Goal: Task Accomplishment & Management: Use online tool/utility

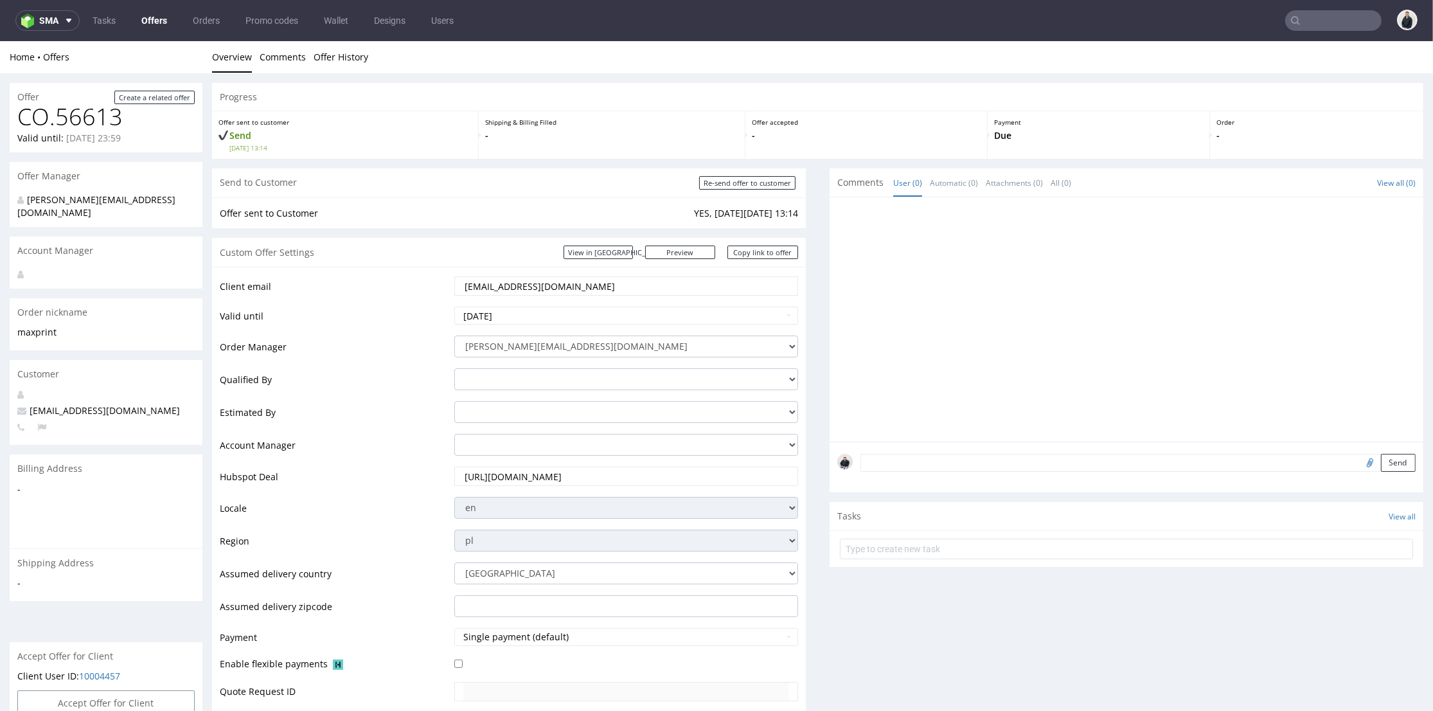
scroll to position [214, 0]
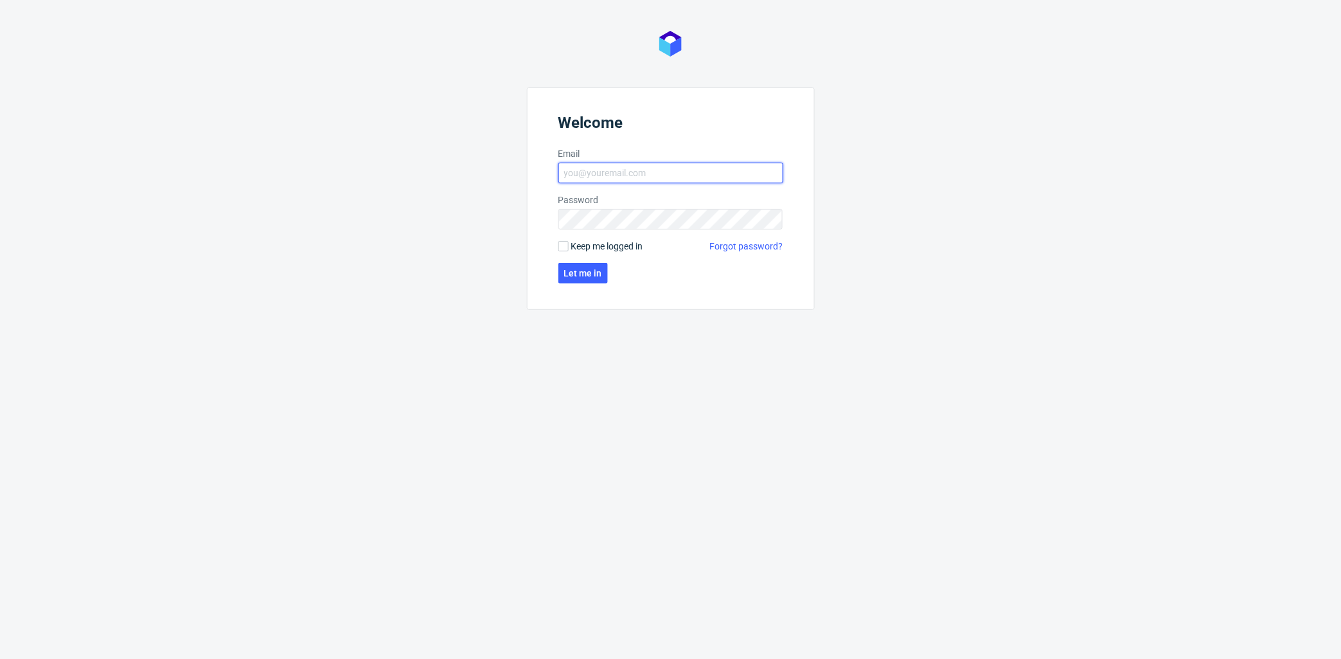
type input "adrian.margula@packhelp.com"
click at [580, 291] on form "Welcome Email adrian.margula@packhelp.com Password Keep me logged in Forgot pas…" at bounding box center [671, 198] width 288 height 222
click at [584, 277] on button "Let me in" at bounding box center [583, 273] width 49 height 21
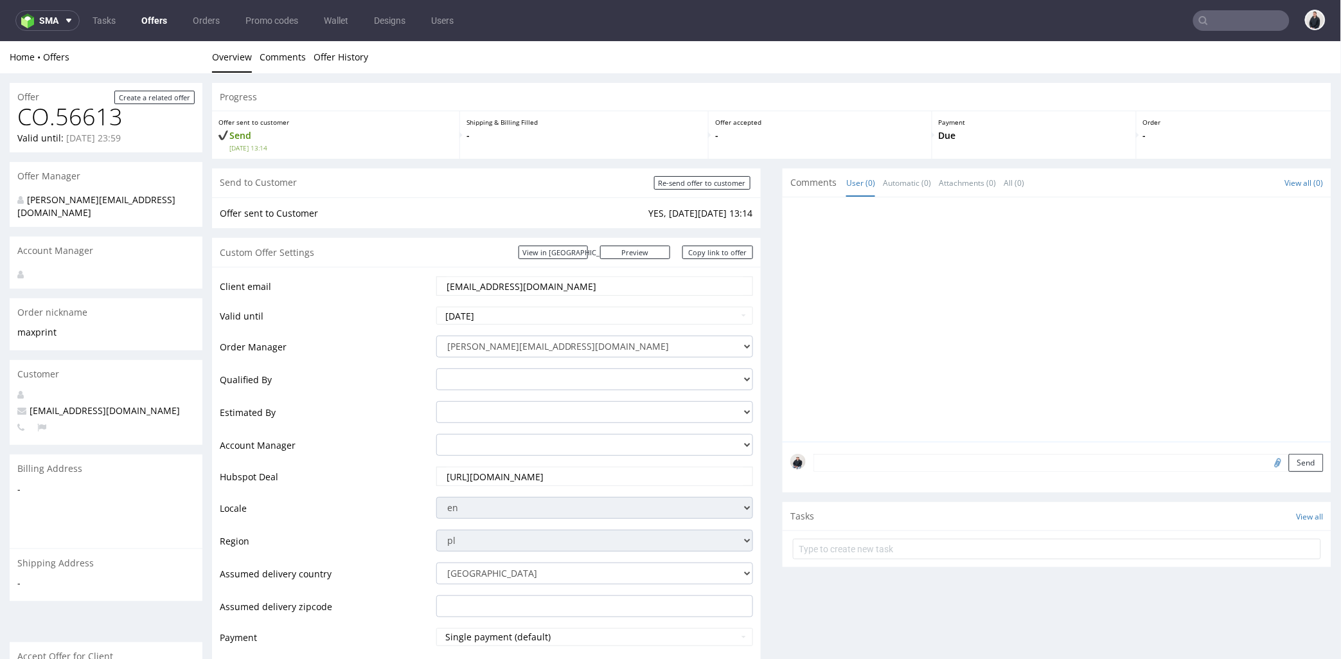
scroll to position [571, 0]
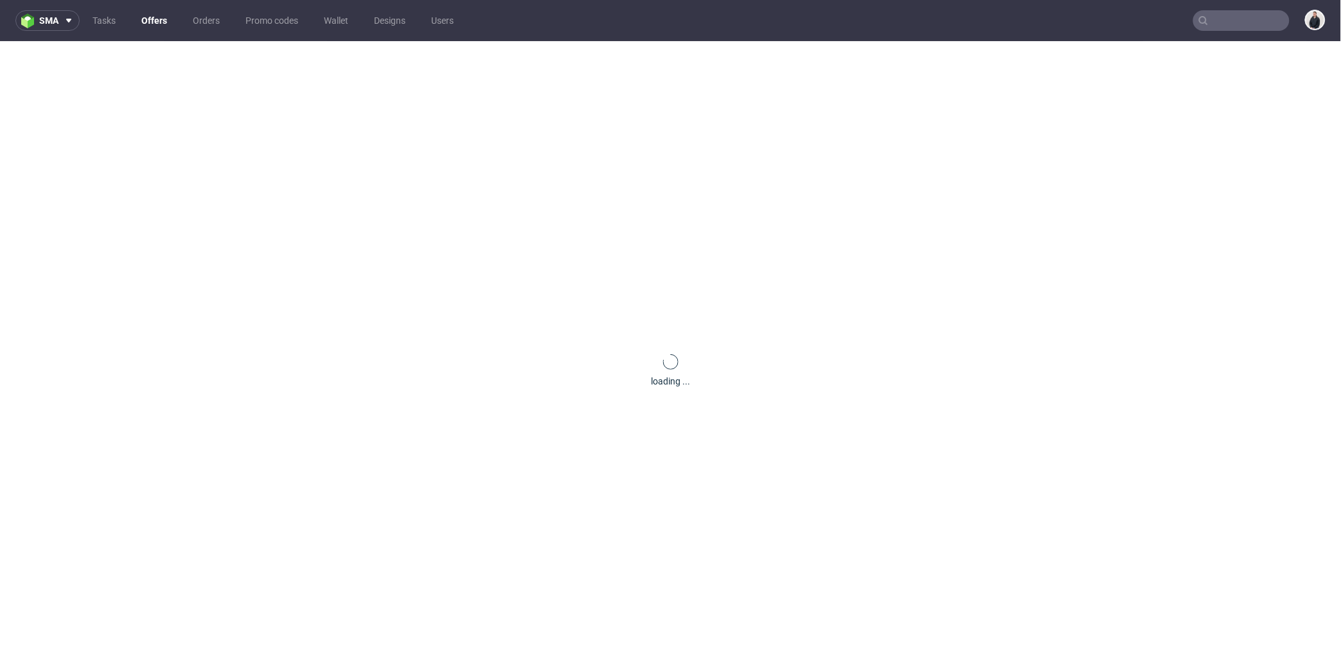
click at [1198, 3] on nav "sma Tasks Offers Orders Promo codes Wallet Designs Users" at bounding box center [670, 20] width 1341 height 41
click at [1210, 13] on input "text" at bounding box center [1242, 20] width 96 height 21
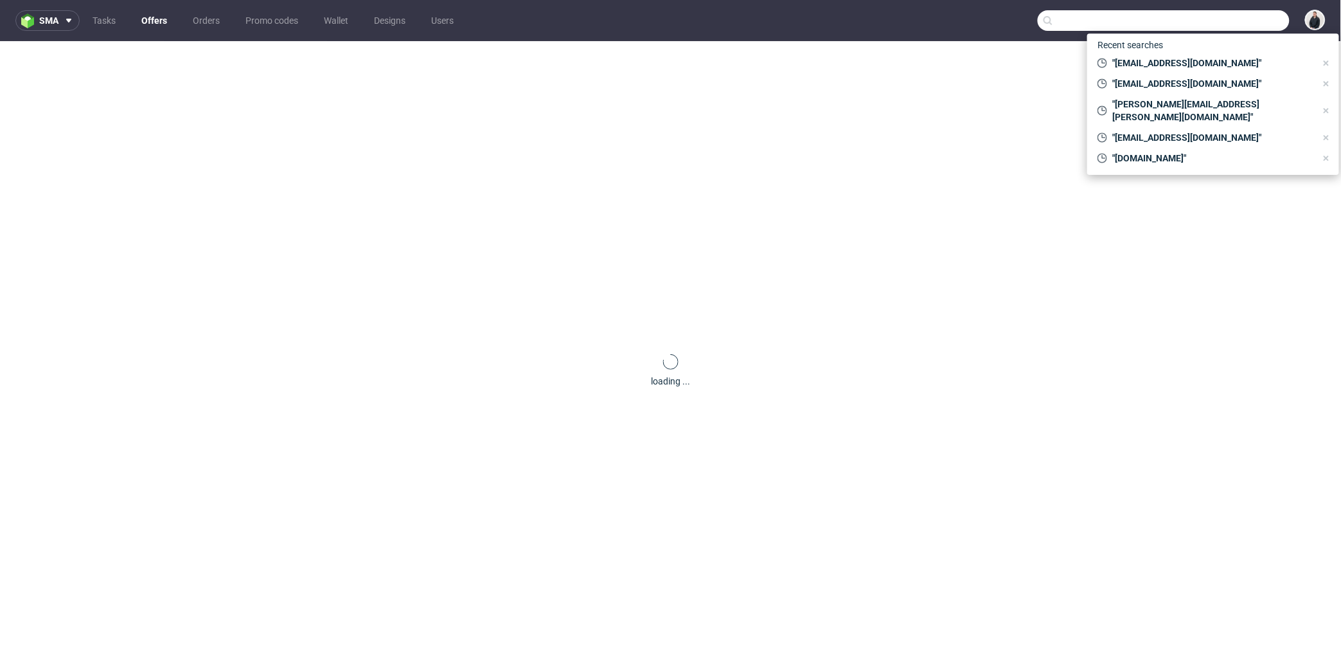
paste input "nourishedcommunities.com"
type input "nourishedcommunities.com"
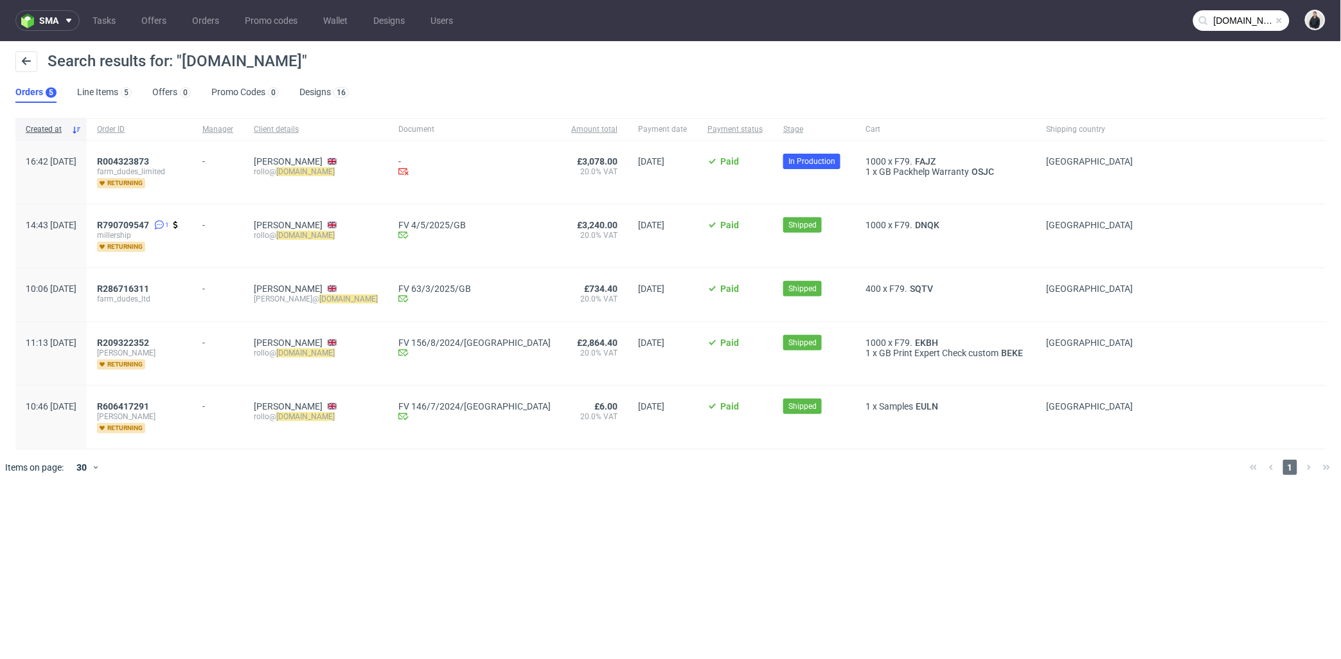
click at [904, 161] on div "1000 x F79. FAJZ" at bounding box center [946, 161] width 160 height 10
click at [913, 161] on span "FAJZ" at bounding box center [926, 161] width 26 height 10
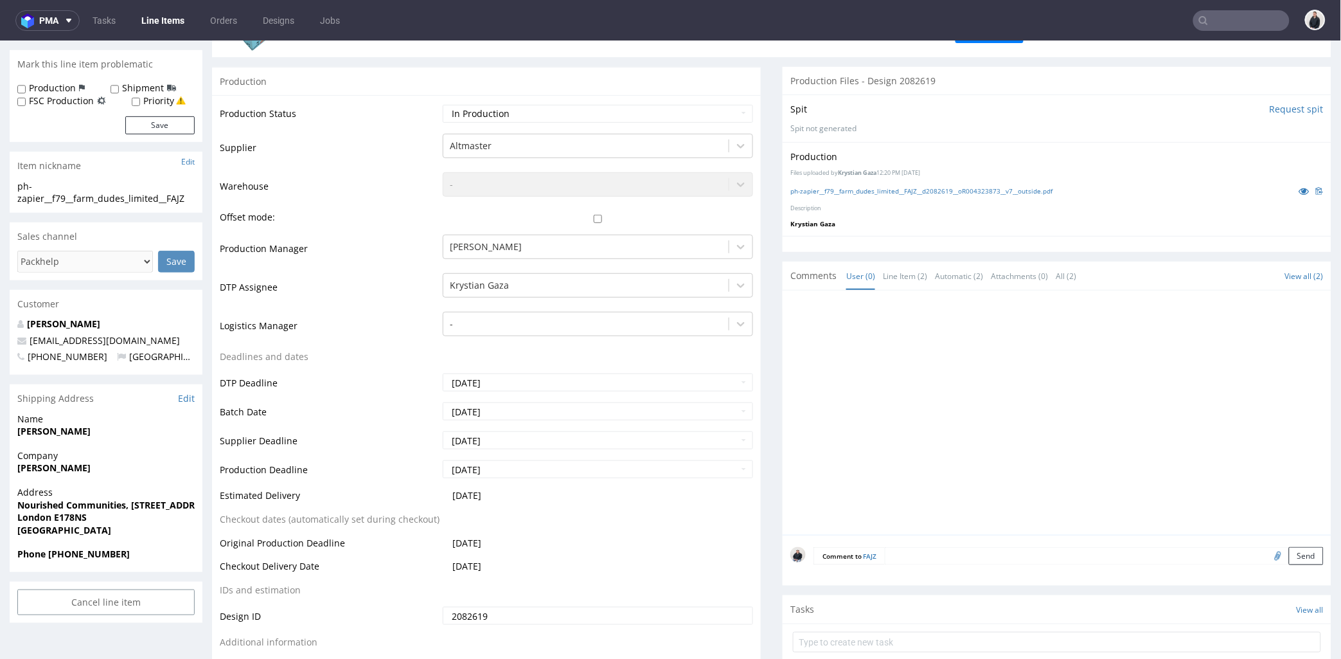
scroll to position [58, 0]
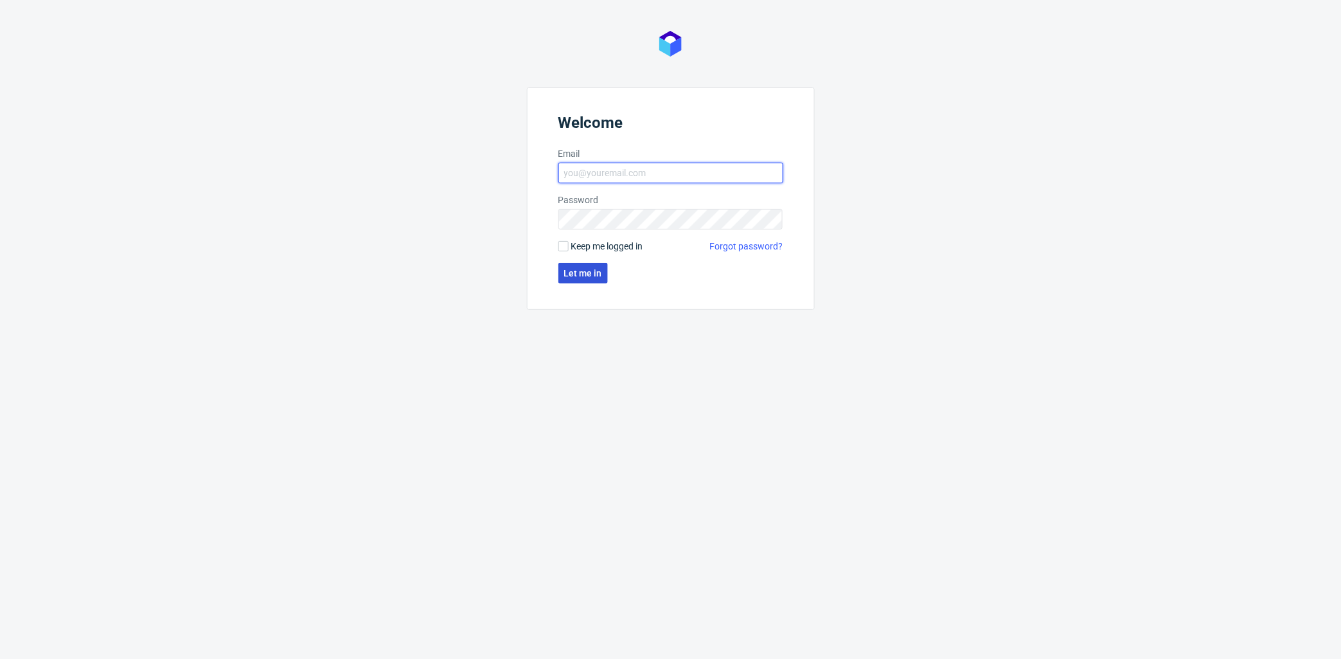
type input "[PERSON_NAME][EMAIL_ADDRESS][DOMAIN_NAME]"
click at [596, 274] on span "Let me in" at bounding box center [583, 273] width 38 height 9
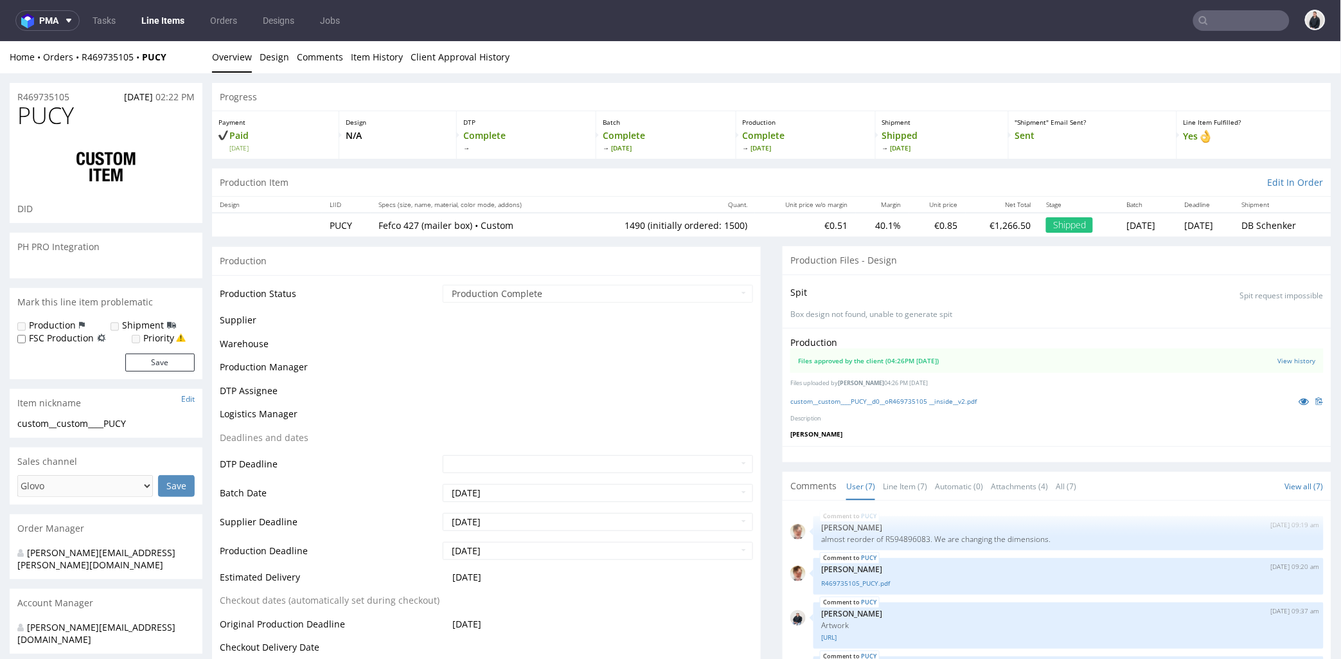
scroll to position [127, 0]
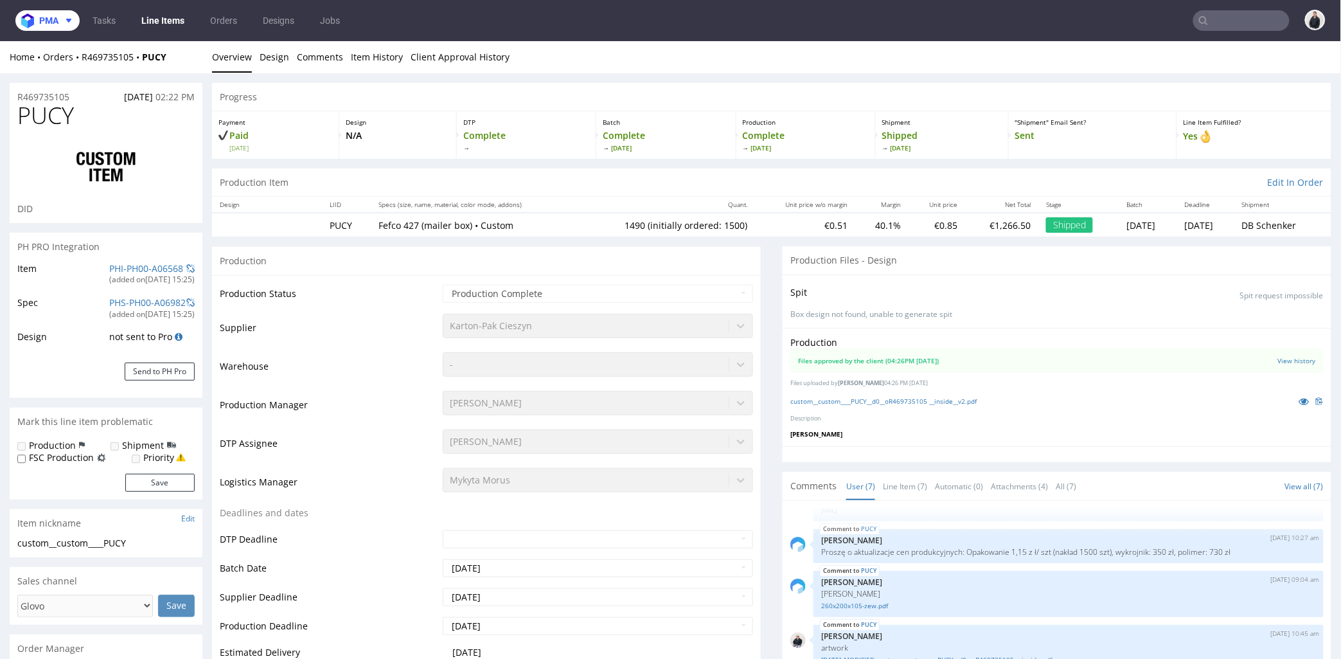
drag, startPoint x: 60, startPoint y: 19, endPoint x: 65, endPoint y: 31, distance: 12.7
click at [60, 19] on span at bounding box center [65, 20] width 15 height 10
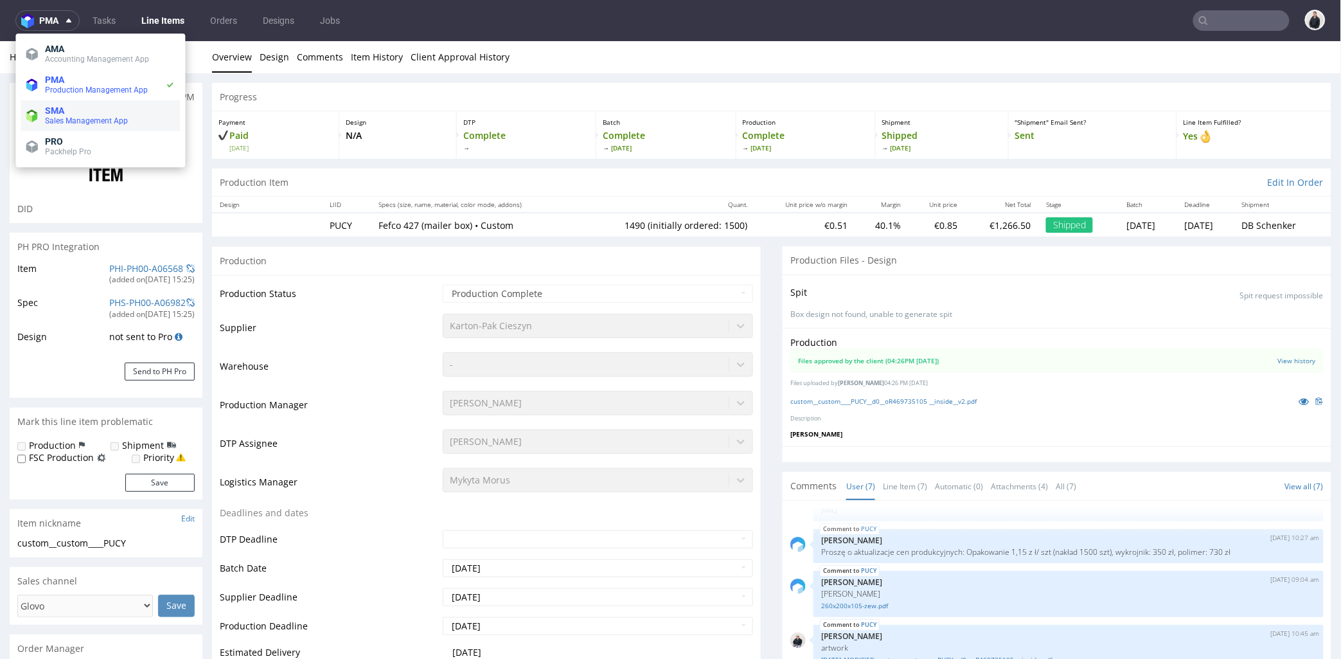
click at [85, 120] on span "Sales Management App" at bounding box center [86, 120] width 83 height 9
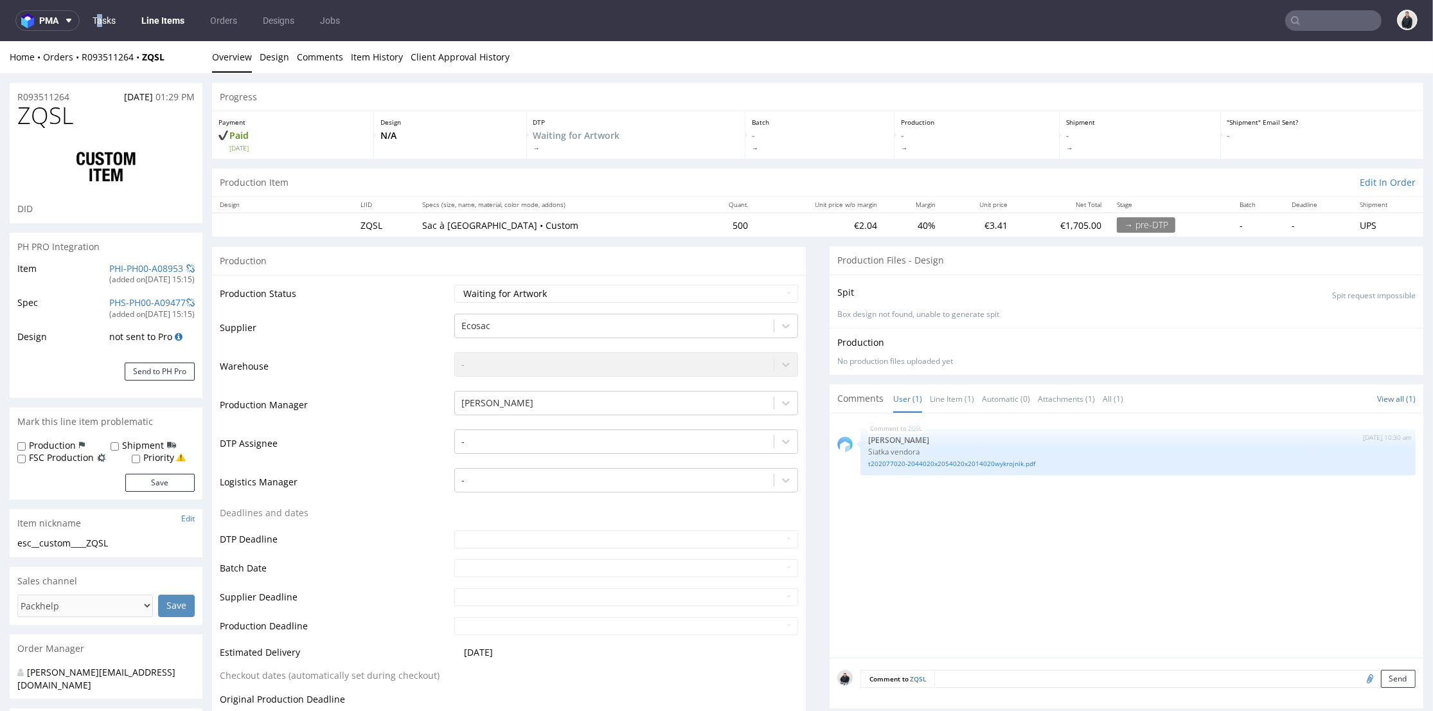
drag, startPoint x: 101, startPoint y: 18, endPoint x: 90, endPoint y: 18, distance: 10.9
click at [55, 17] on span "pma" at bounding box center [48, 20] width 19 height 9
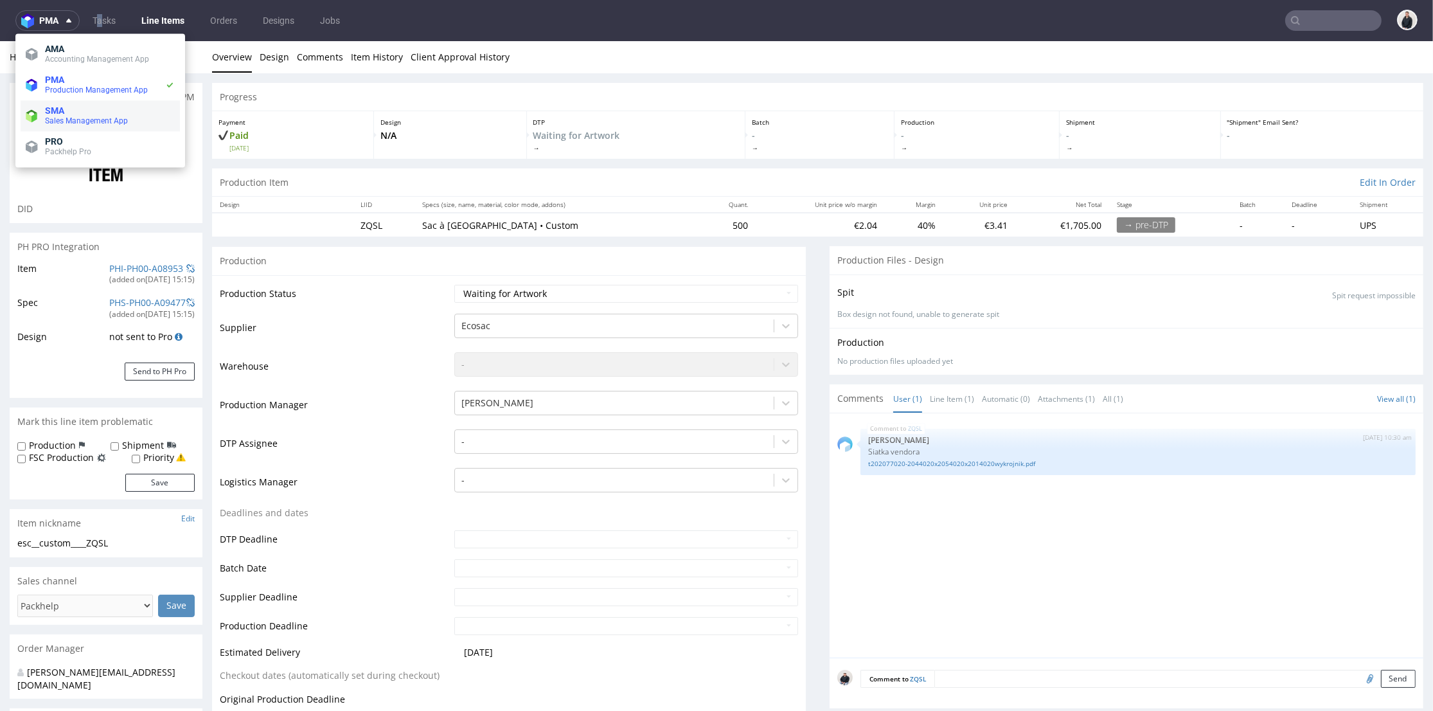
click at [101, 112] on span "SMA" at bounding box center [110, 110] width 130 height 10
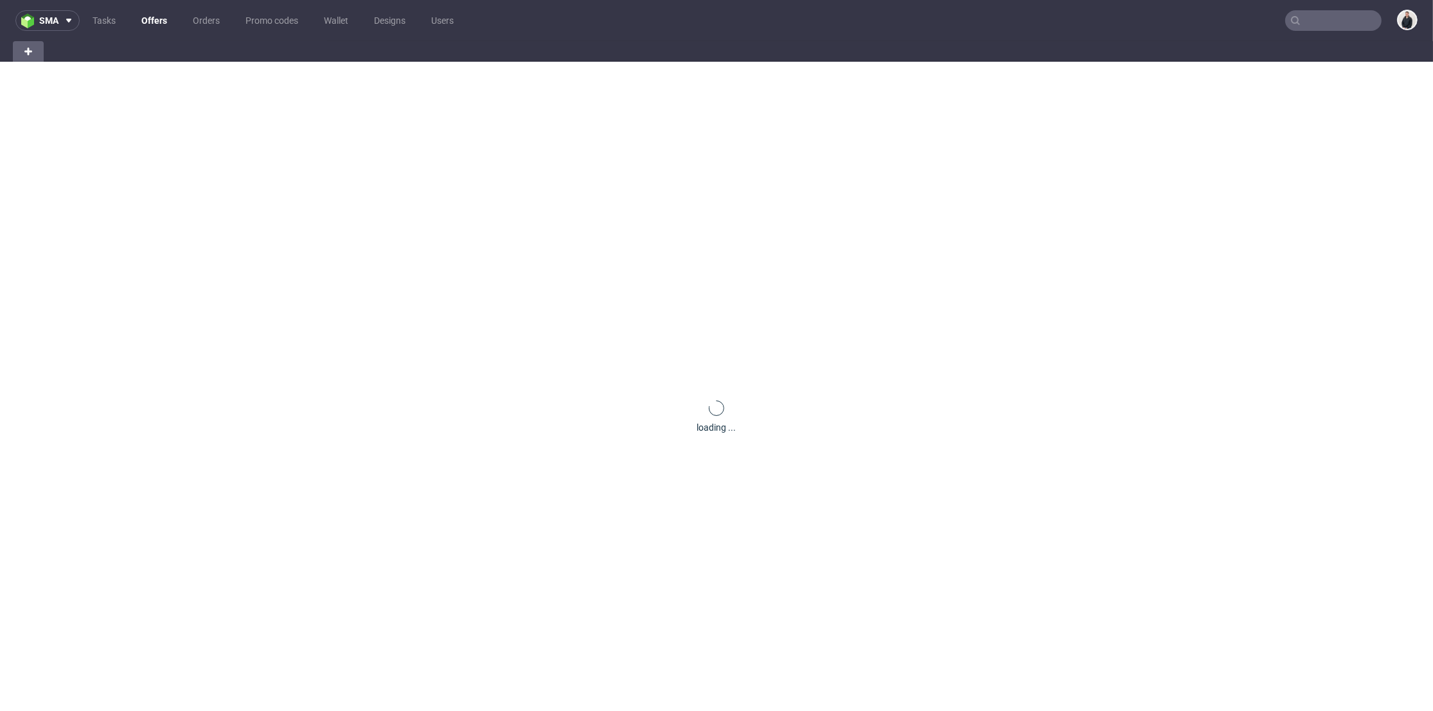
click at [155, 13] on link "Offers" at bounding box center [154, 20] width 41 height 21
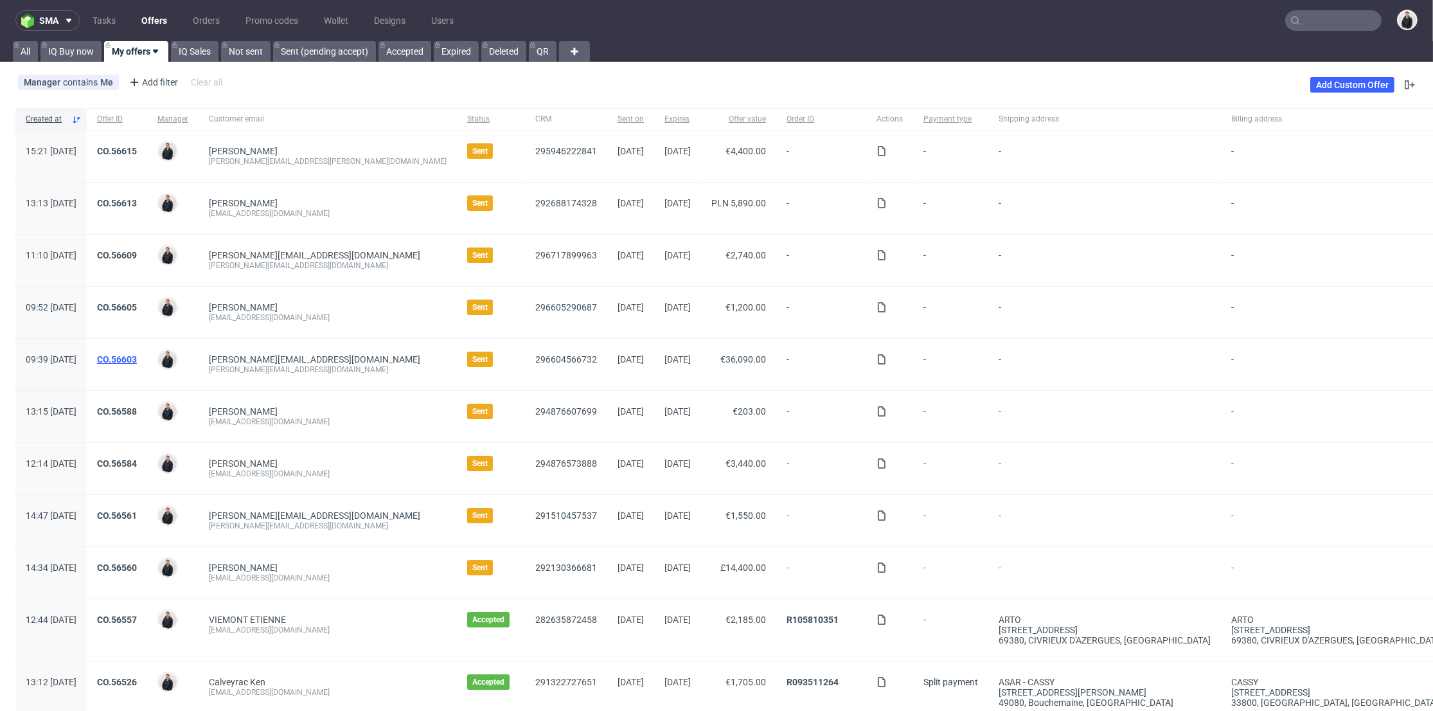
click at [137, 355] on link "CO.56603" at bounding box center [117, 359] width 40 height 10
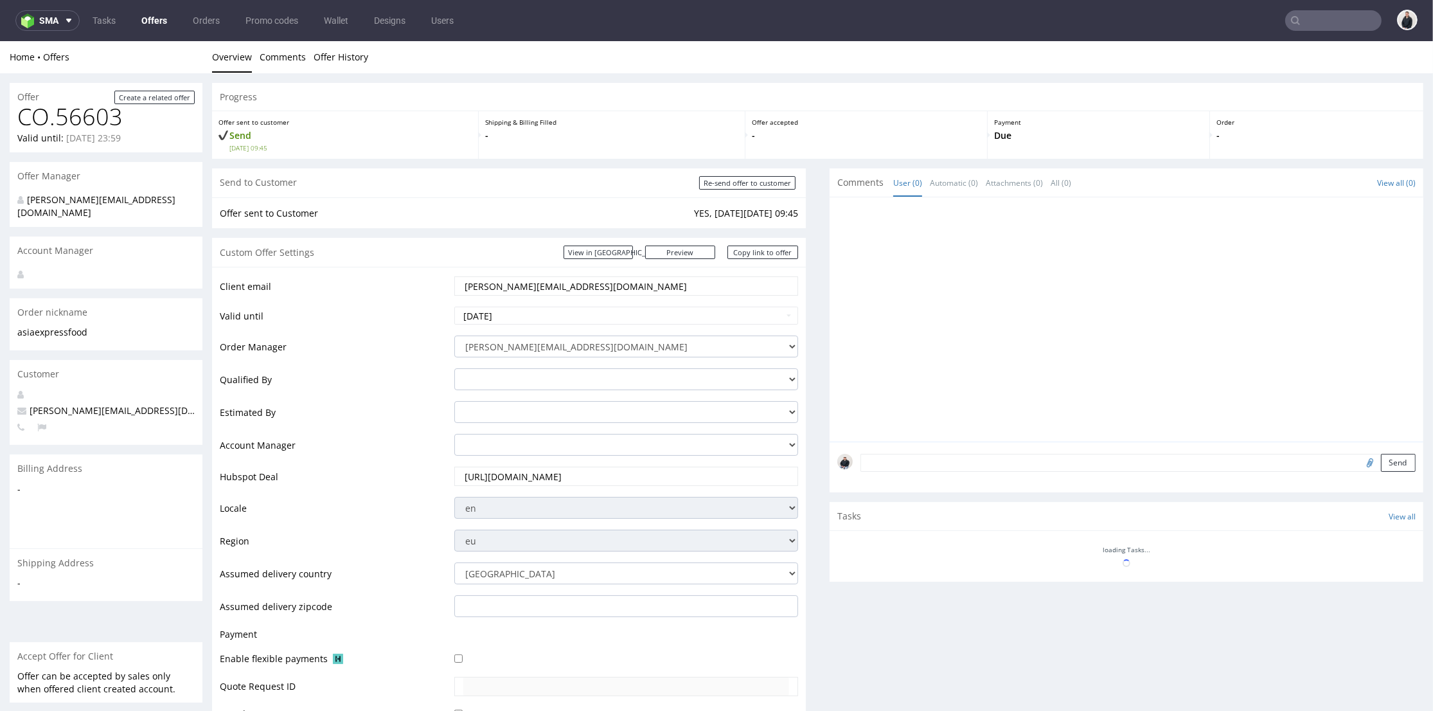
scroll to position [428, 0]
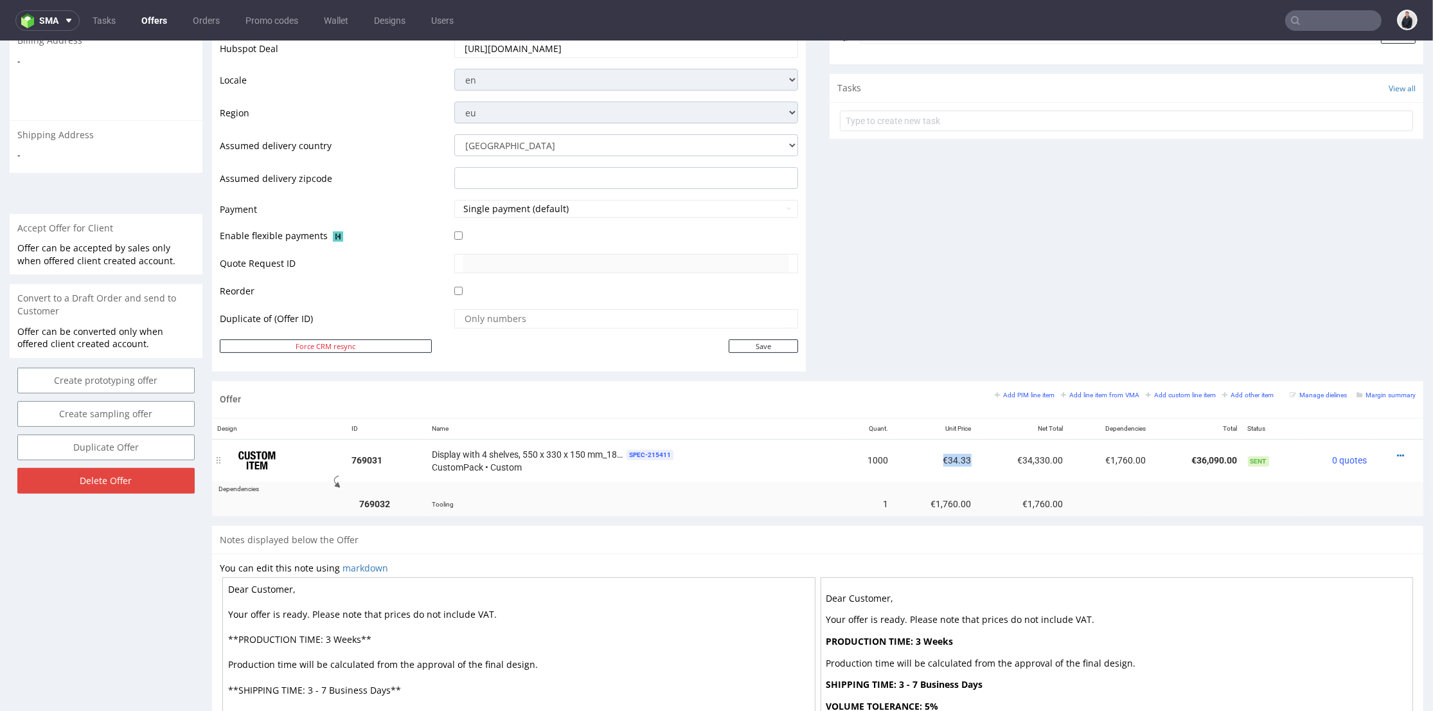
drag, startPoint x: 926, startPoint y: 457, endPoint x: 960, endPoint y: 460, distance: 33.5
click at [960, 460] on td "€34.33" at bounding box center [934, 460] width 83 height 42
copy td "€34.33"
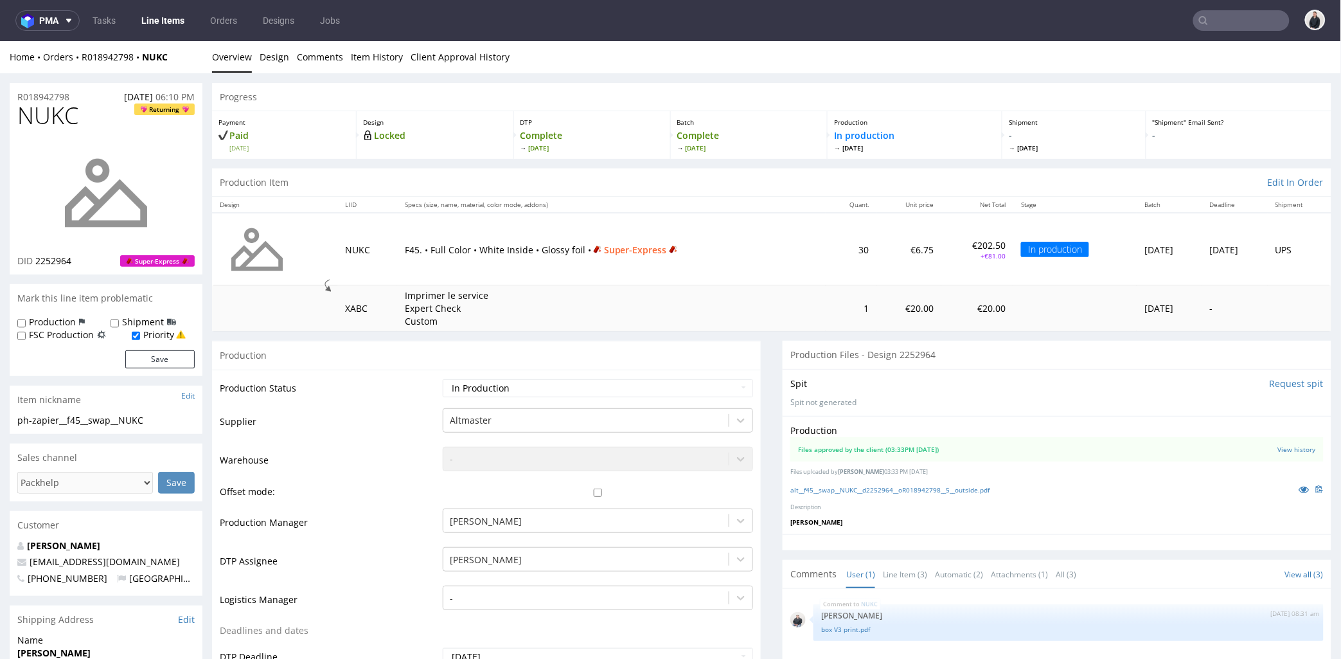
click at [1210, 10] on nav "pma Tasks Line Items Orders Designs Jobs" at bounding box center [670, 20] width 1341 height 41
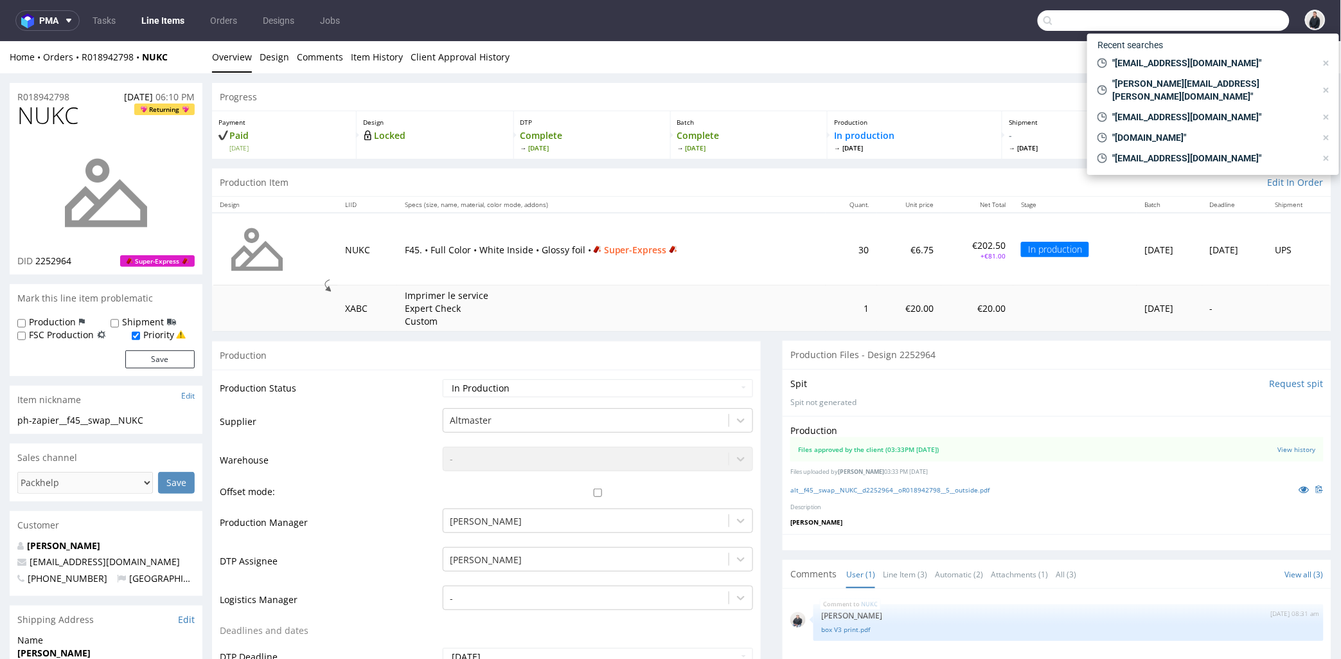
click at [1216, 15] on input "text" at bounding box center [1164, 20] width 252 height 21
paste input "[DOMAIN_NAME]"
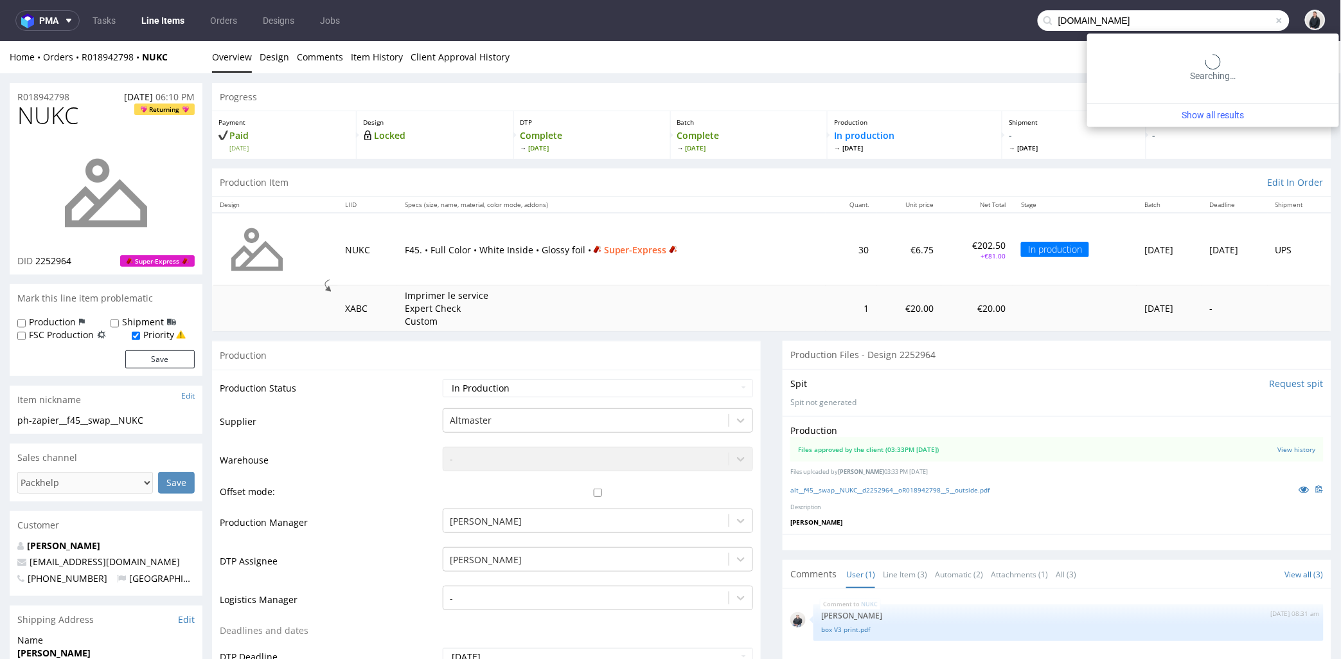
type input "[DOMAIN_NAME]"
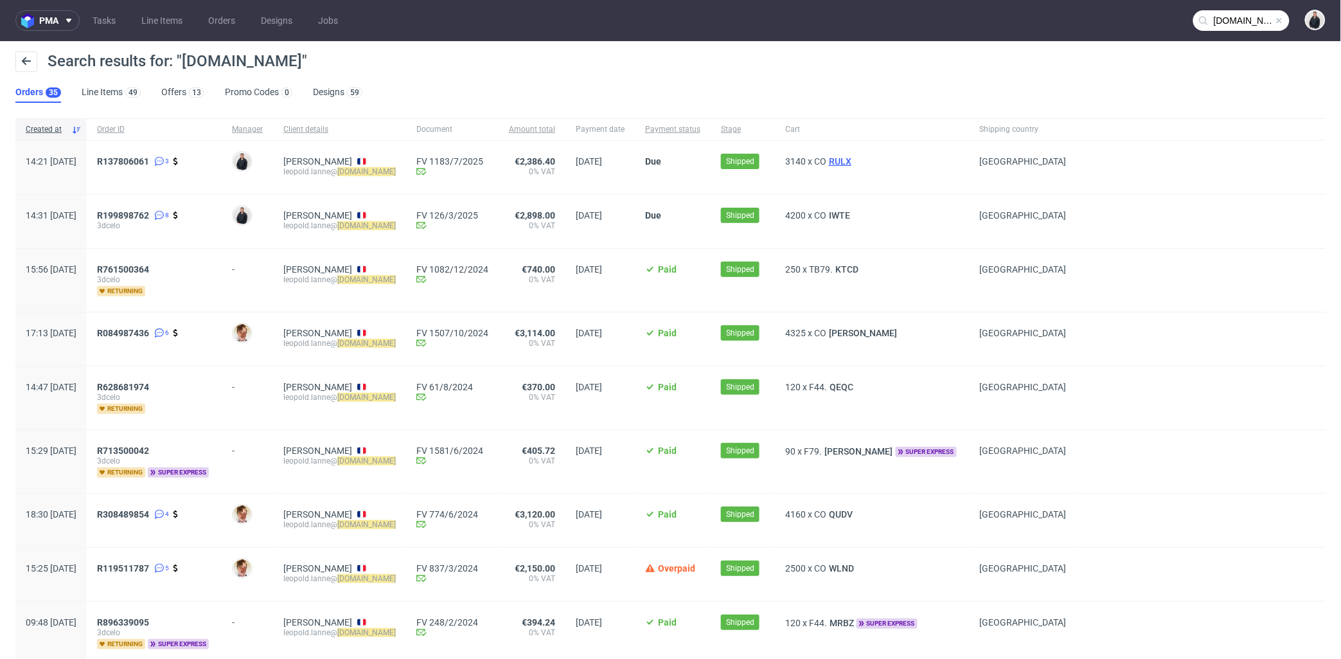
click at [854, 161] on span "RULX" at bounding box center [841, 161] width 28 height 10
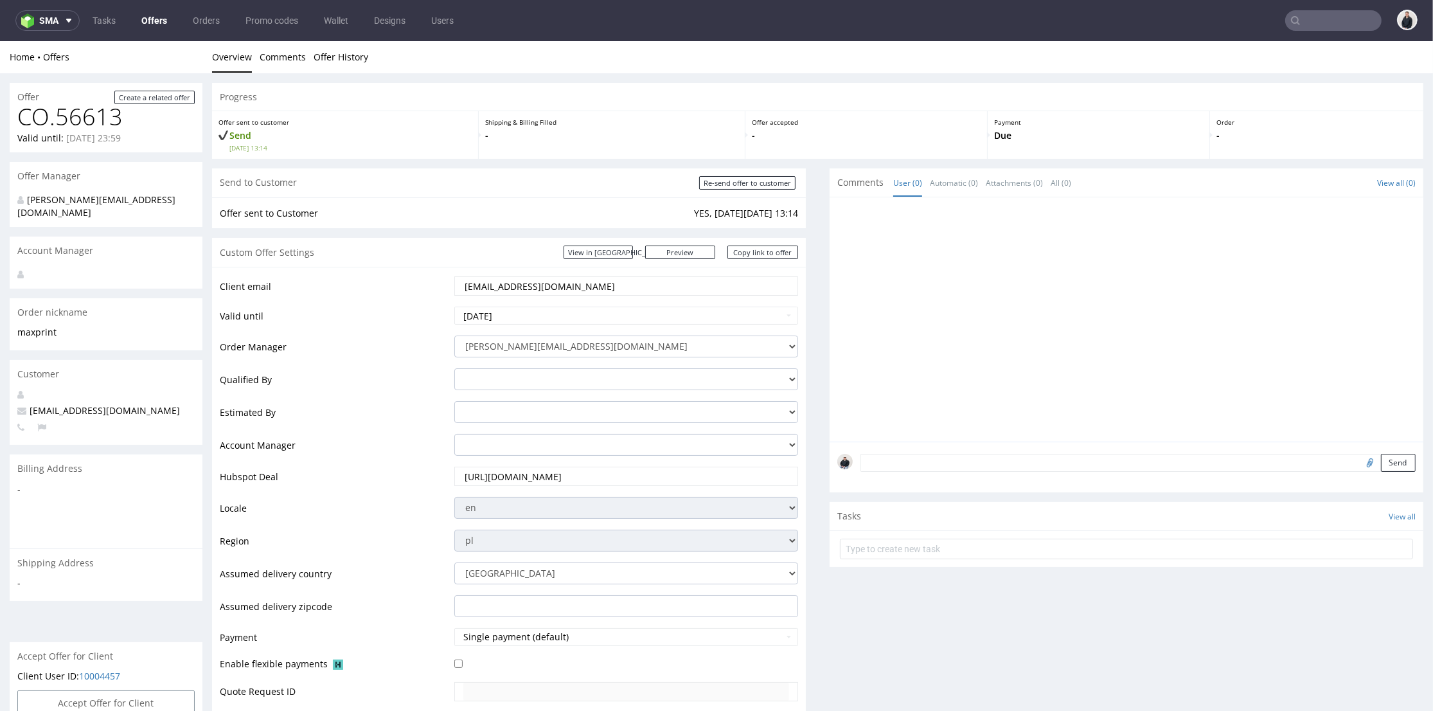
scroll to position [541, 0]
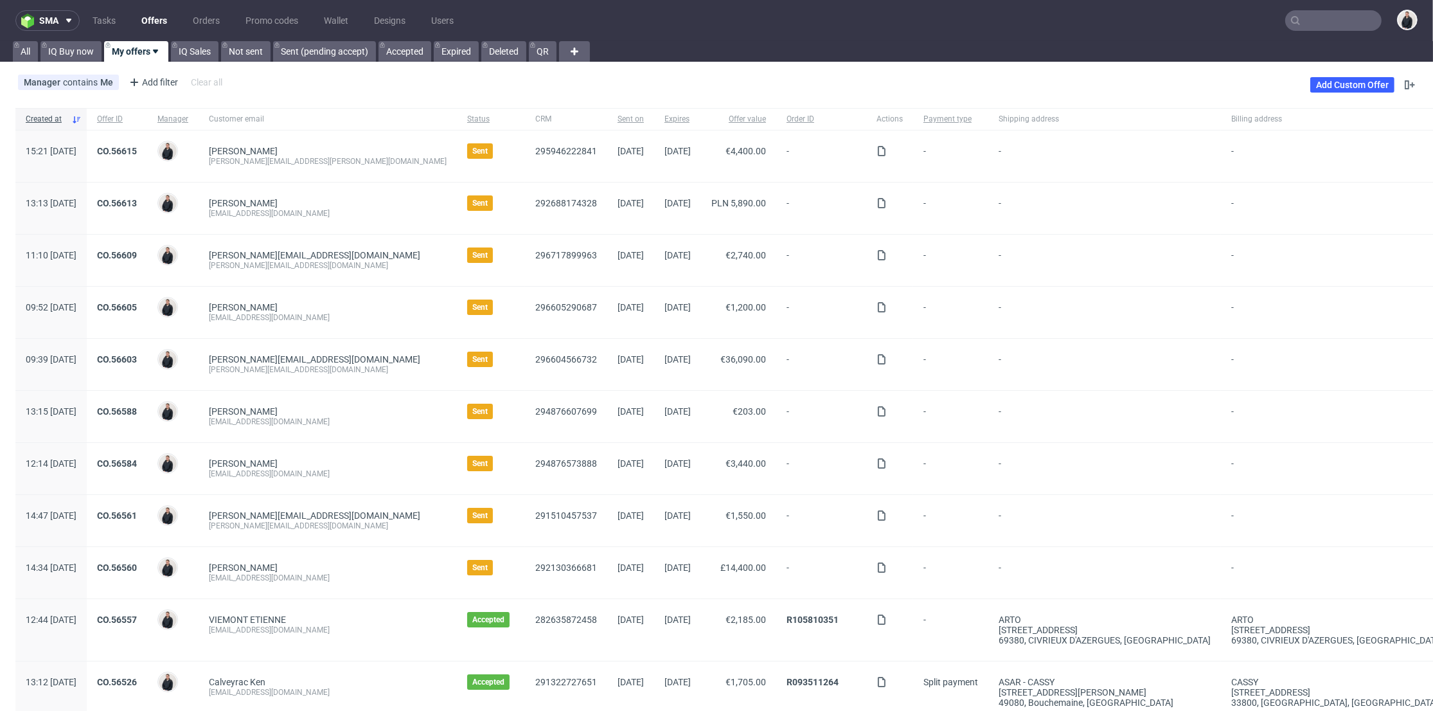
drag, startPoint x: 0, startPoint y: 0, endPoint x: 1337, endPoint y: 24, distance: 1337.2
click at [1341, 28] on input "text" at bounding box center [1334, 20] width 96 height 21
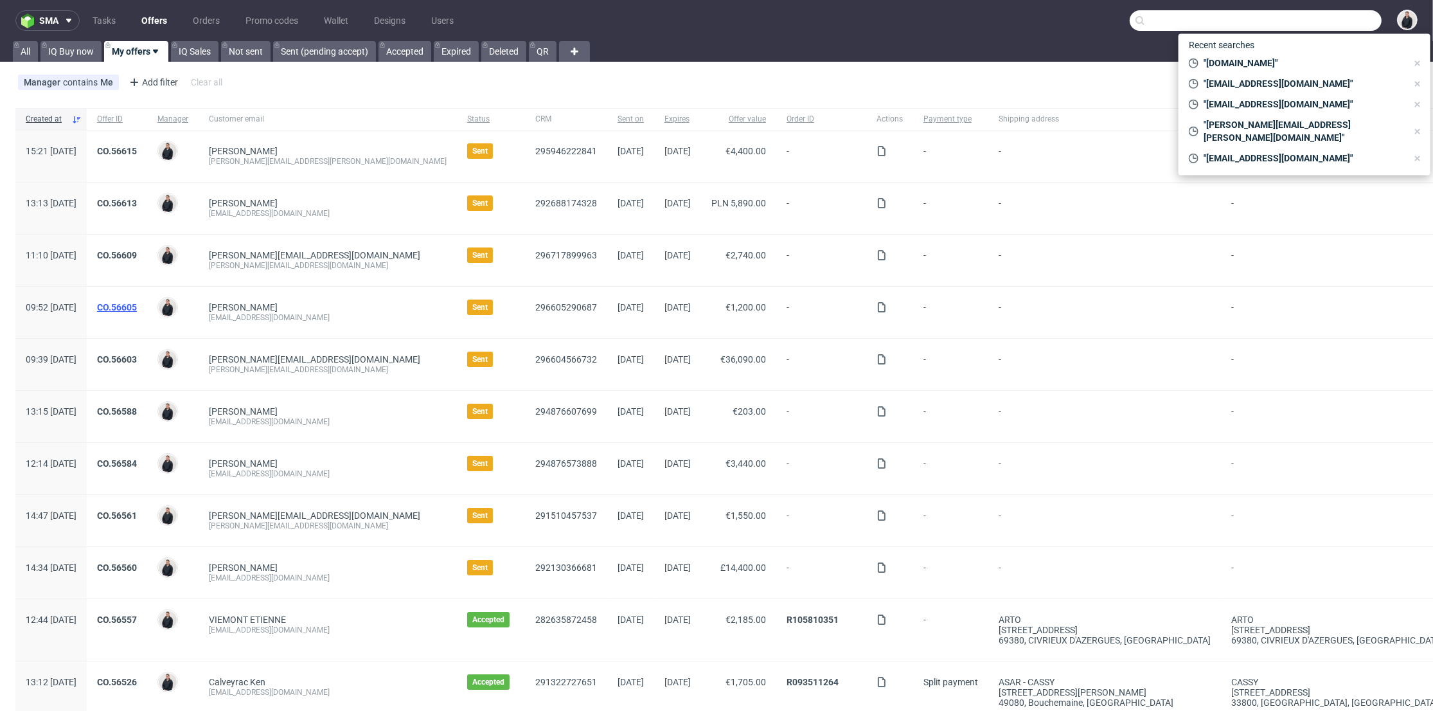
click at [137, 303] on link "CO.56605" at bounding box center [117, 307] width 40 height 10
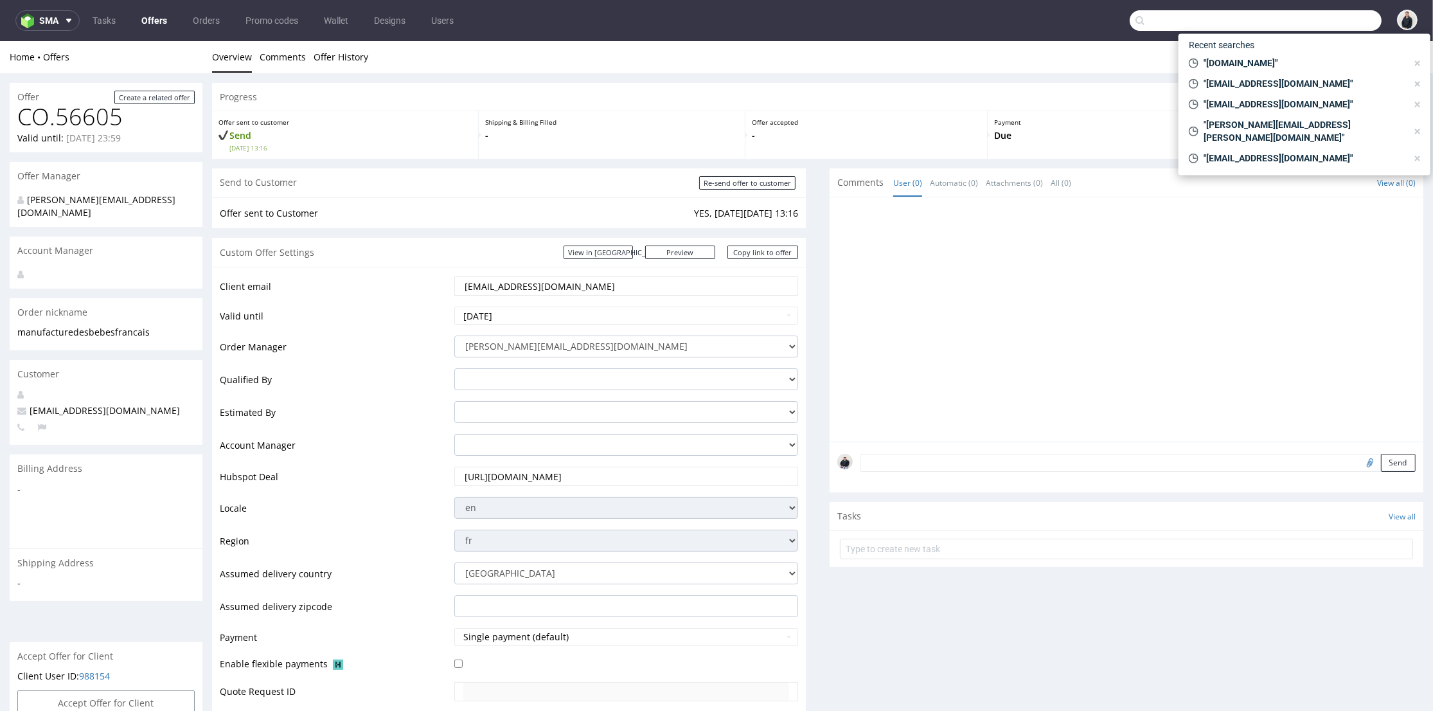
scroll to position [571, 0]
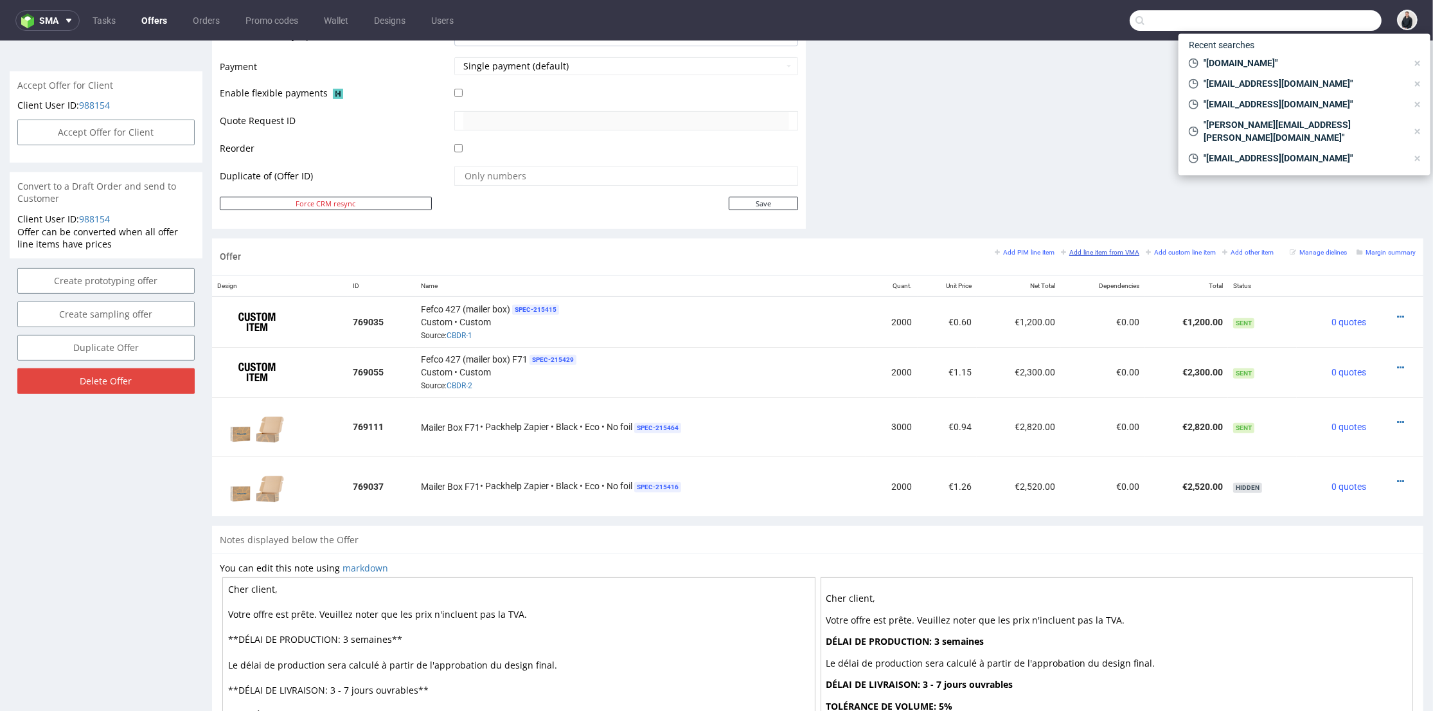
click at [1071, 250] on small "Add line item from VMA" at bounding box center [1100, 252] width 78 height 7
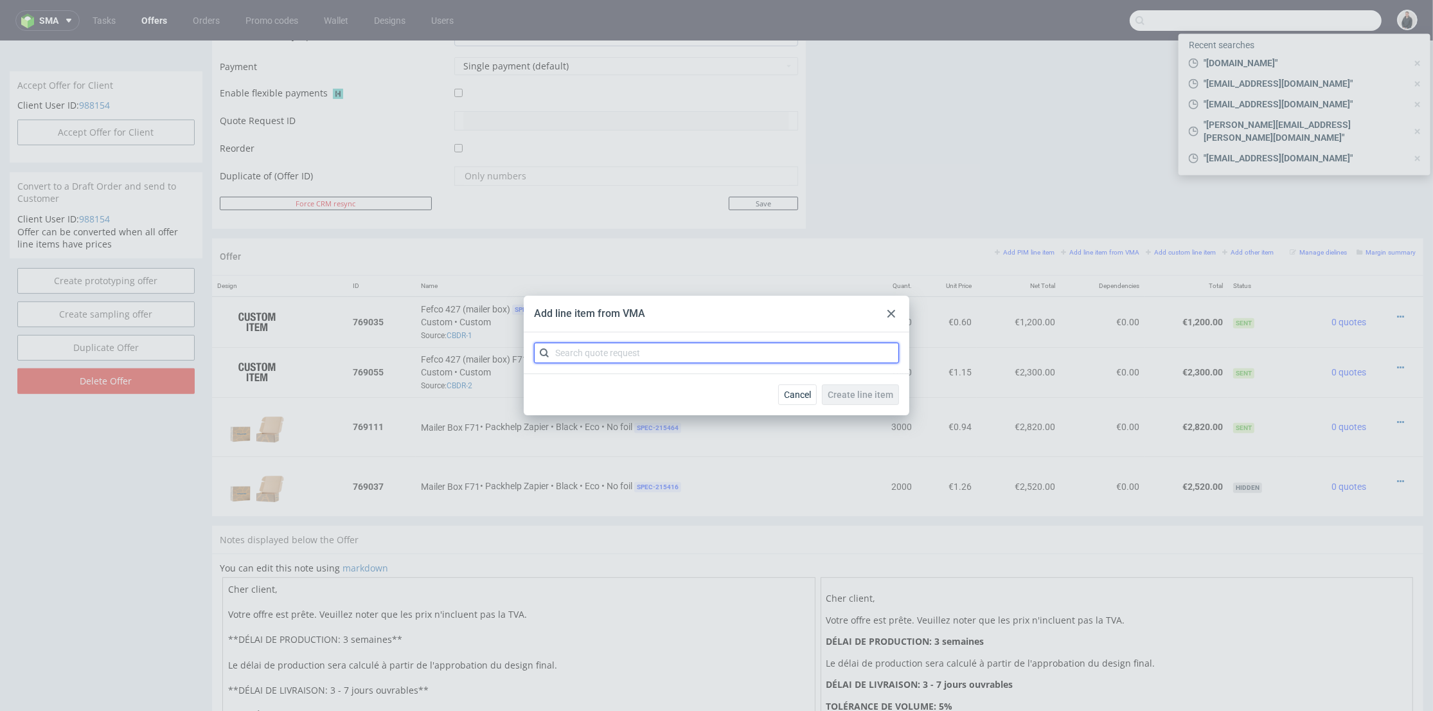
click at [639, 358] on input "text" at bounding box center [716, 353] width 365 height 21
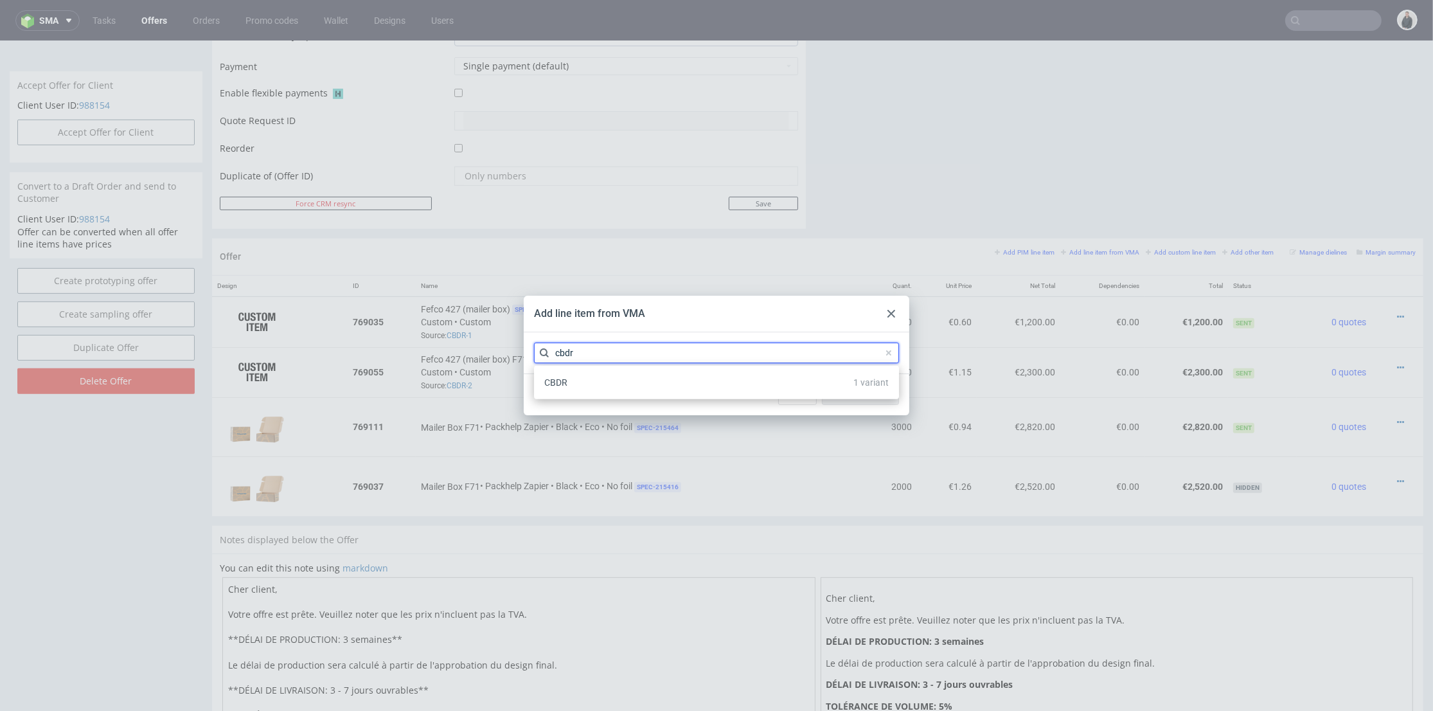
type input "cbdr"
click at [629, 386] on div "CBDR 1 variant" at bounding box center [716, 382] width 355 height 23
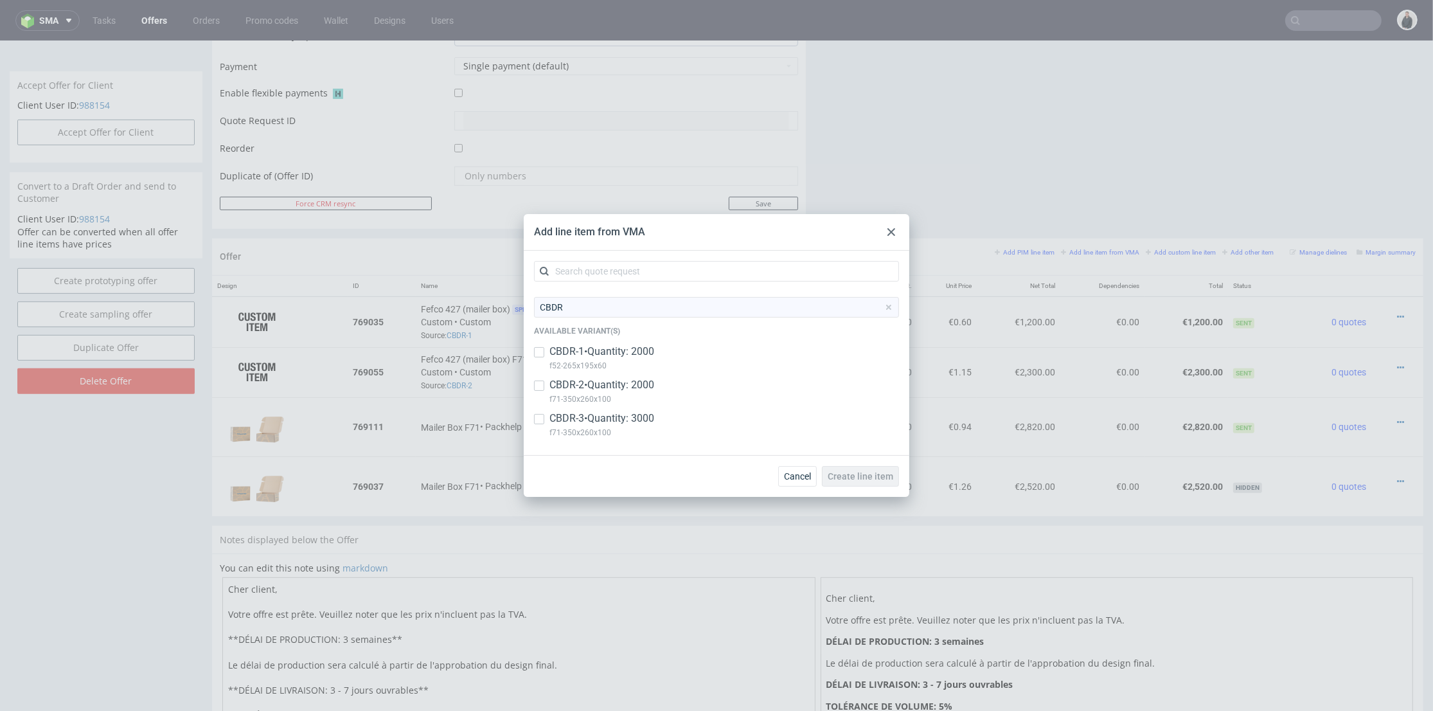
click at [654, 420] on p "CBDR-3 • Quantity: 3000" at bounding box center [602, 418] width 105 height 14
checkbox input "true"
click at [875, 480] on span "Create line item" at bounding box center [861, 476] width 66 height 9
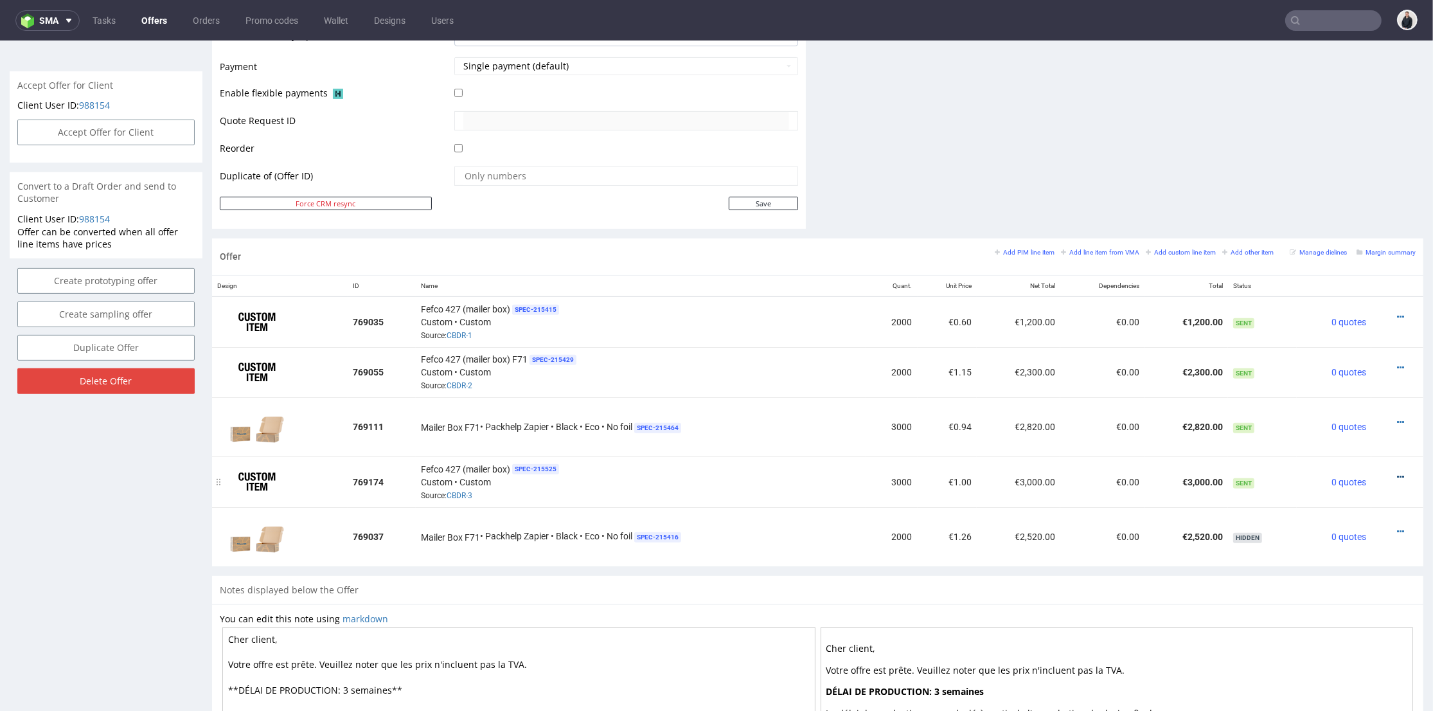
click at [1397, 472] on icon at bounding box center [1400, 476] width 7 height 9
click at [1347, 332] on span "Edit item price" at bounding box center [1342, 332] width 103 height 13
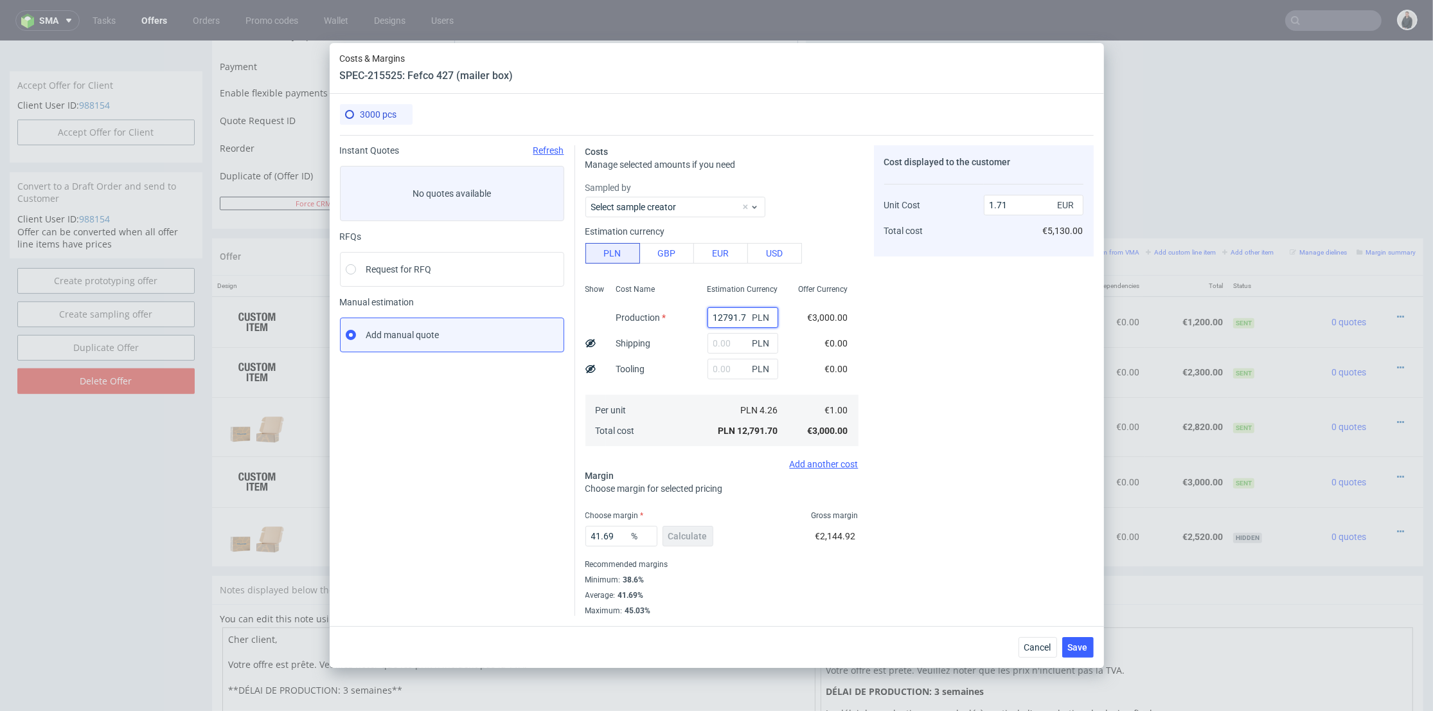
drag, startPoint x: 708, startPoint y: 317, endPoint x: 818, endPoint y: 313, distance: 109.3
click at [818, 313] on div "Show Cost Name Production Shipping Tooling Per unit Total cost Estimation Curre…" at bounding box center [722, 364] width 273 height 170
type input "4800"
type input "0.64"
click at [708, 364] on div "Estimation Currency 4800 PLN PLN PLN PLN 4.26 PLN 12,791.70" at bounding box center [742, 364] width 91 height 170
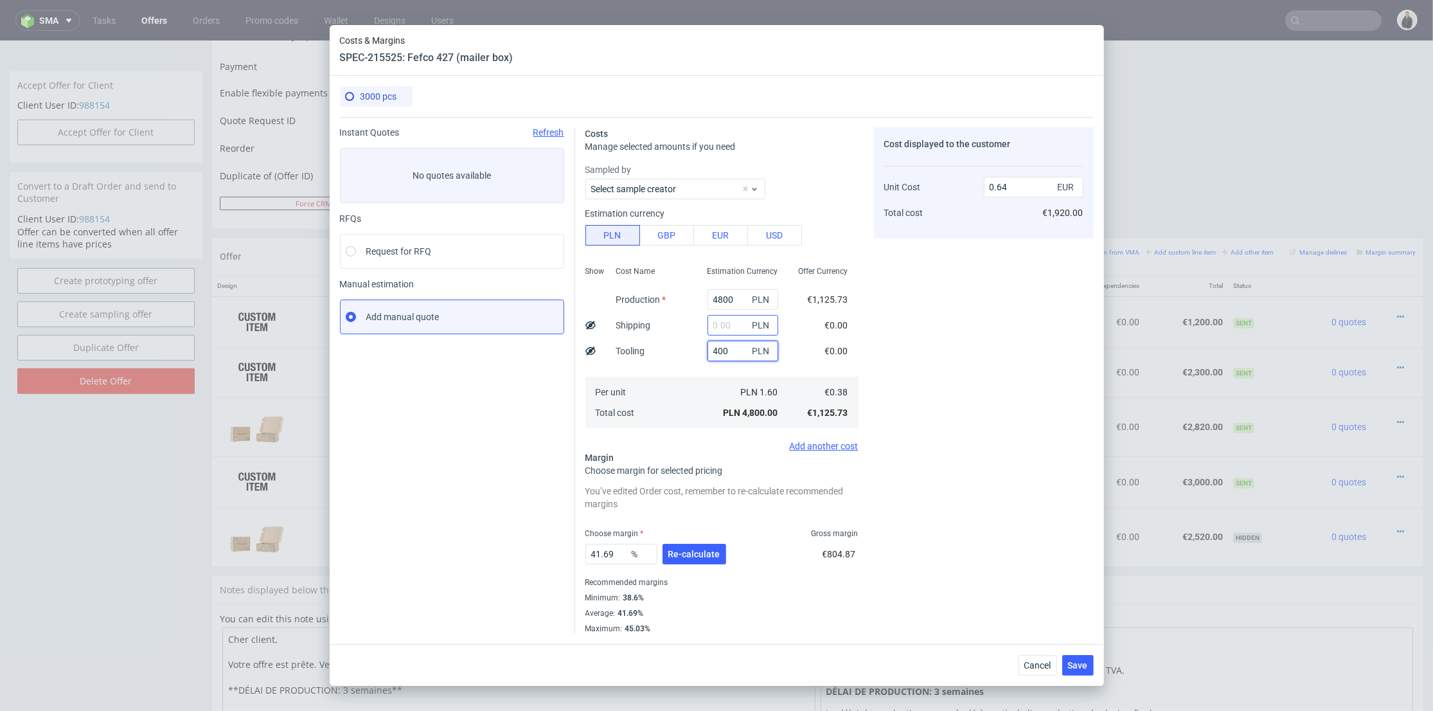
type input "400"
click at [720, 325] on input "text" at bounding box center [743, 325] width 71 height 21
type input "0.7"
type input "1800"
click at [670, 356] on div "Cost Name Production Shipping Tooling Per unit Total cost" at bounding box center [651, 346] width 91 height 170
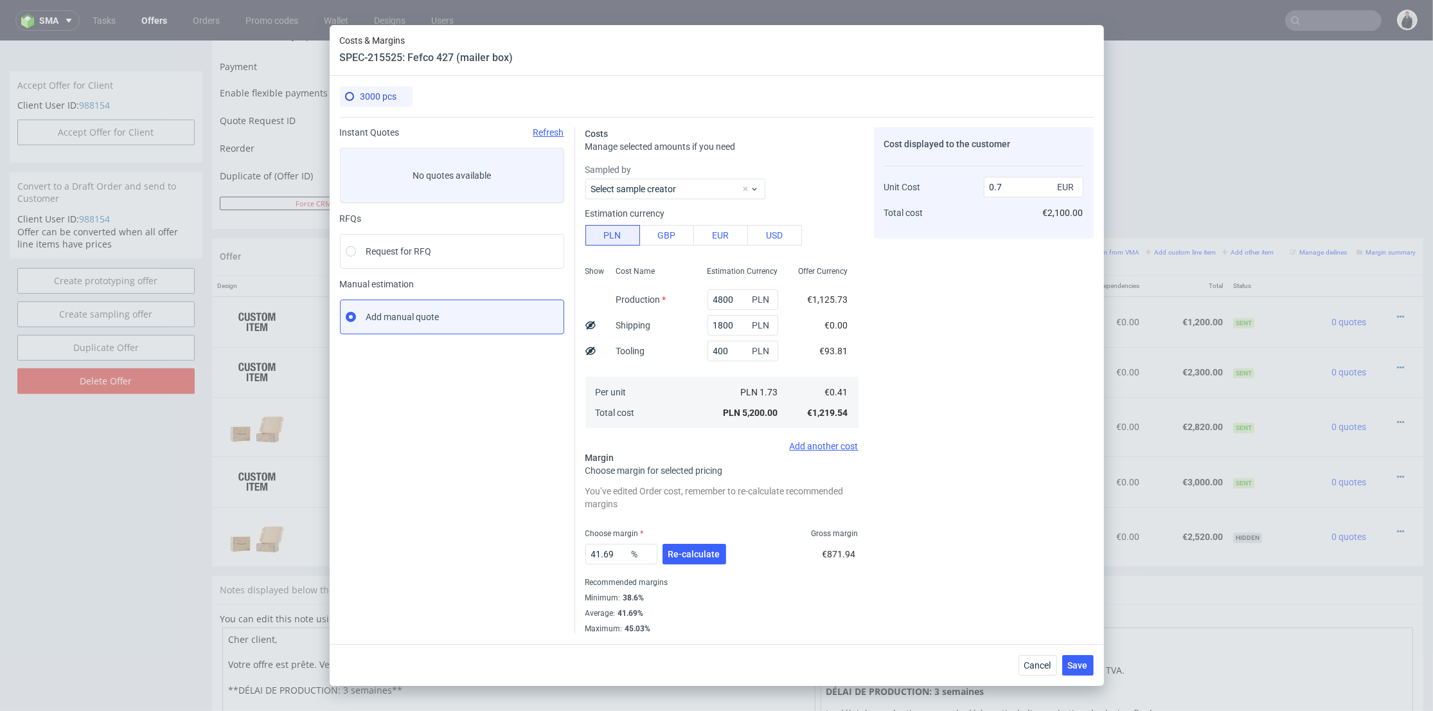
type input "0.94"
click at [695, 559] on button "Re-calculate" at bounding box center [695, 554] width 64 height 21
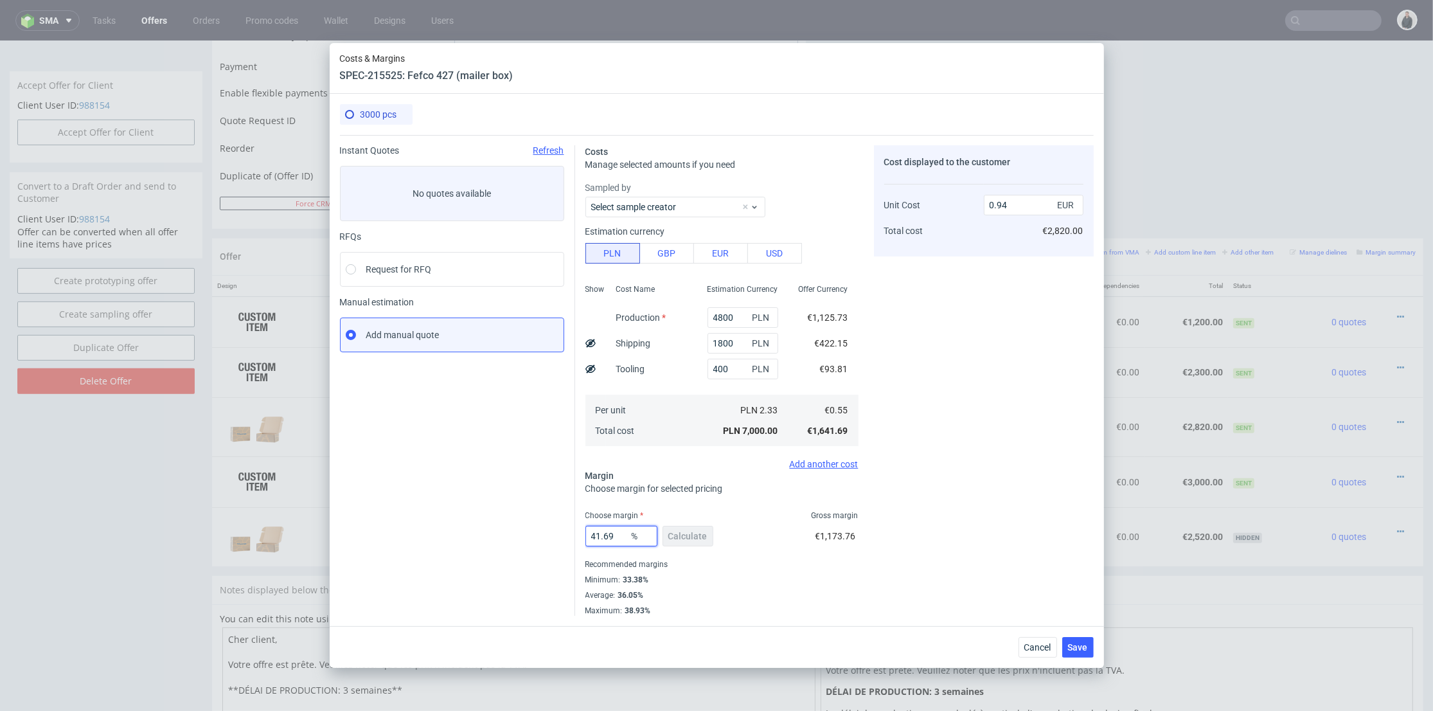
drag, startPoint x: 616, startPoint y: 528, endPoint x: 518, endPoint y: 526, distance: 97.7
click at [518, 526] on div "Instant Quotes Refresh No quotes available RFQs Request for RFQ Manual estimati…" at bounding box center [717, 375] width 754 height 481
type input "34"
click at [980, 485] on div "Cost displayed to the customer Unit Cost Total cost 0.94 EUR €2,820.00" at bounding box center [984, 380] width 220 height 471
drag, startPoint x: 1001, startPoint y: 203, endPoint x: 1012, endPoint y: 206, distance: 11.2
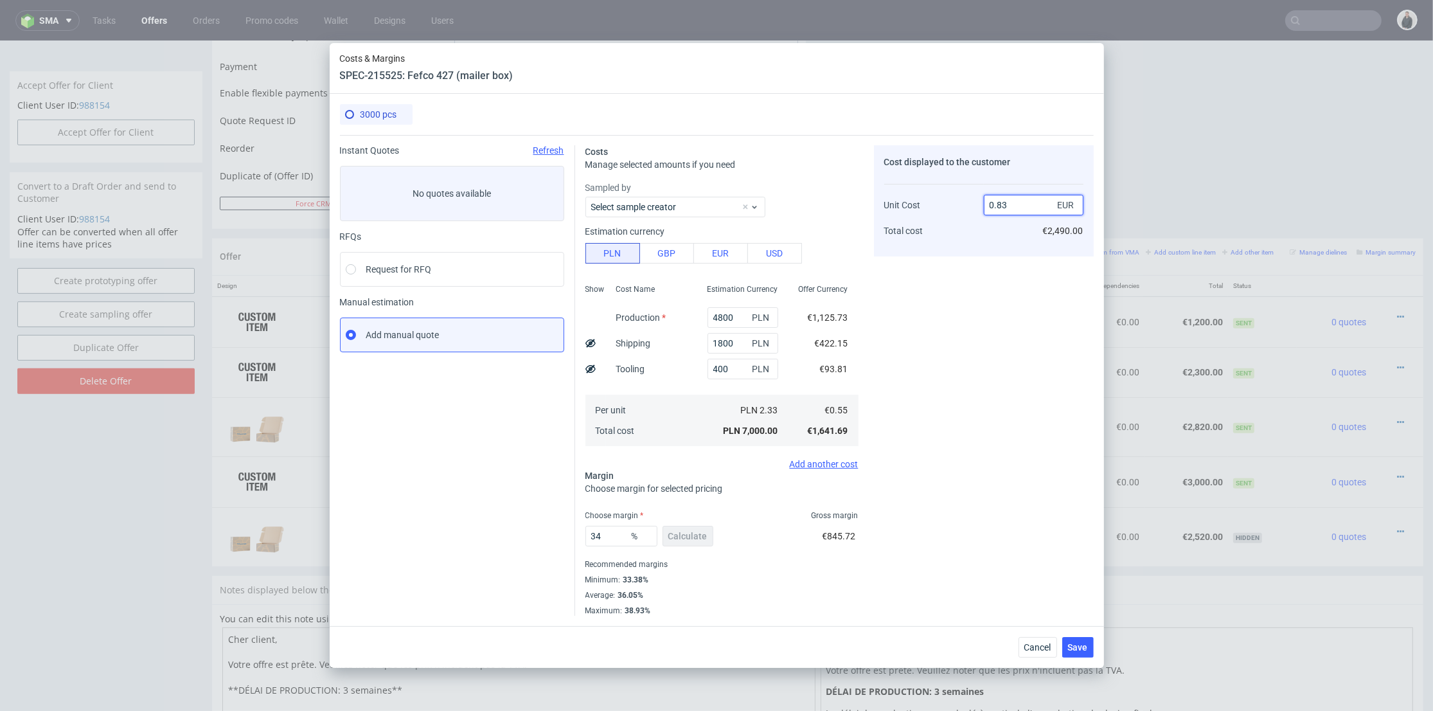
click at [1012, 206] on input "0.83" at bounding box center [1034, 205] width 100 height 21
type input "0.89"
click at [989, 438] on div "Cost displayed to the customer Unit Cost Total cost 0.89 EUR €2,490.00" at bounding box center [984, 380] width 220 height 471
type input "38.20224719101123"
type input "0.88"
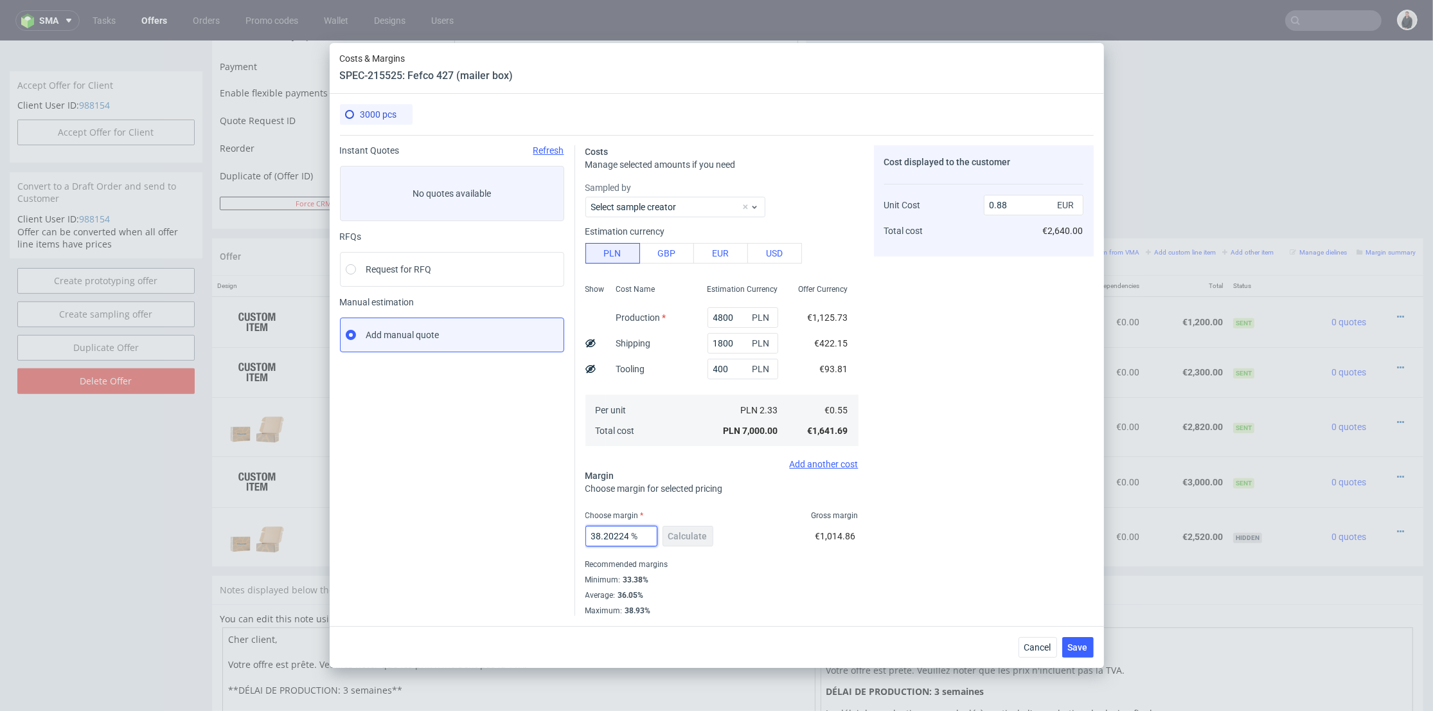
scroll to position [0, 46]
drag, startPoint x: 595, startPoint y: 535, endPoint x: 944, endPoint y: 522, distance: 349.3
click at [863, 531] on div "Costs Manage selected amounts if you need Sampled by Select sample creator Esti…" at bounding box center [834, 375] width 519 height 481
type input "39"
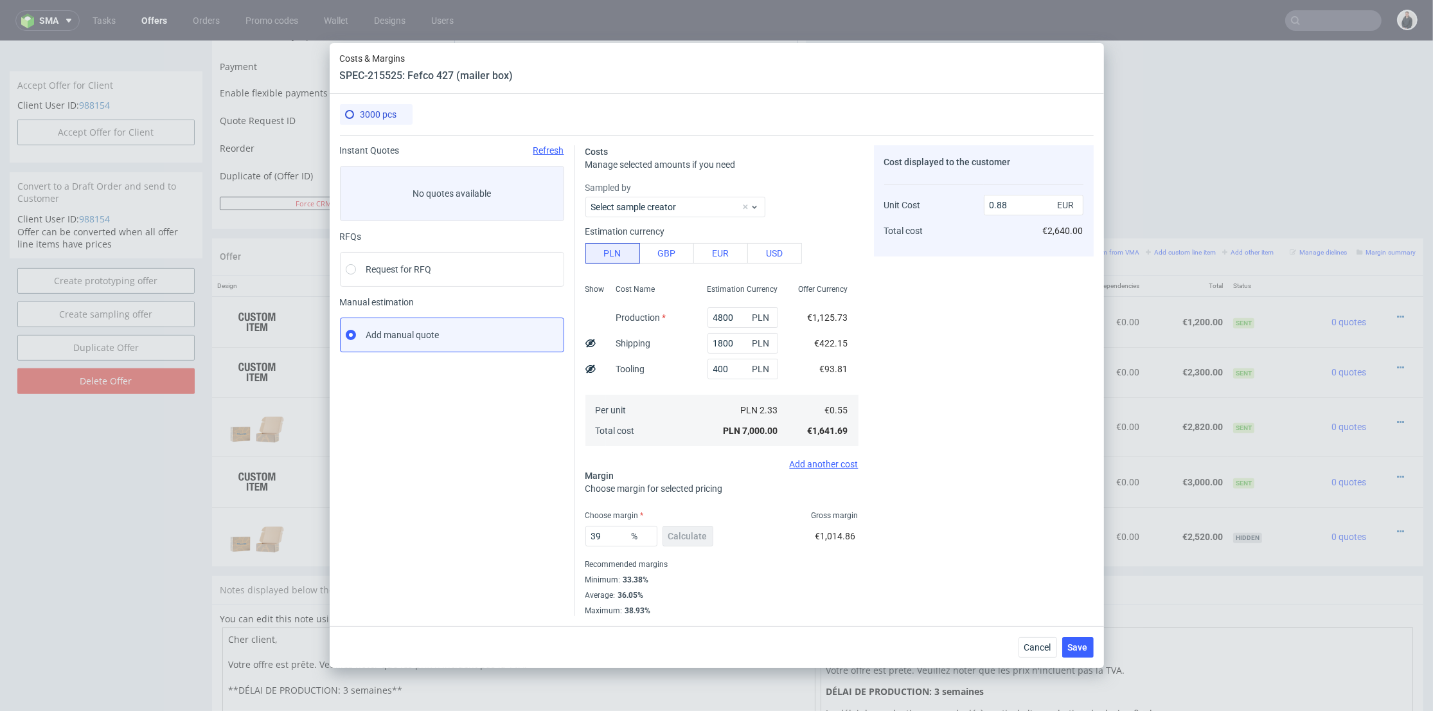
click at [967, 510] on div "Cost displayed to the customer Unit Cost Total cost 0.88 EUR €2,640.00" at bounding box center [984, 380] width 220 height 471
click at [611, 536] on input "39" at bounding box center [622, 536] width 72 height 21
click at [1000, 204] on input "0.9" at bounding box center [1034, 205] width 100 height 21
type input "0.89"
click at [986, 285] on div "Cost displayed to the customer Unit Cost Total cost 0.89 EUR €2,700.00" at bounding box center [984, 380] width 220 height 471
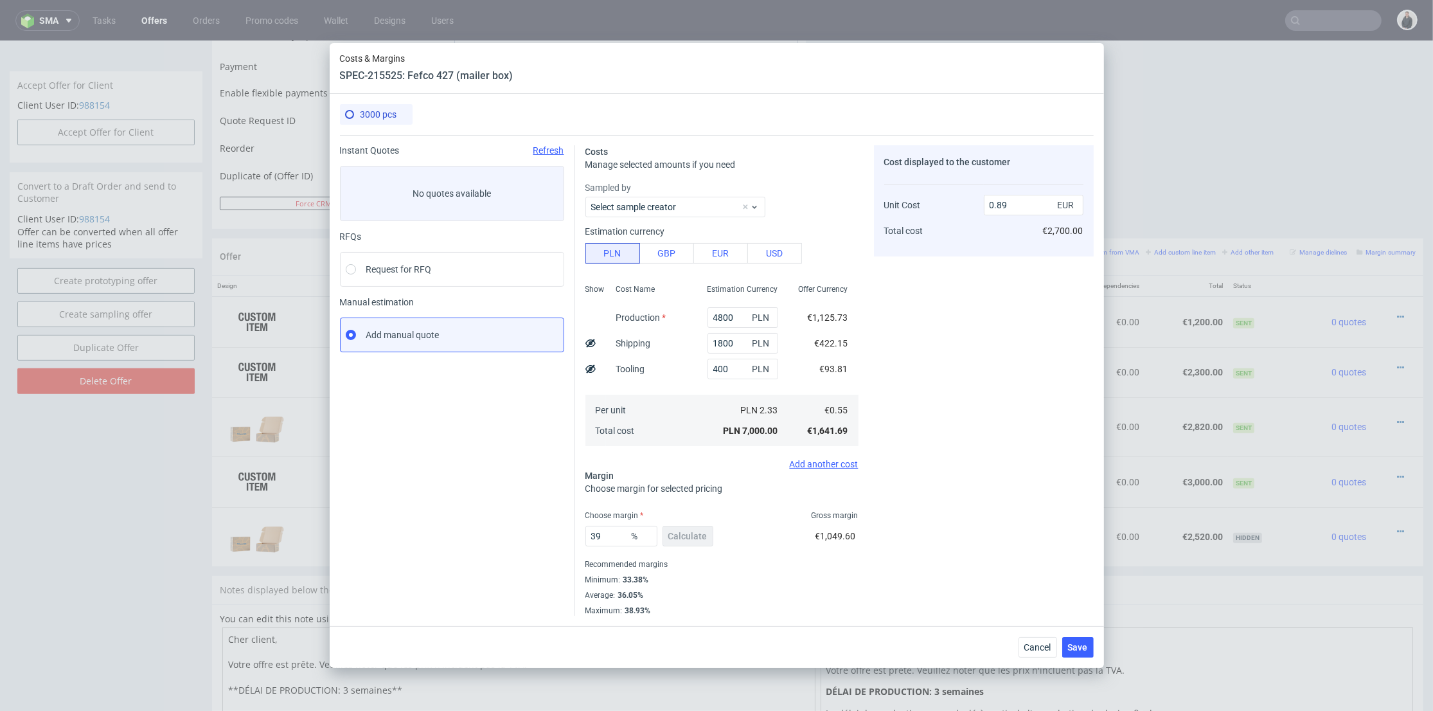
type input "38.20224719101123"
drag, startPoint x: 998, startPoint y: 204, endPoint x: 1001, endPoint y: 249, distance: 45.8
click at [1012, 204] on input "0.9" at bounding box center [1034, 205] width 100 height 21
type input "0.90"
click at [994, 267] on div "Cost displayed to the customer Unit Cost Total cost 0.90 EUR €2,640.00" at bounding box center [984, 380] width 220 height 471
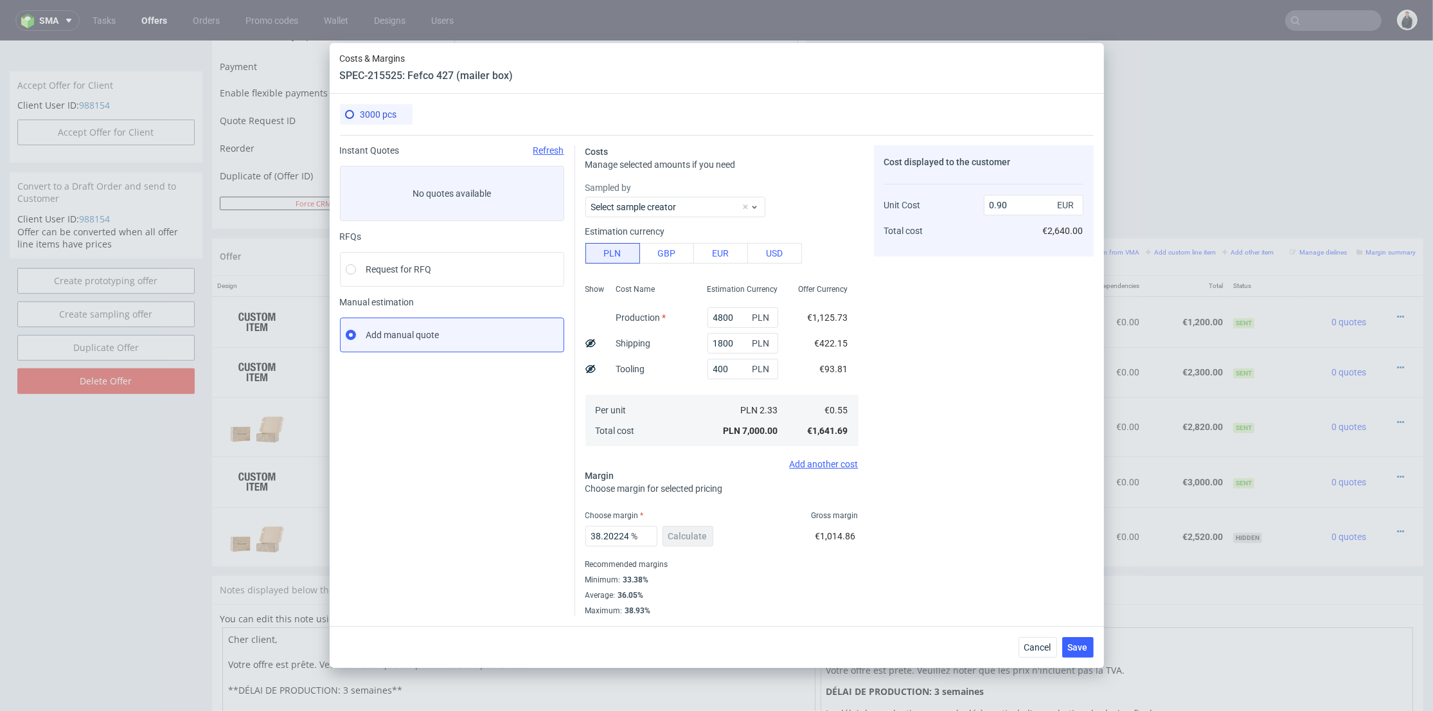
type input "38.88888888888888"
type input "0.89"
click at [1087, 643] on span "Save" at bounding box center [1078, 647] width 20 height 9
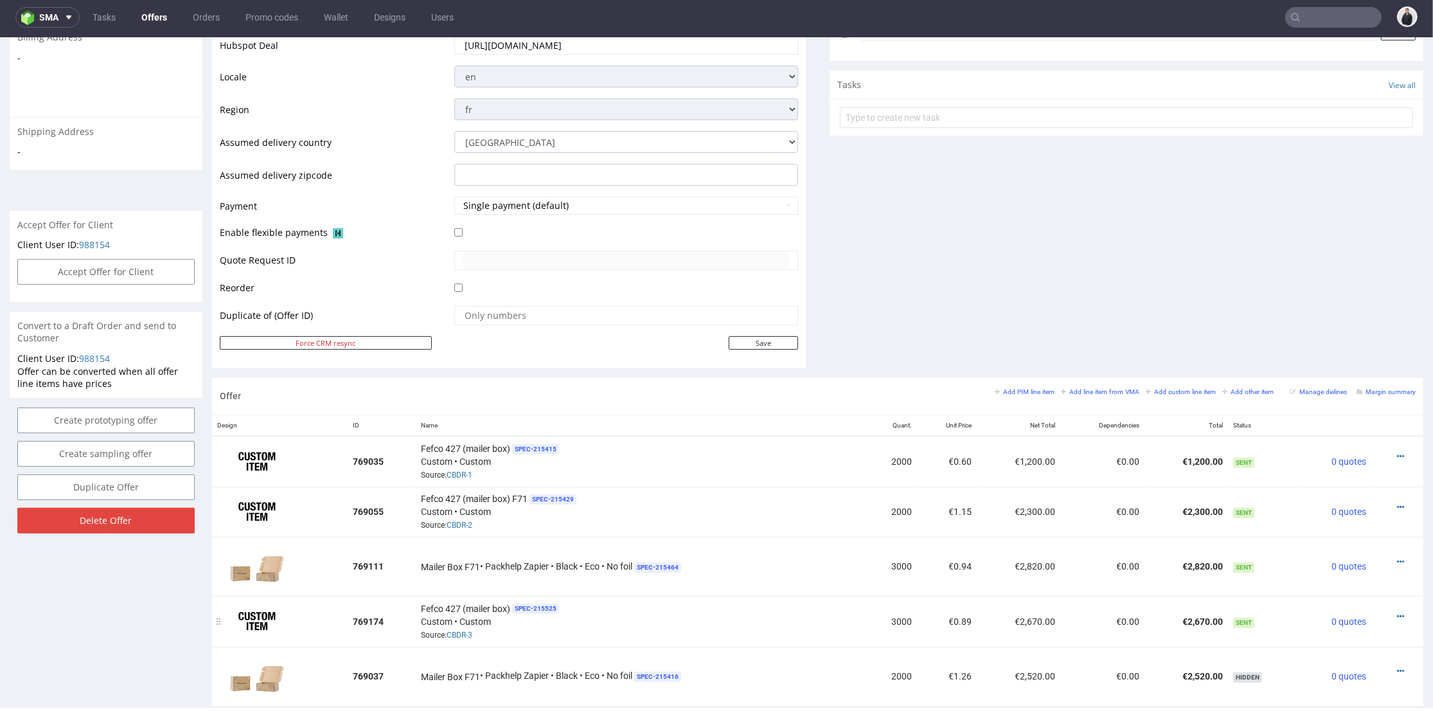
scroll to position [571, 0]
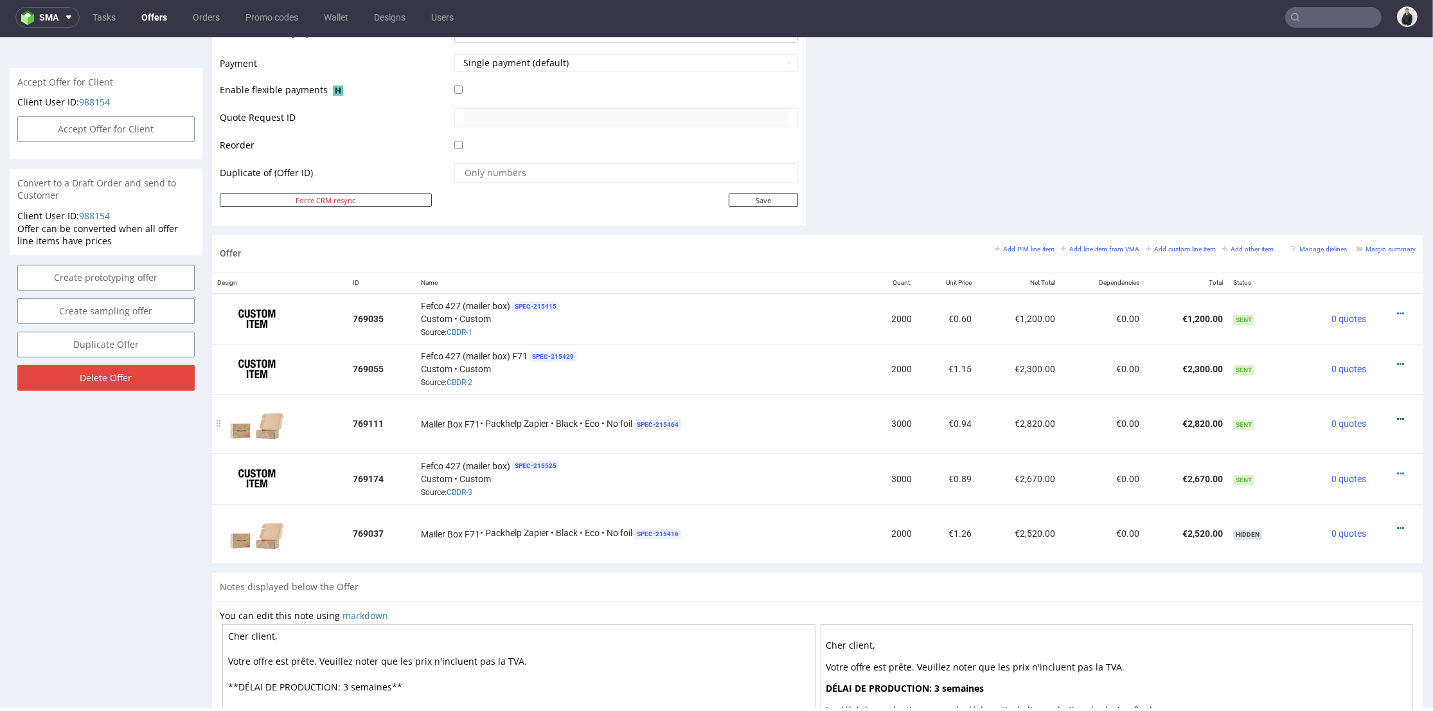
click at [1397, 415] on icon at bounding box center [1400, 419] width 7 height 9
click at [1352, 369] on span "Hide item from customer" at bounding box center [1341, 367] width 107 height 13
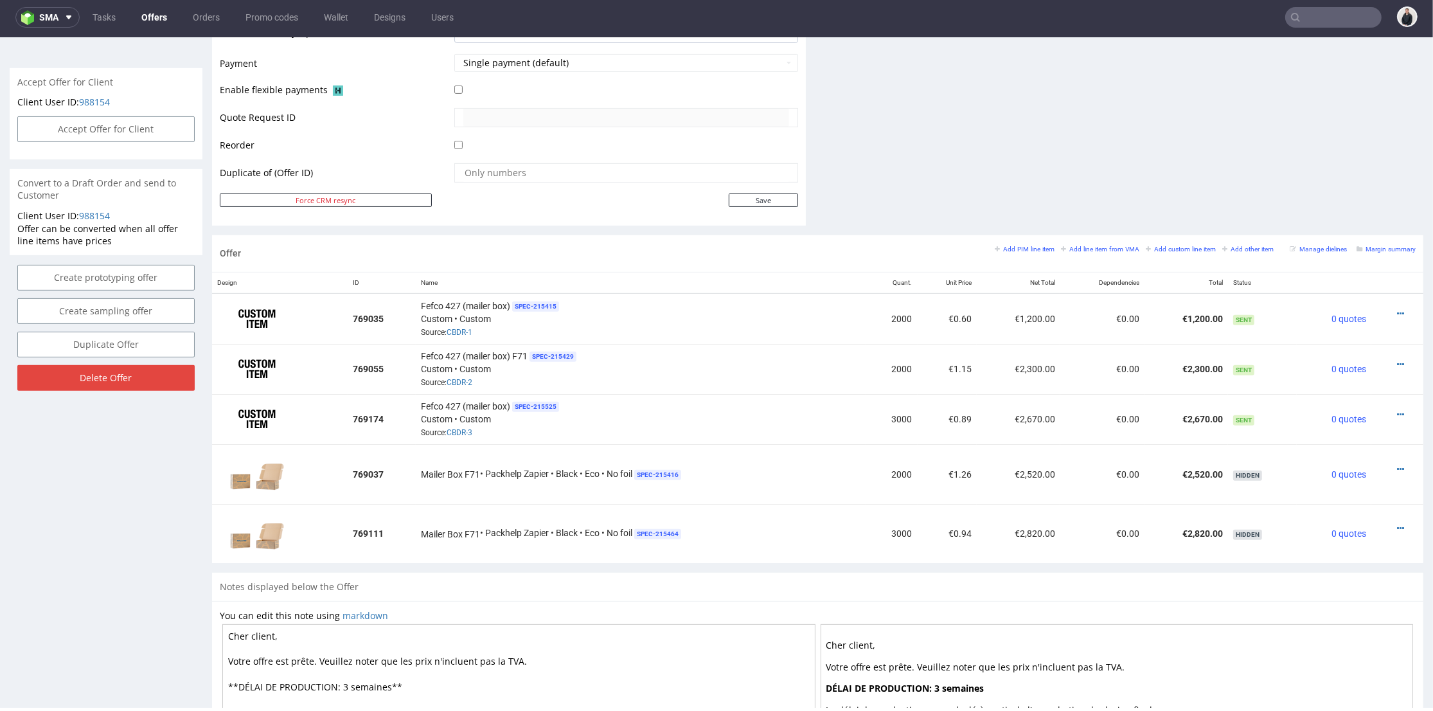
scroll to position [143, 0]
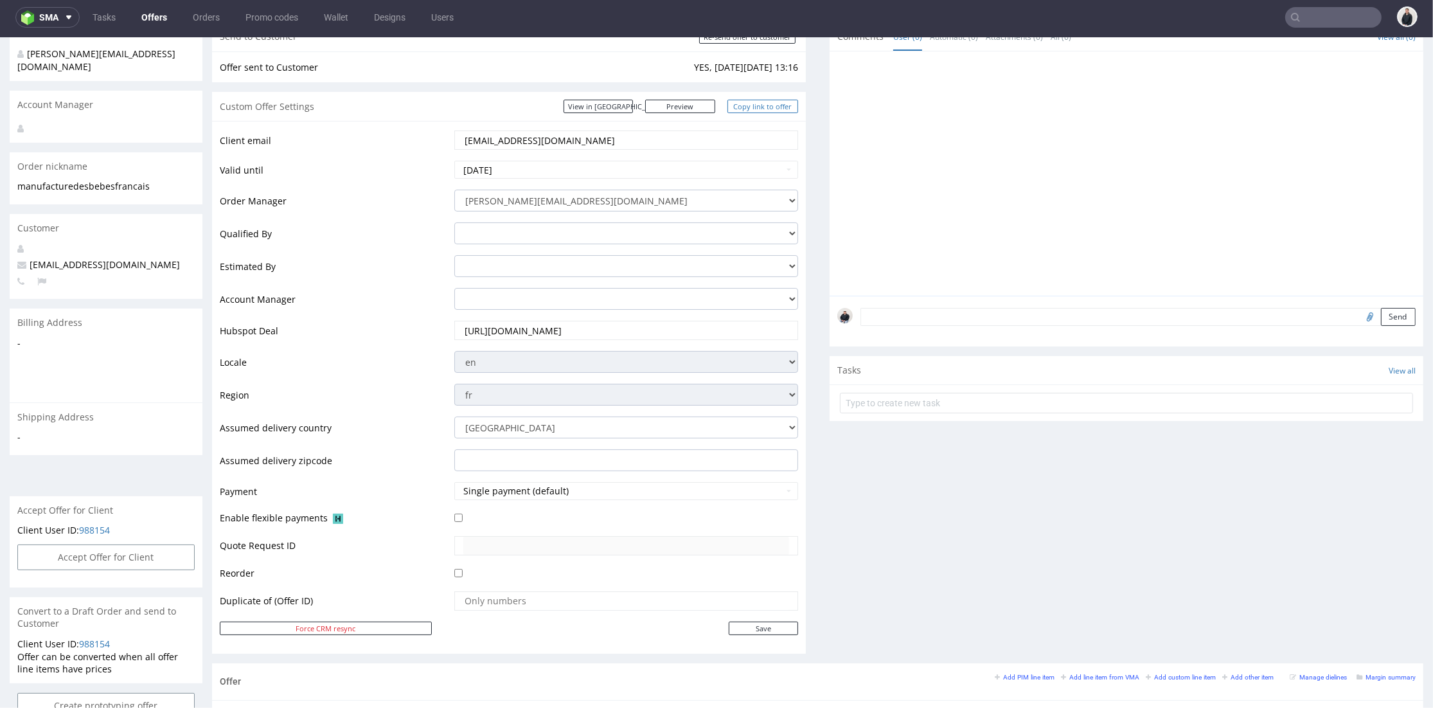
click at [748, 102] on link "Copy link to offer" at bounding box center [763, 106] width 71 height 13
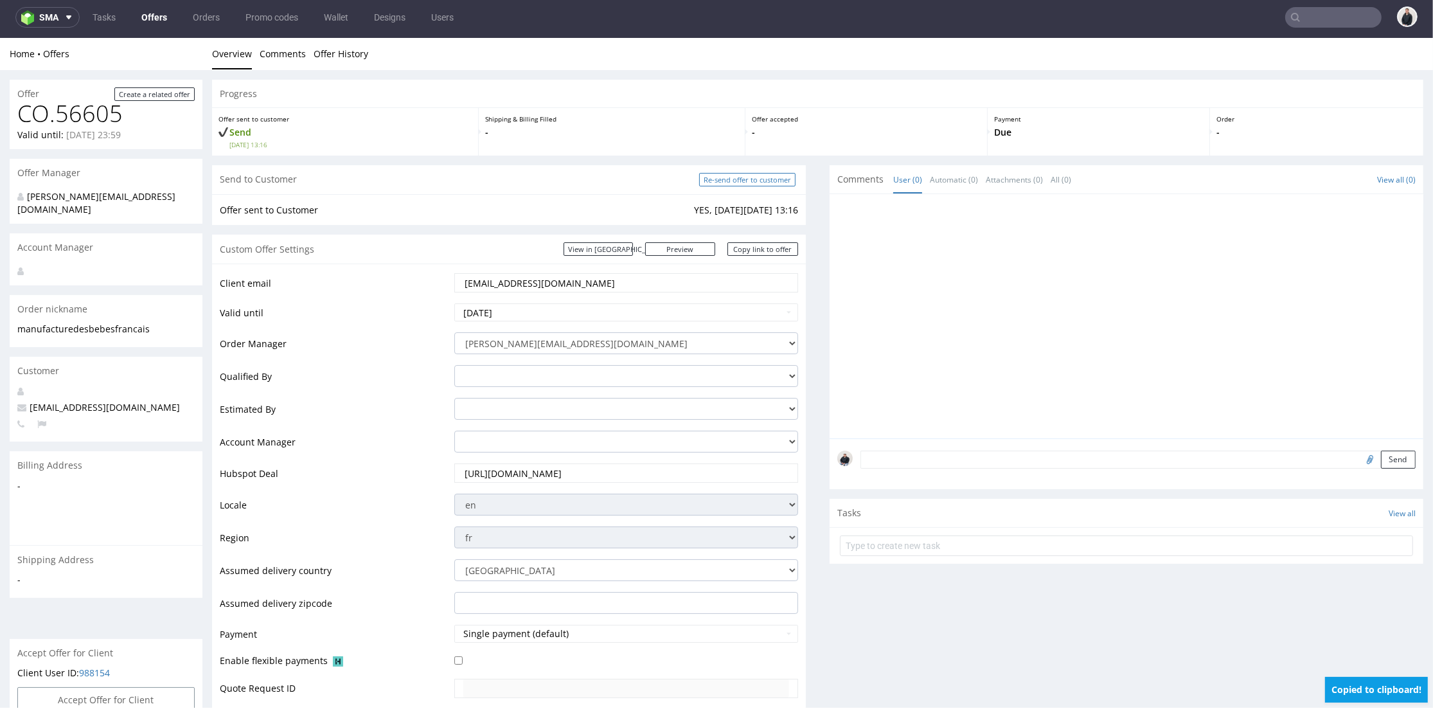
click at [749, 180] on input "Re-send offer to customer" at bounding box center [747, 179] width 96 height 13
type input "In progress..."
click at [1327, 28] on nav "sma Tasks Offers Orders Promo codes Wallet Designs Users" at bounding box center [716, 17] width 1433 height 41
click at [1330, 13] on input "text" at bounding box center [1334, 17] width 96 height 21
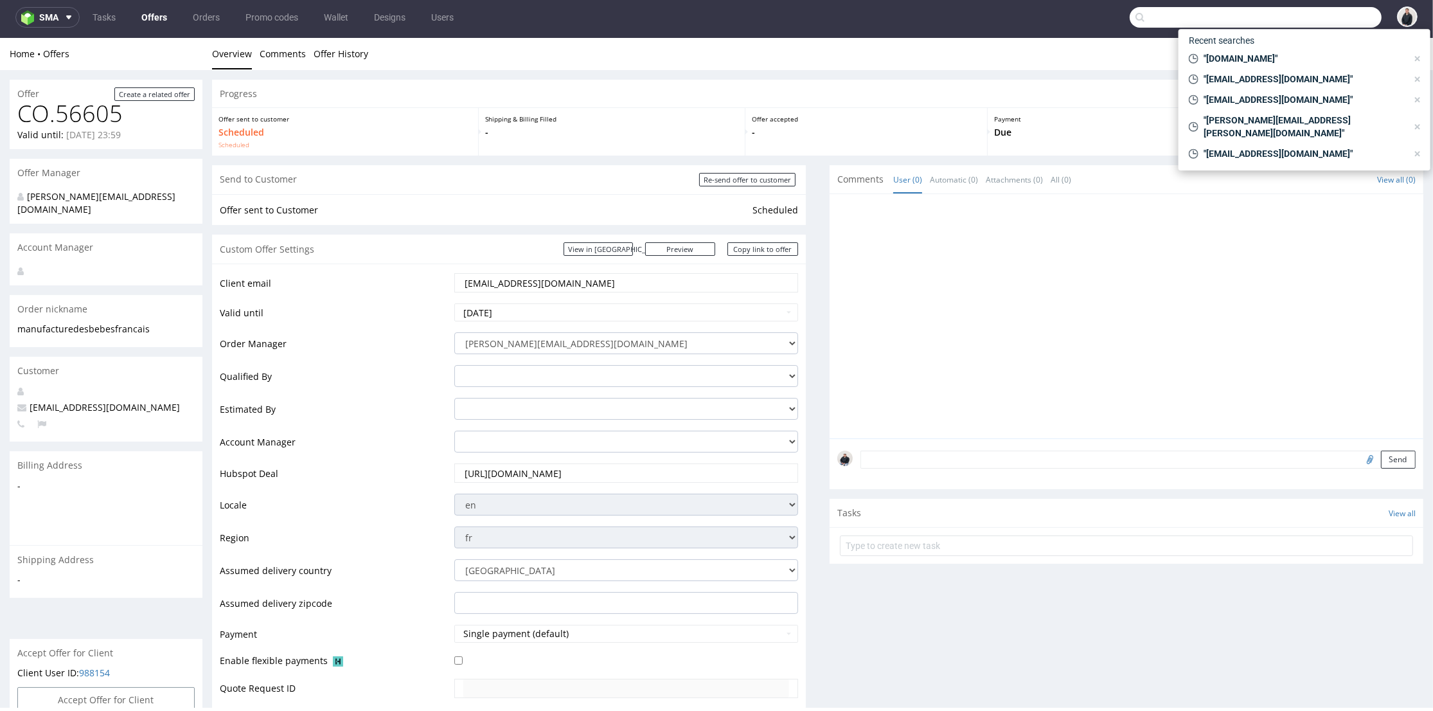
paste input "adcaelia.com"
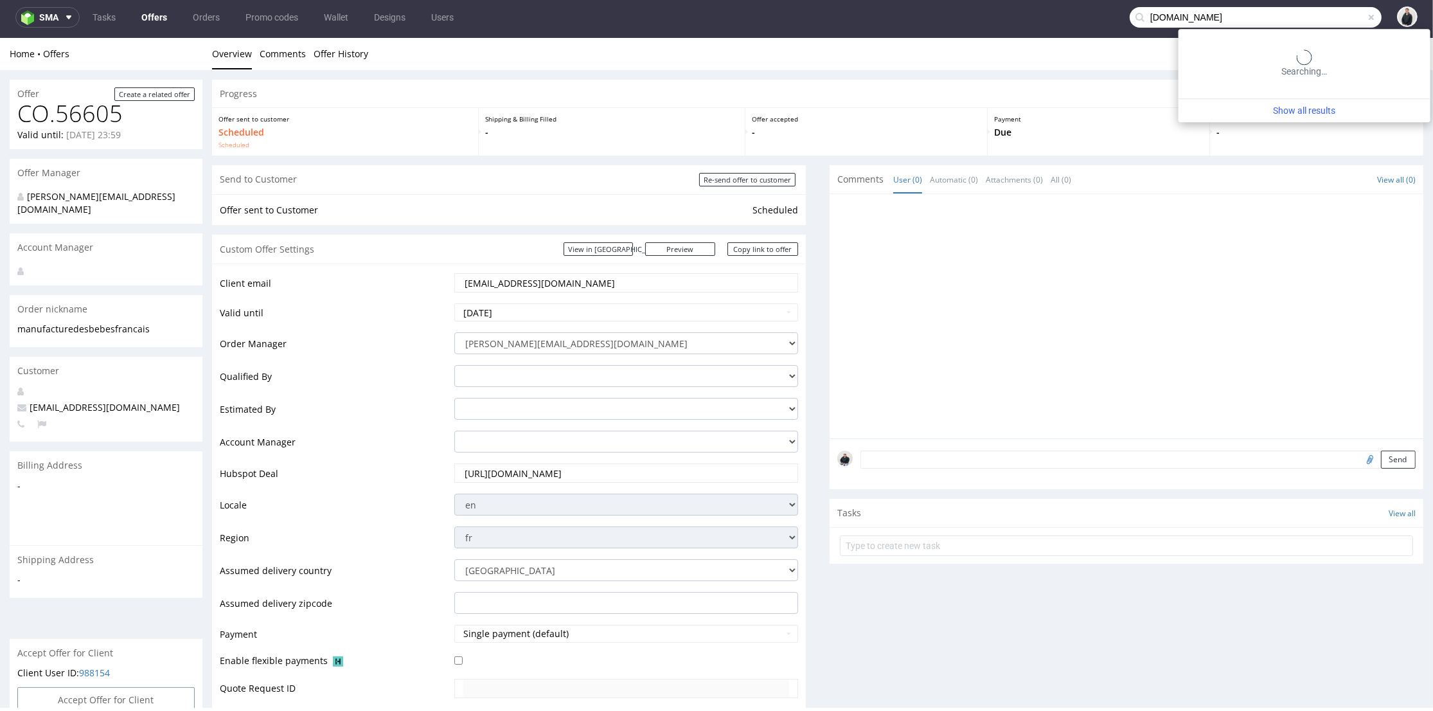
type input "adcaelia.com"
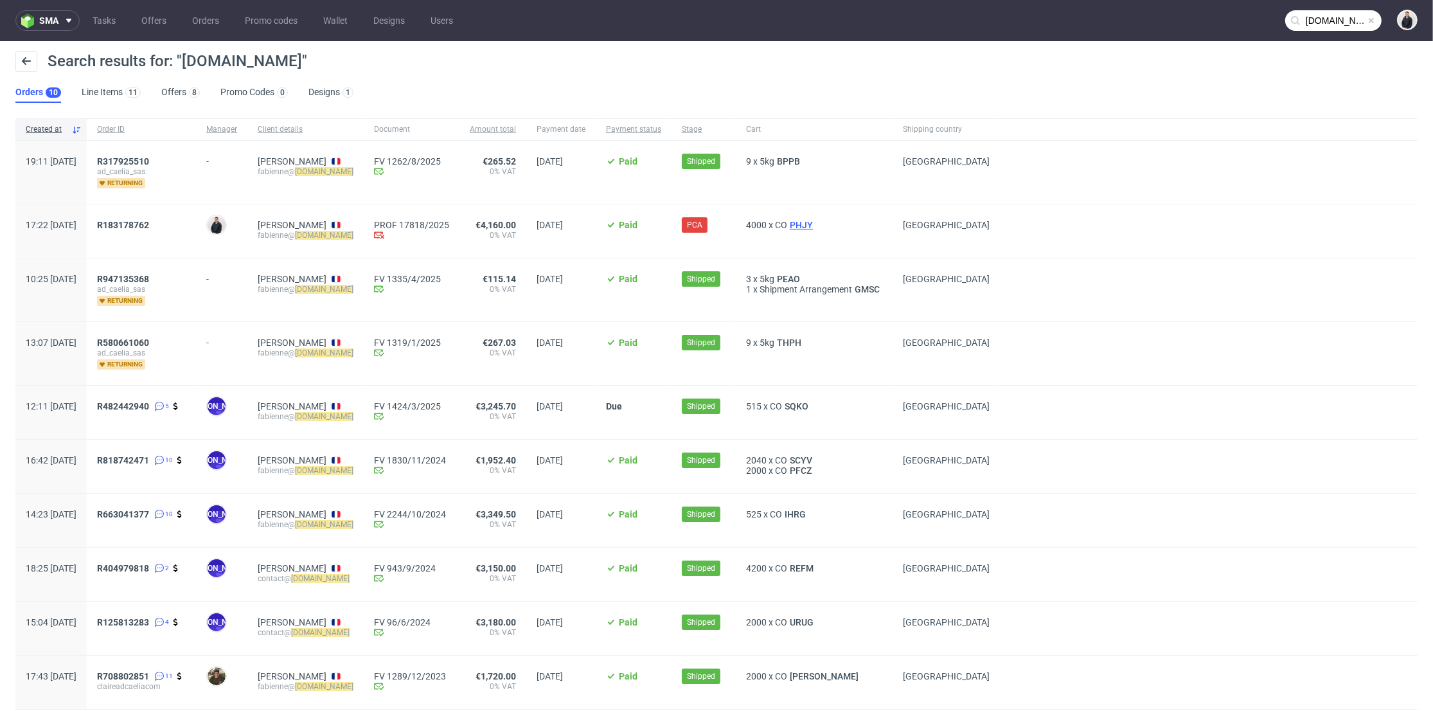
click at [816, 220] on span "PHJY" at bounding box center [801, 225] width 28 height 10
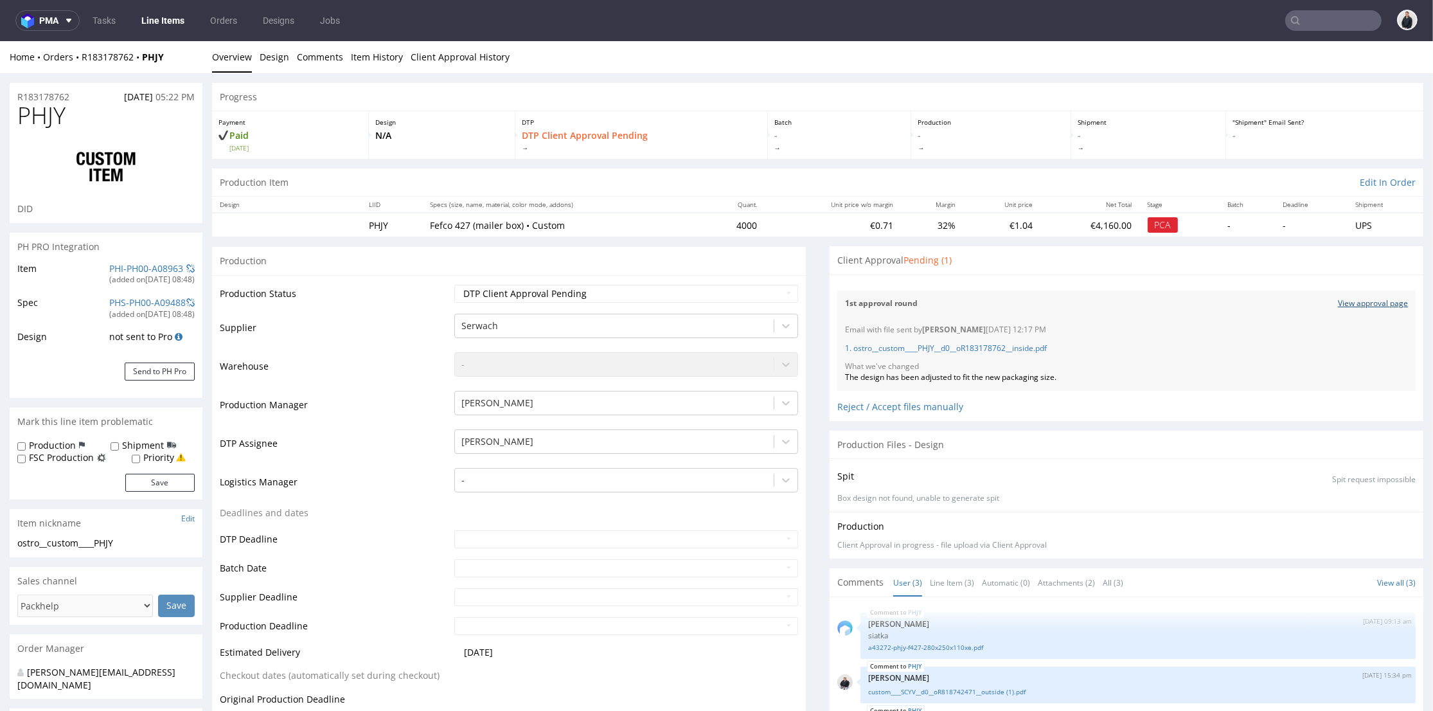
drag, startPoint x: 1336, startPoint y: 304, endPoint x: 982, endPoint y: 53, distance: 434.3
click at [1338, 304] on link "View approval page" at bounding box center [1373, 303] width 70 height 11
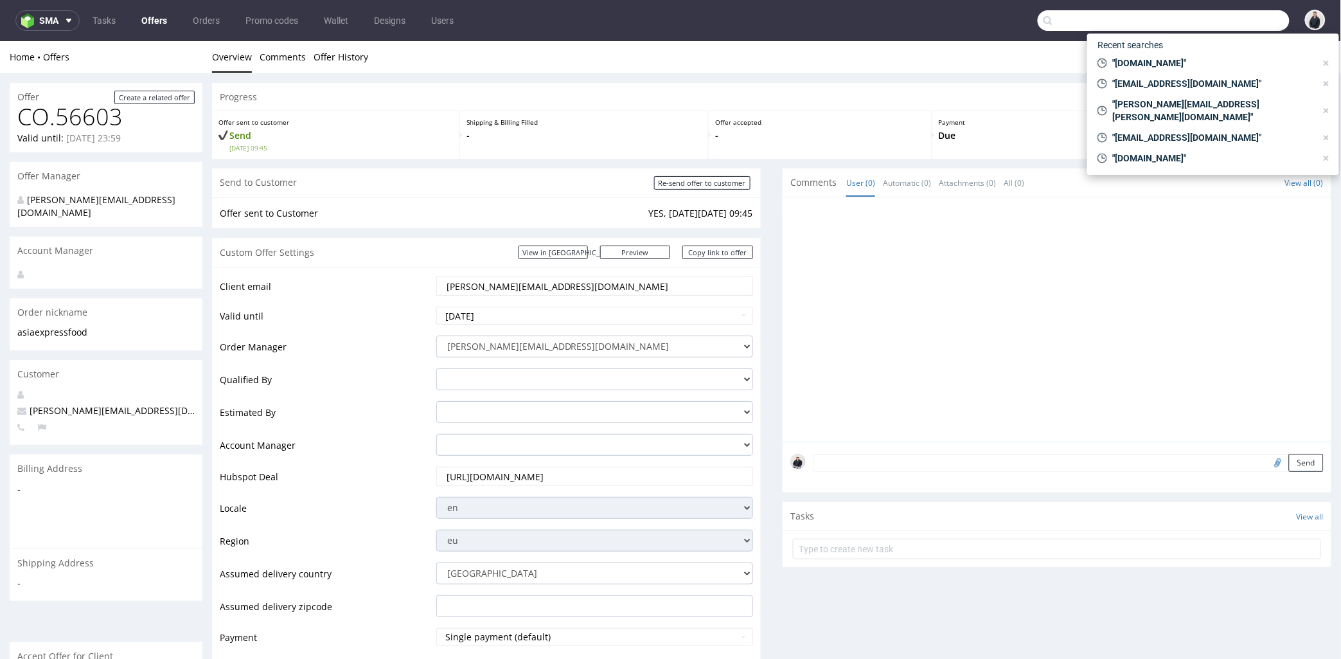
scroll to position [428, 0]
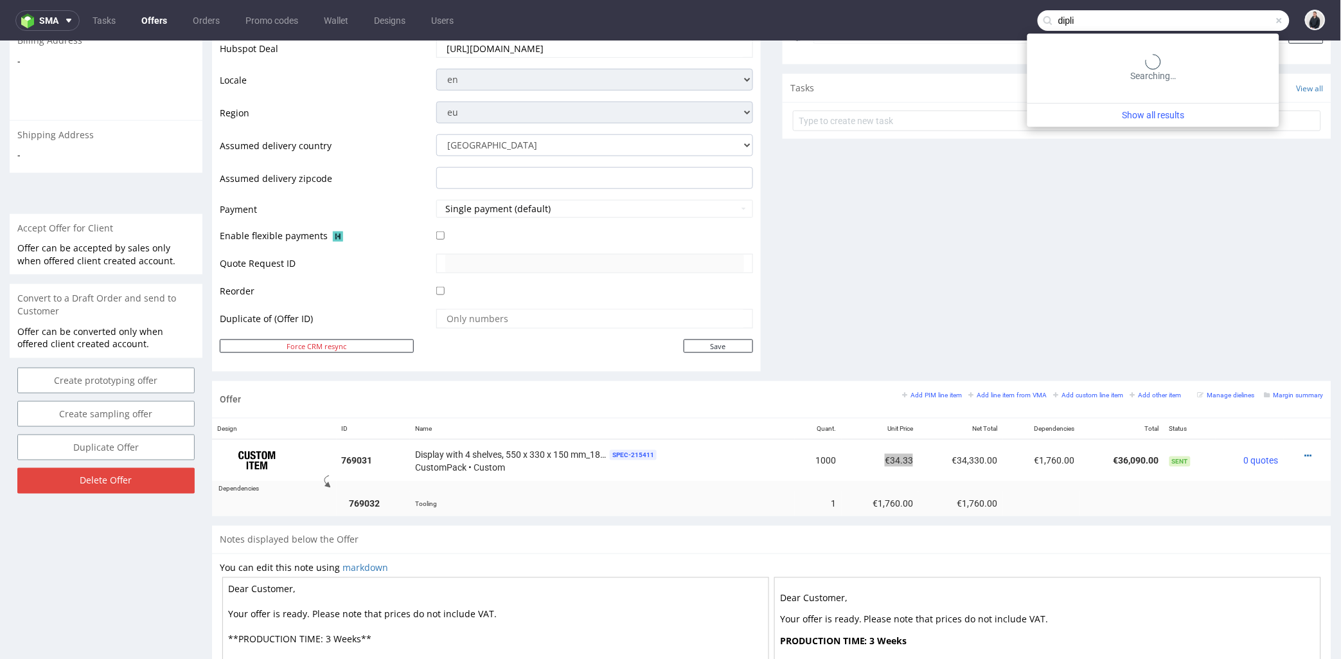
type input "dipli"
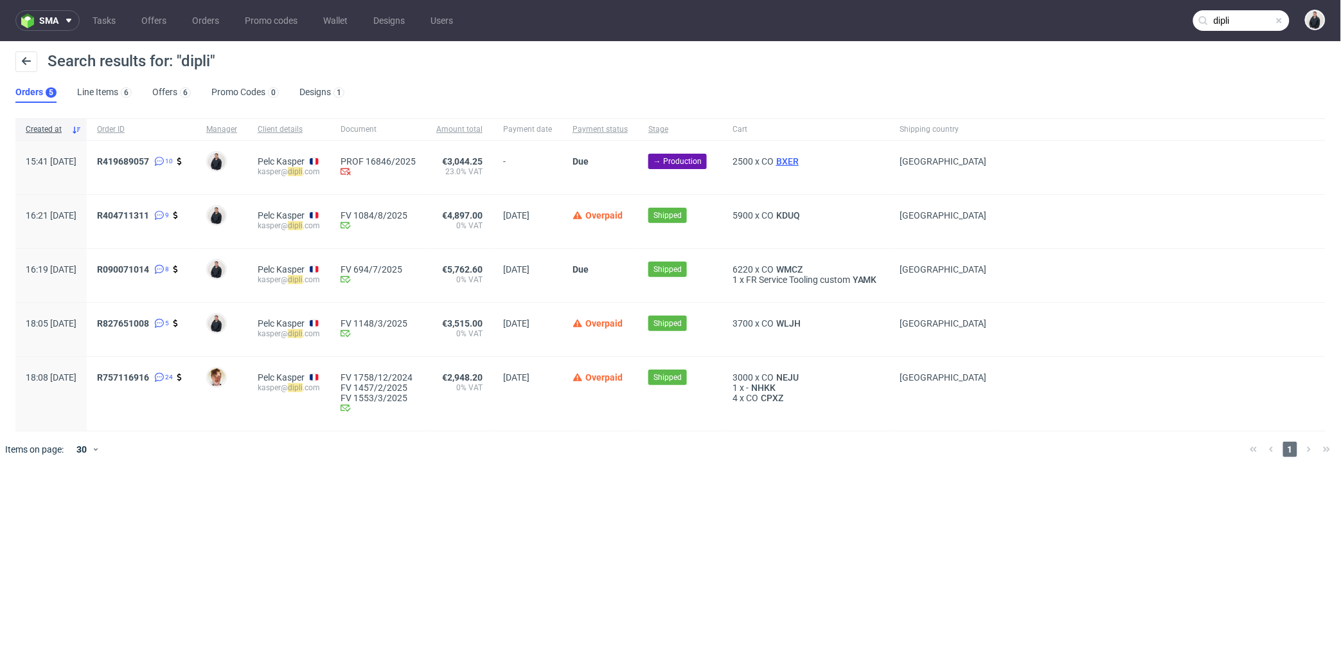
click at [802, 161] on span "BXER" at bounding box center [788, 161] width 28 height 10
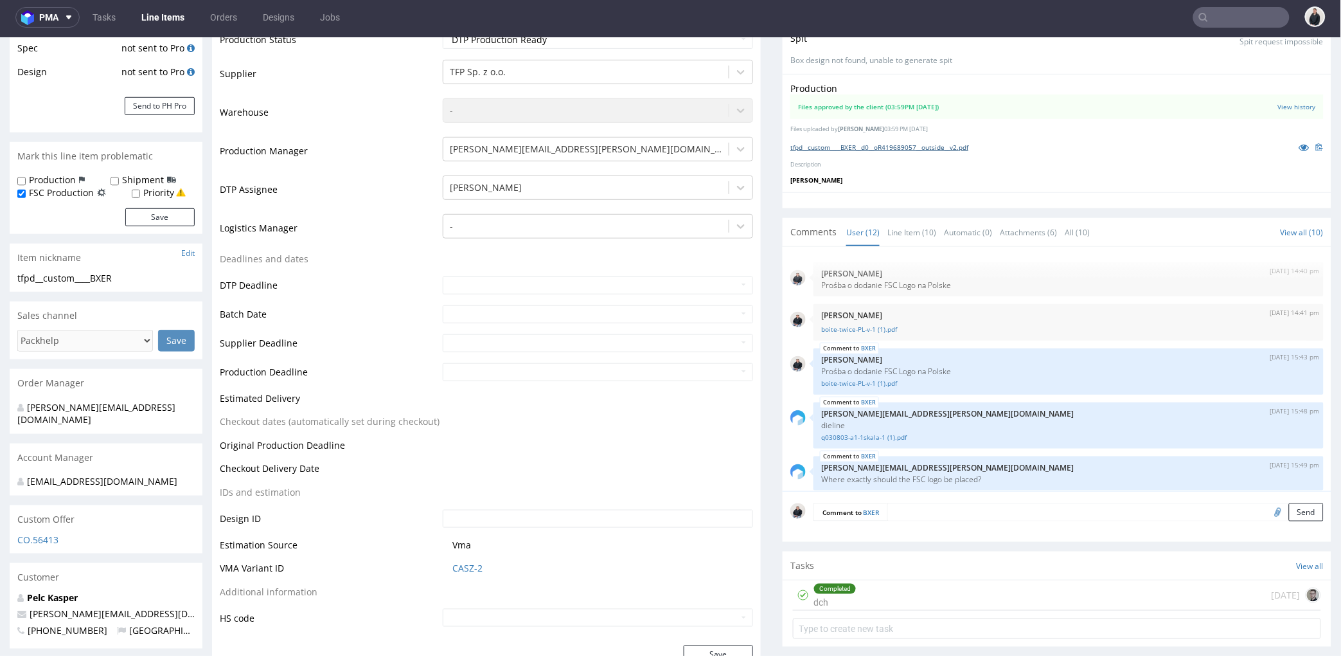
click at [924, 145] on link "tfpd__custom____BXER__d0__oR419689057__outside__v2.pdf" at bounding box center [880, 146] width 178 height 9
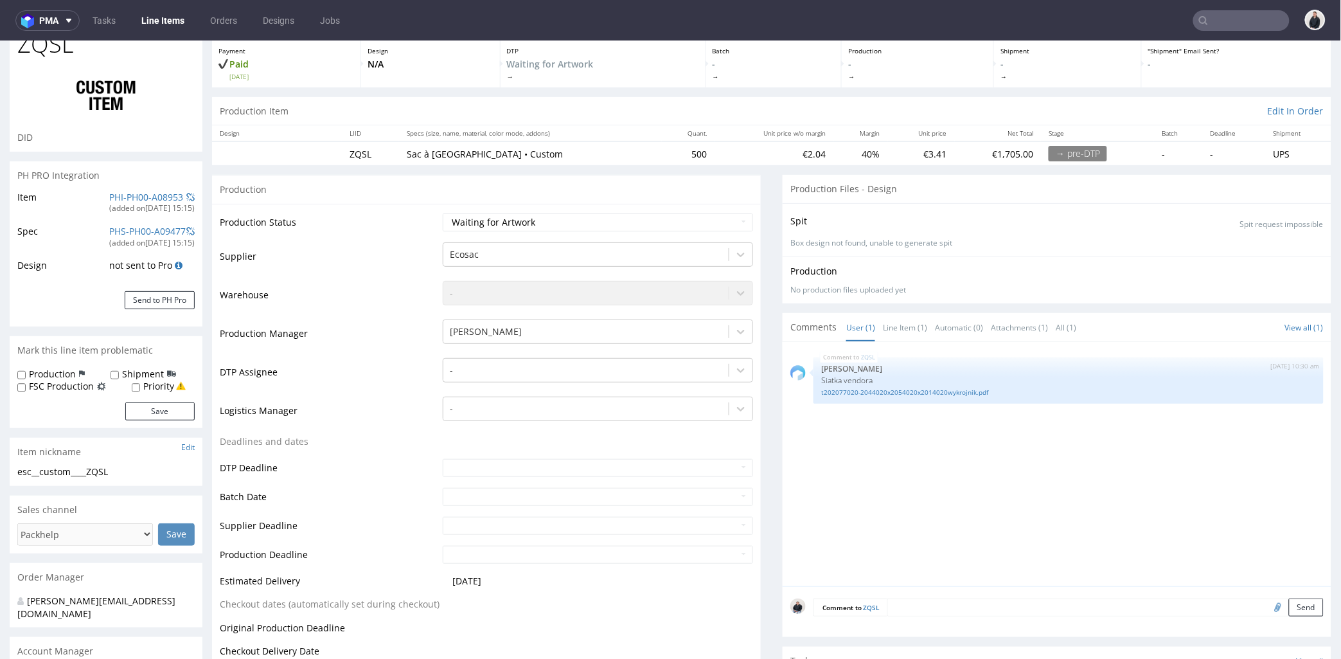
scroll to position [214, 0]
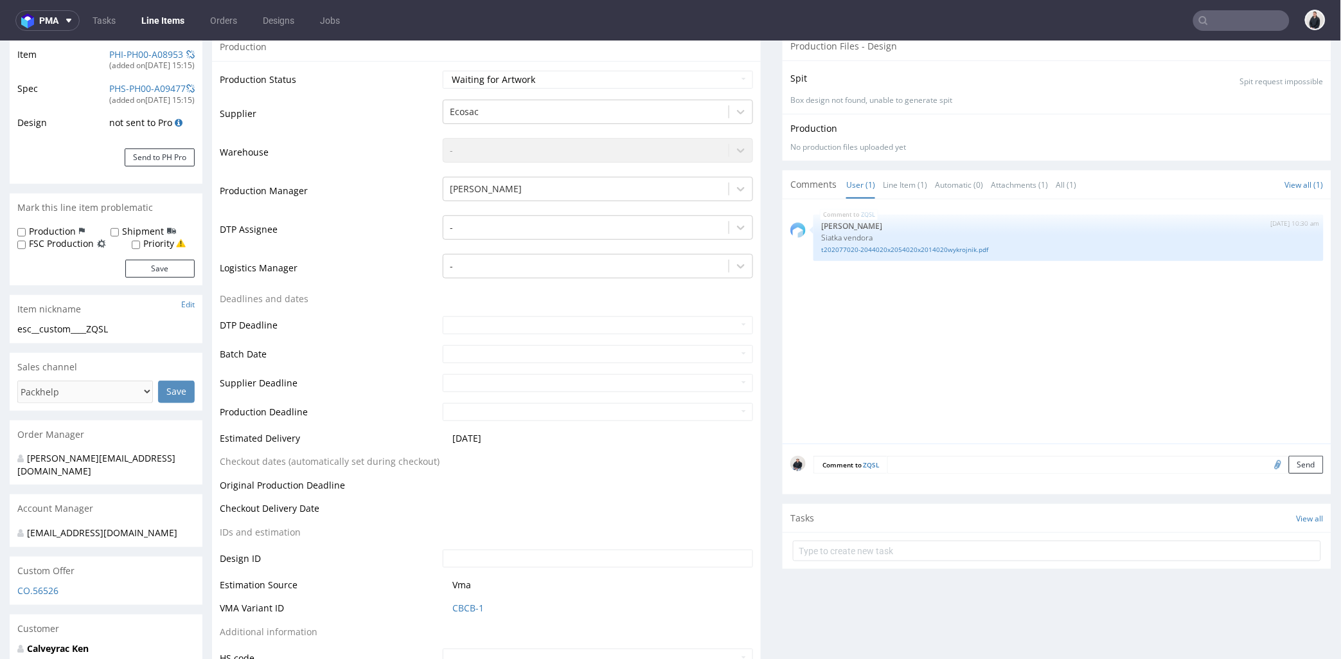
click at [929, 453] on div "Comment to ZQSL Send" at bounding box center [1057, 468] width 549 height 51
click at [931, 460] on textarea at bounding box center [1106, 464] width 436 height 18
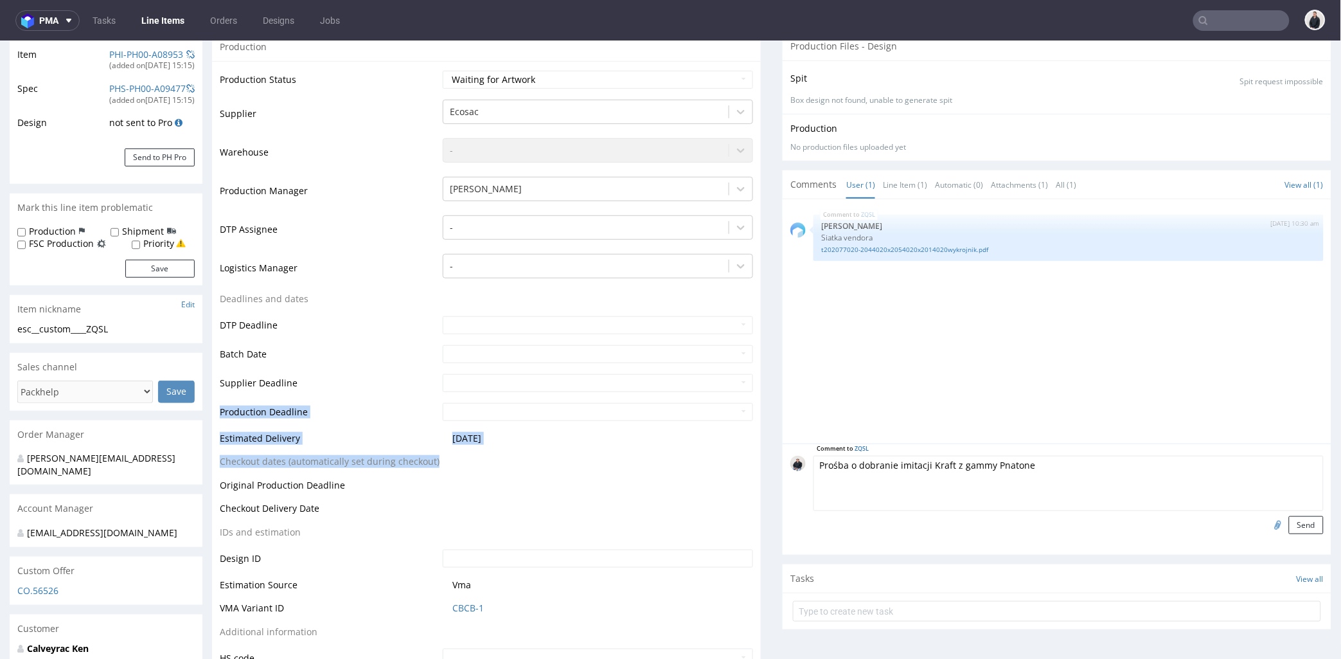
drag, startPoint x: 665, startPoint y: 396, endPoint x: 611, endPoint y: 402, distance: 54.4
click at [641, 399] on table "Production Status Waiting for Artwork Waiting for Diecut Waiting for Mockup Wai…" at bounding box center [487, 368] width 534 height 598
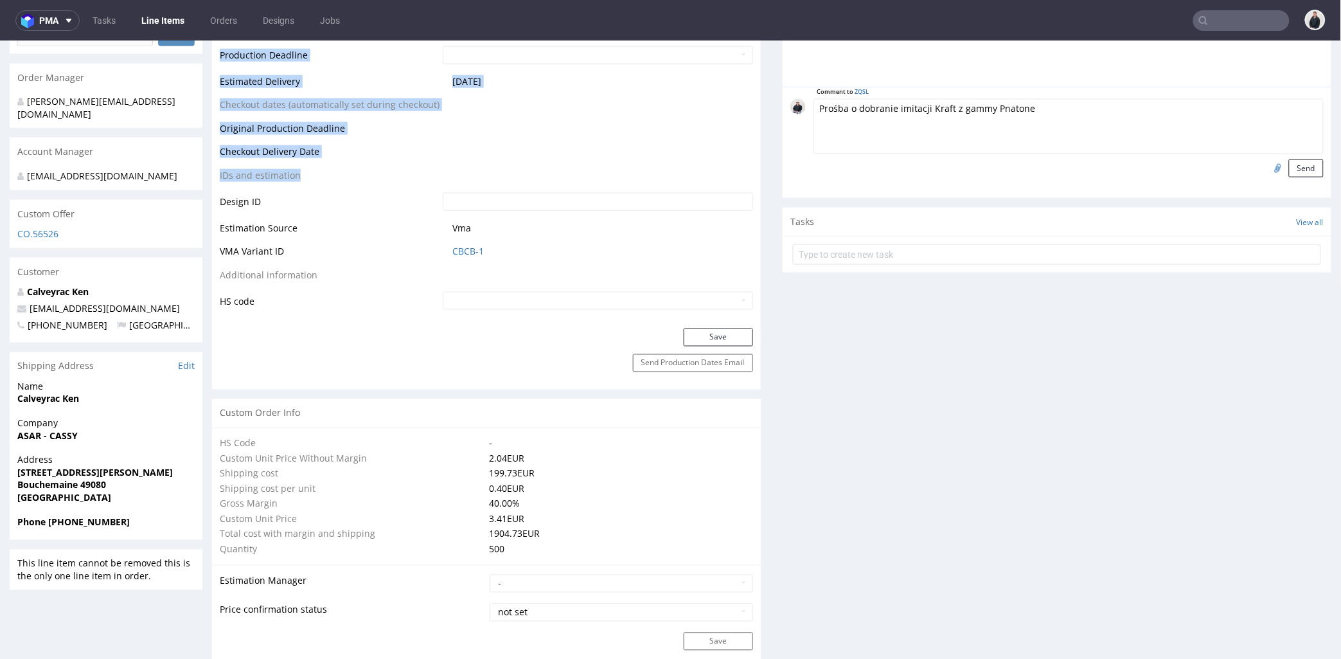
scroll to position [428, 0]
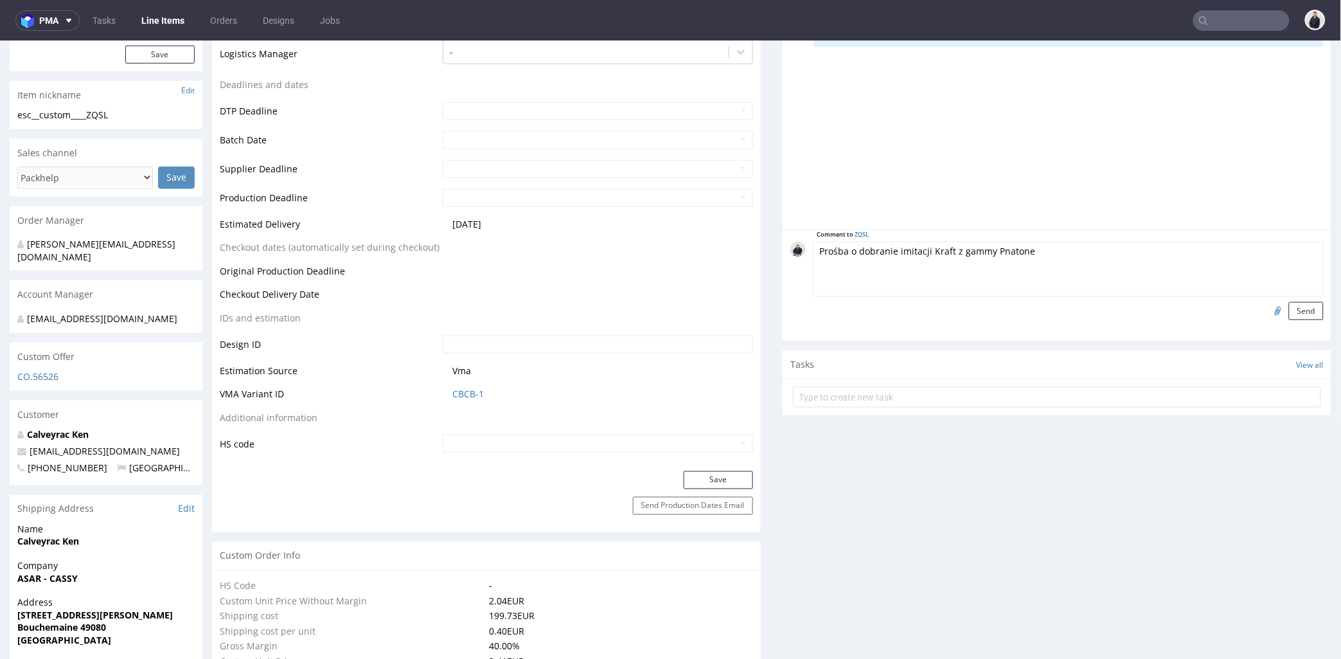
click at [1045, 274] on textarea "Prośba o dobranie imitacji Kraft z gammy Pnatone" at bounding box center [1069, 268] width 510 height 55
drag, startPoint x: 1001, startPoint y: 258, endPoint x: 949, endPoint y: 259, distance: 52.7
click at [949, 259] on textarea "Prośba o dobranie imitacji Kraft z gammy Pnatone" at bounding box center [1069, 268] width 510 height 55
click at [998, 265] on textarea "Prośba o dobranie imitacji Kraft z gammy Pnatone" at bounding box center [1069, 268] width 510 height 55
drag, startPoint x: 1051, startPoint y: 252, endPoint x: 947, endPoint y: 258, distance: 103.6
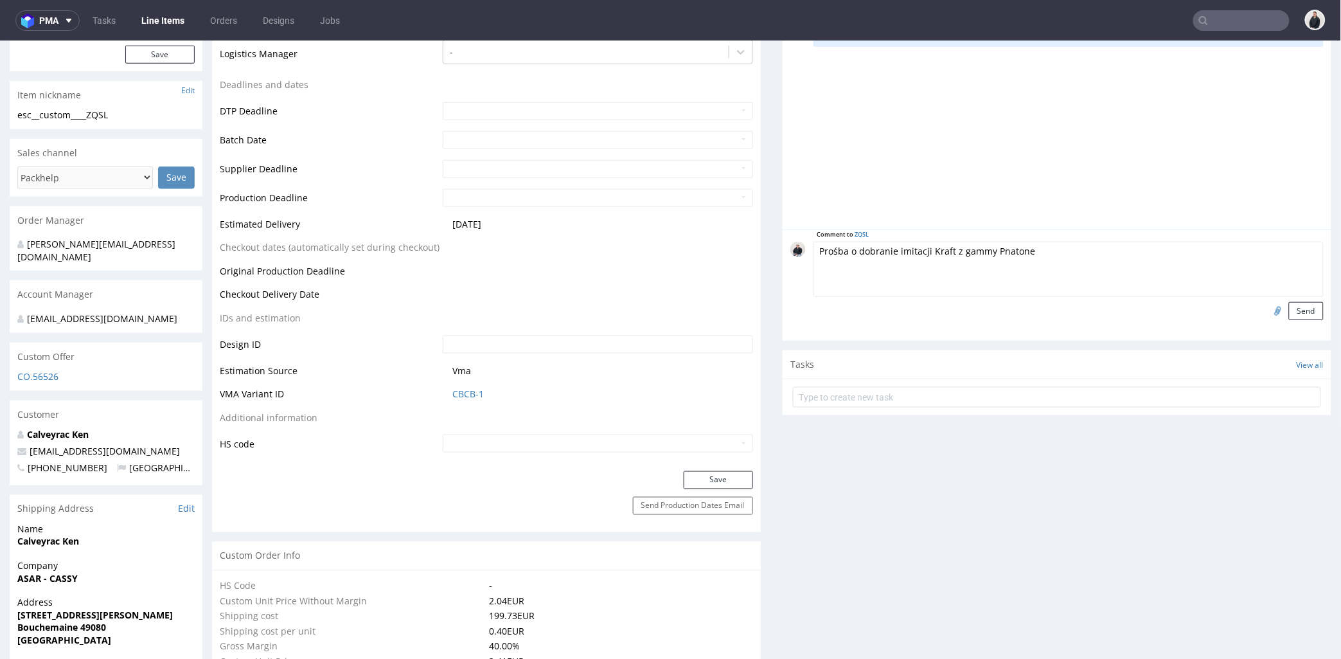
click at [947, 258] on textarea "Prośba o dobranie imitacji Kraft z gammy Pnatone" at bounding box center [1069, 268] width 510 height 55
type textarea "Prośba o dobranie imitacji Kraft na całej torbie"
click at [1268, 306] on input "file" at bounding box center [1277, 309] width 18 height 17
type input "C:\fakepath\SAC CASSY DESIGN.pdf"
click at [1289, 305] on button "Send" at bounding box center [1306, 310] width 35 height 18
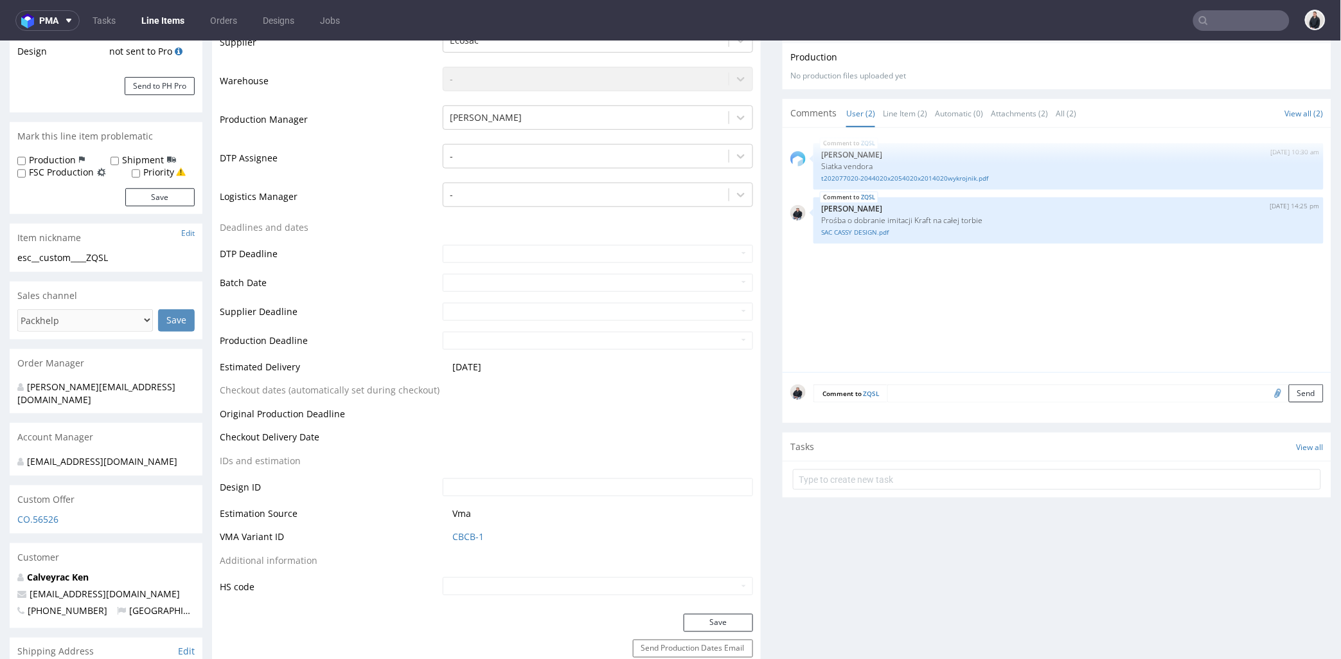
scroll to position [71, 0]
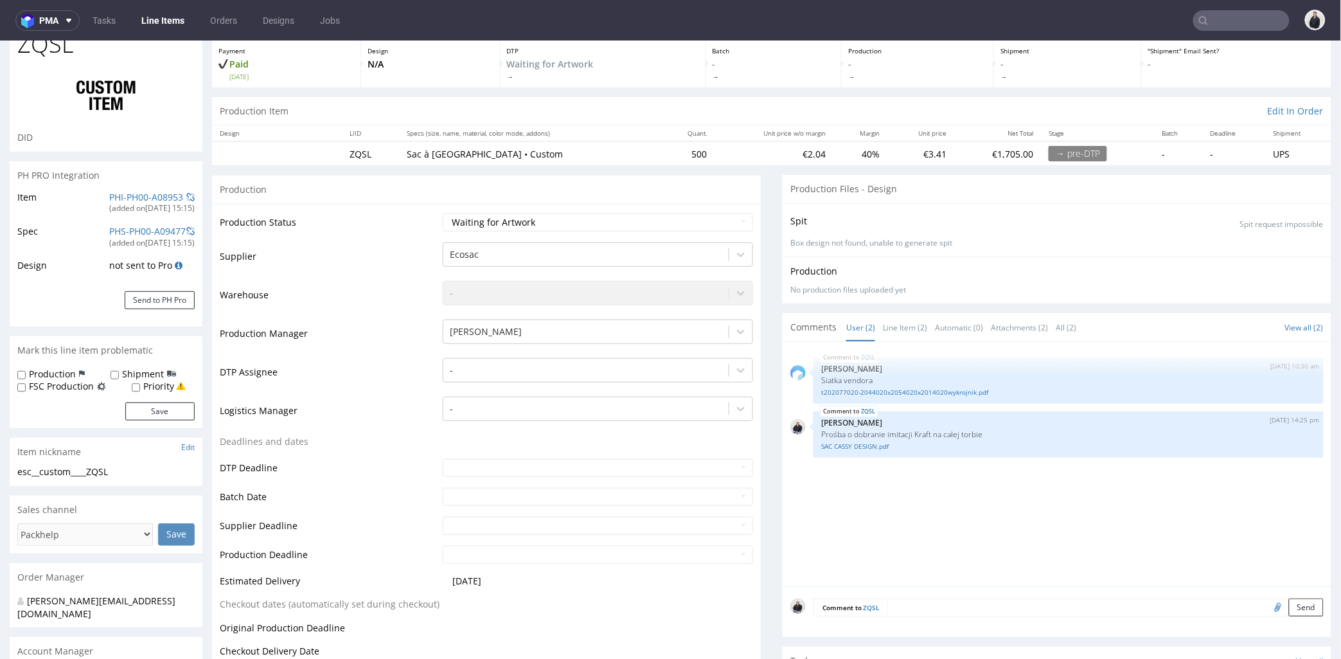
click at [1234, 21] on input "text" at bounding box center [1242, 20] width 96 height 21
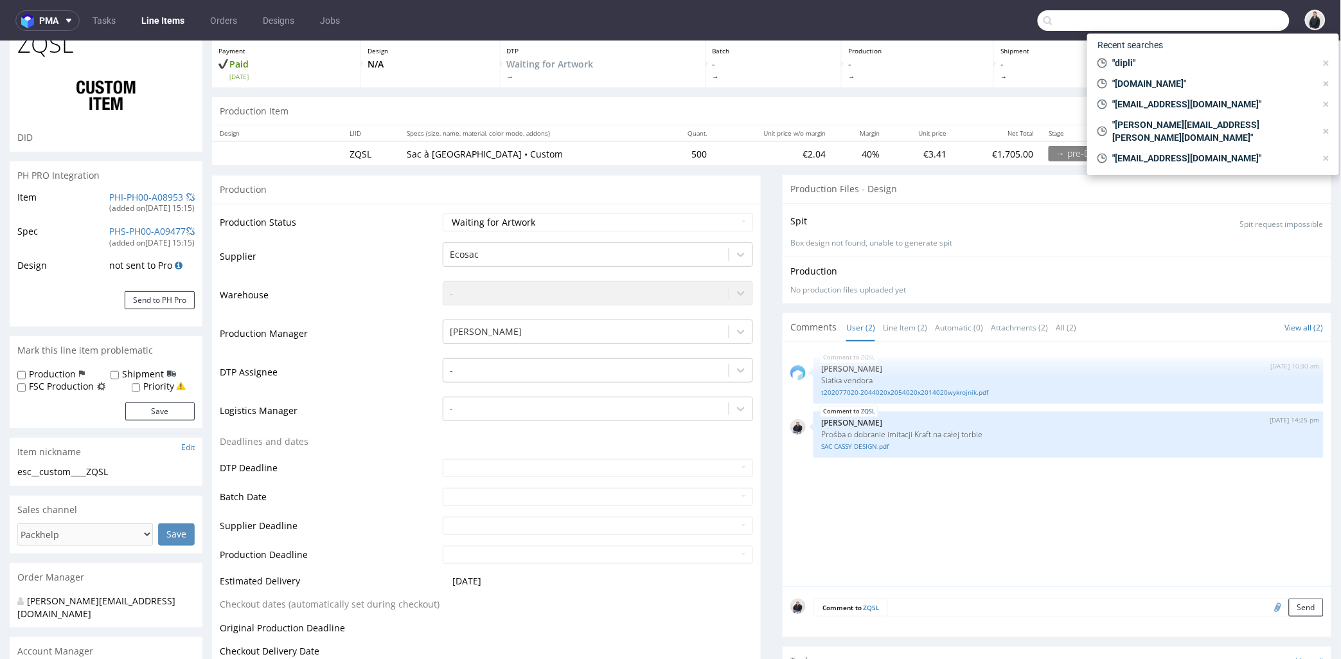
paste input "thesweetstore.co.uk"
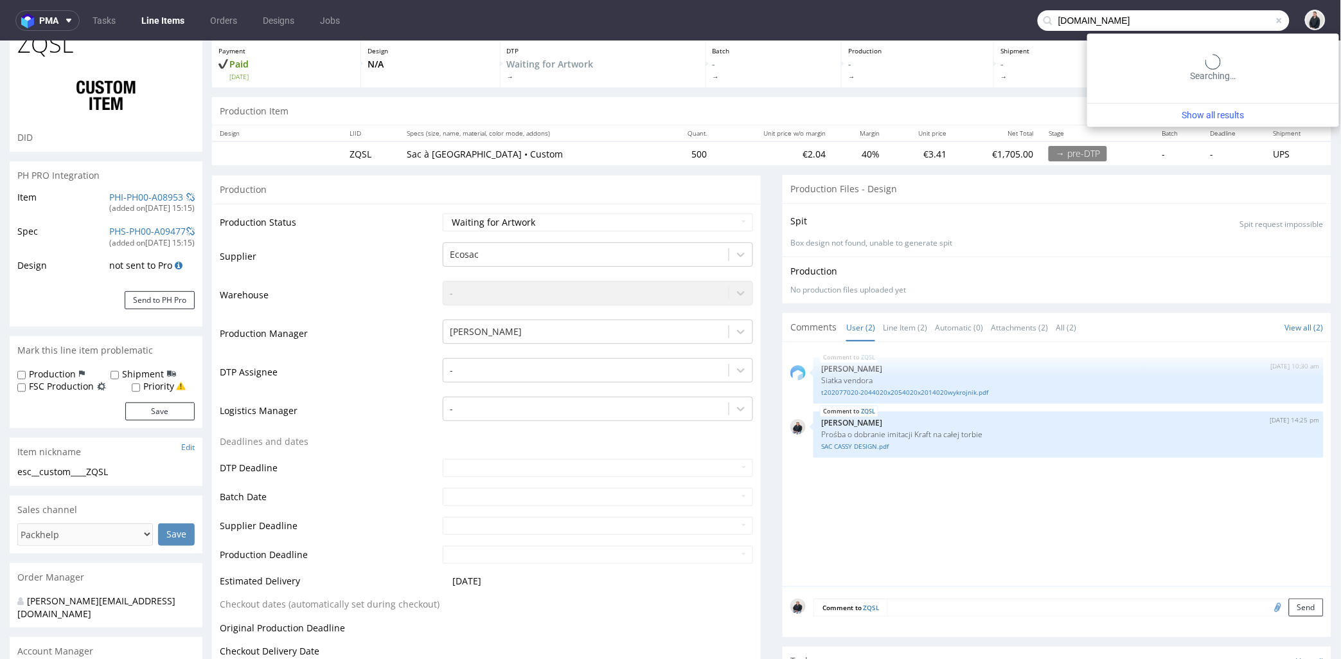
type input "thesweetstore.co.uk"
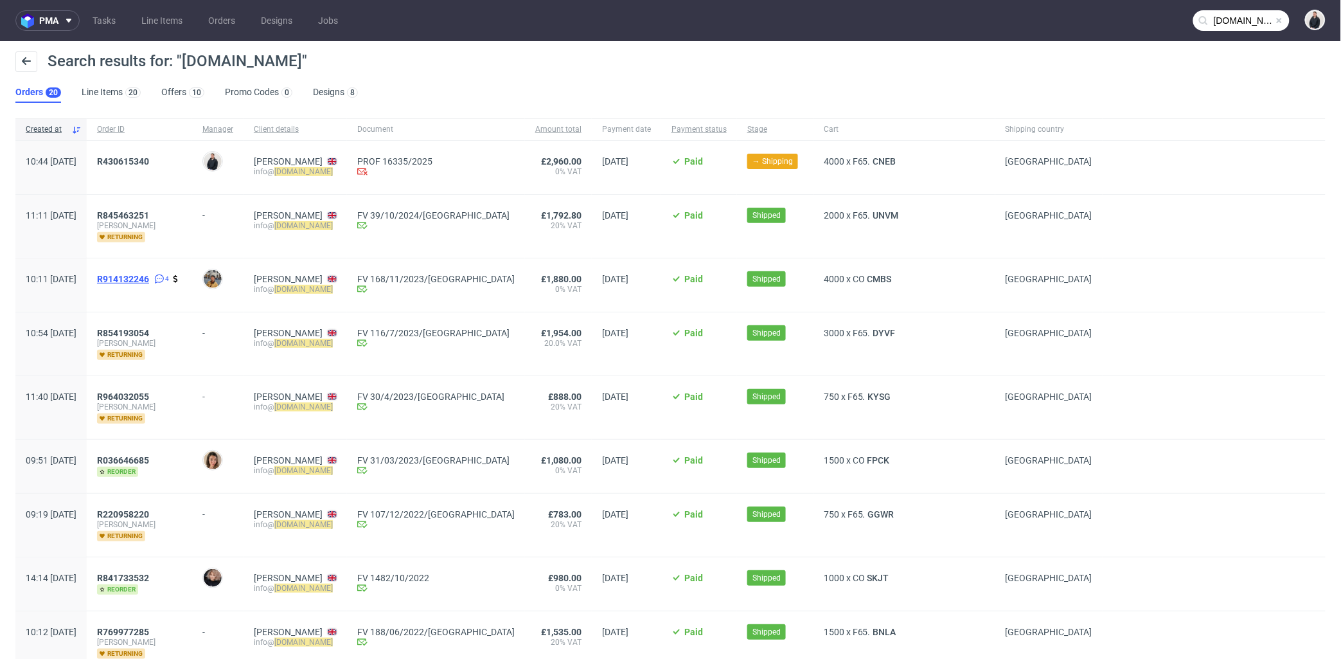
click at [149, 278] on span "R914132246" at bounding box center [123, 279] width 52 height 10
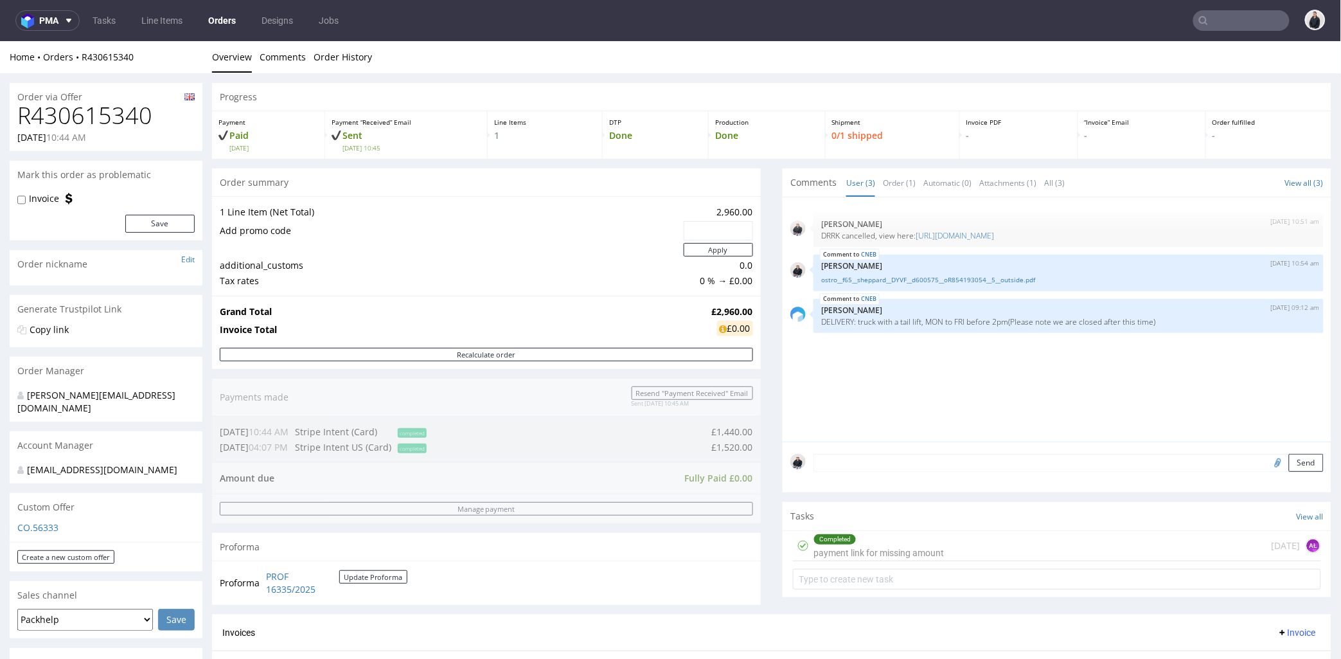
scroll to position [428, 0]
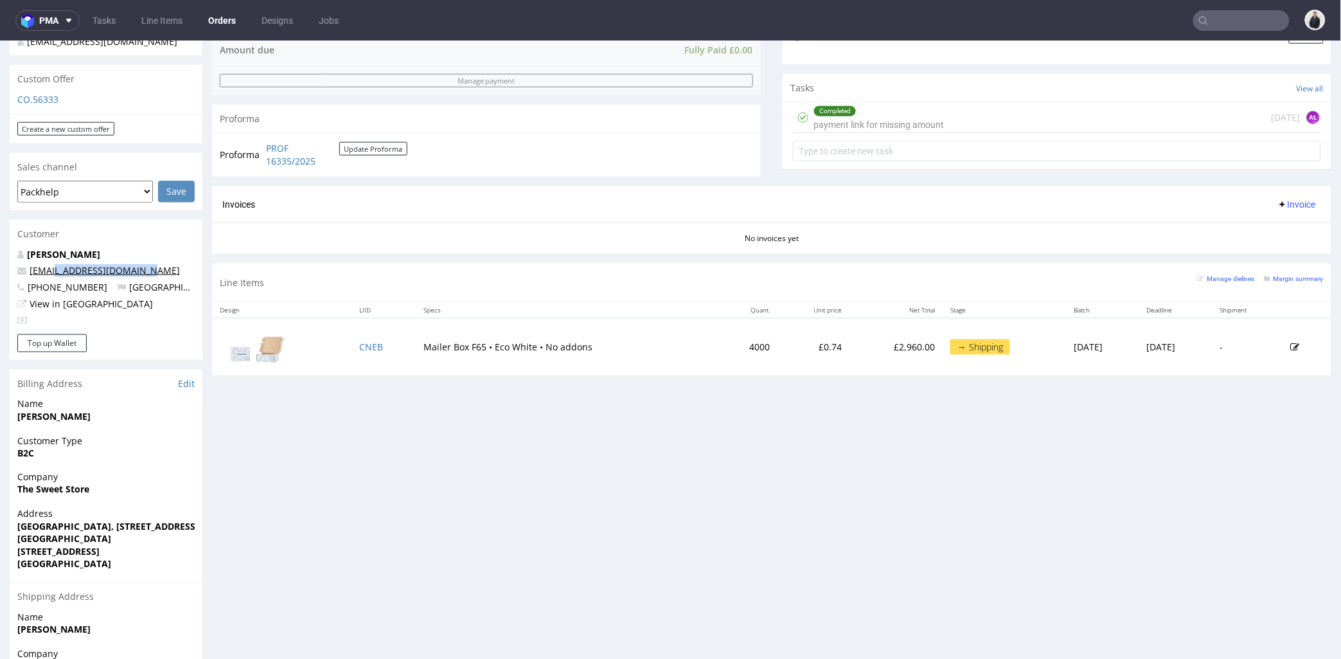
drag, startPoint x: 152, startPoint y: 267, endPoint x: 52, endPoint y: 269, distance: 99.6
click at [52, 269] on p "[EMAIL_ADDRESS][DOMAIN_NAME]" at bounding box center [105, 270] width 177 height 13
copy link "[DOMAIN_NAME]"
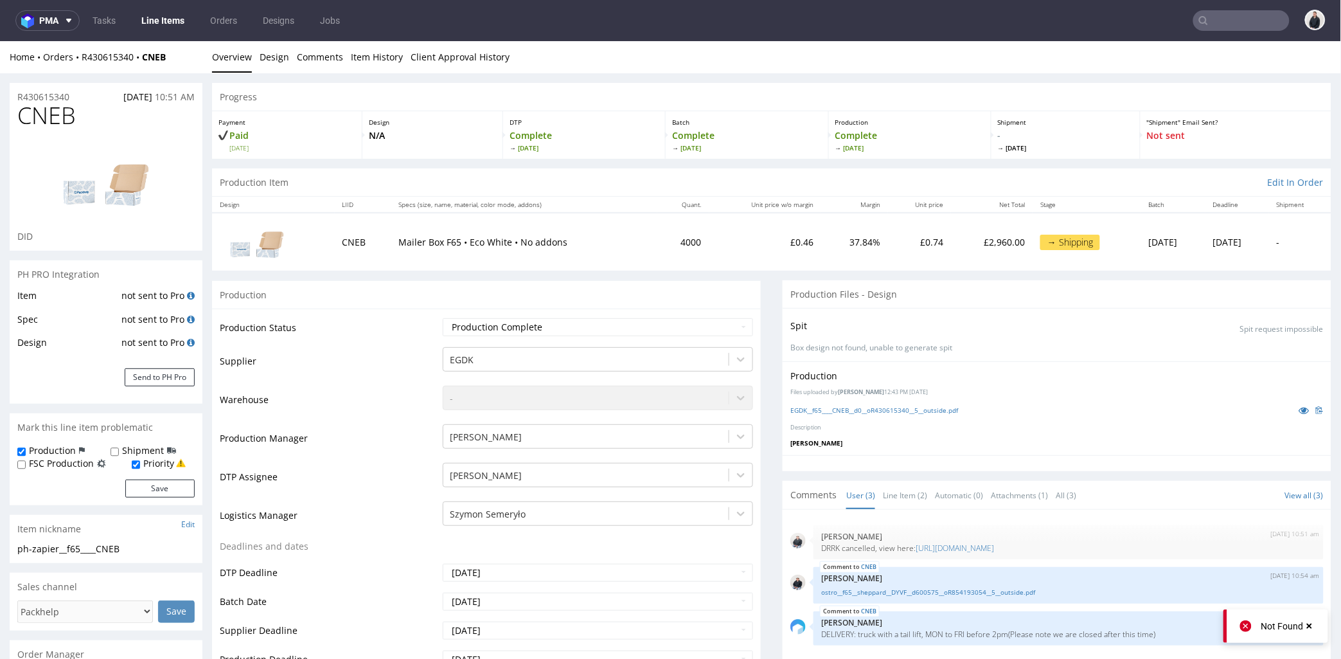
click at [634, 287] on div "Production" at bounding box center [486, 294] width 549 height 29
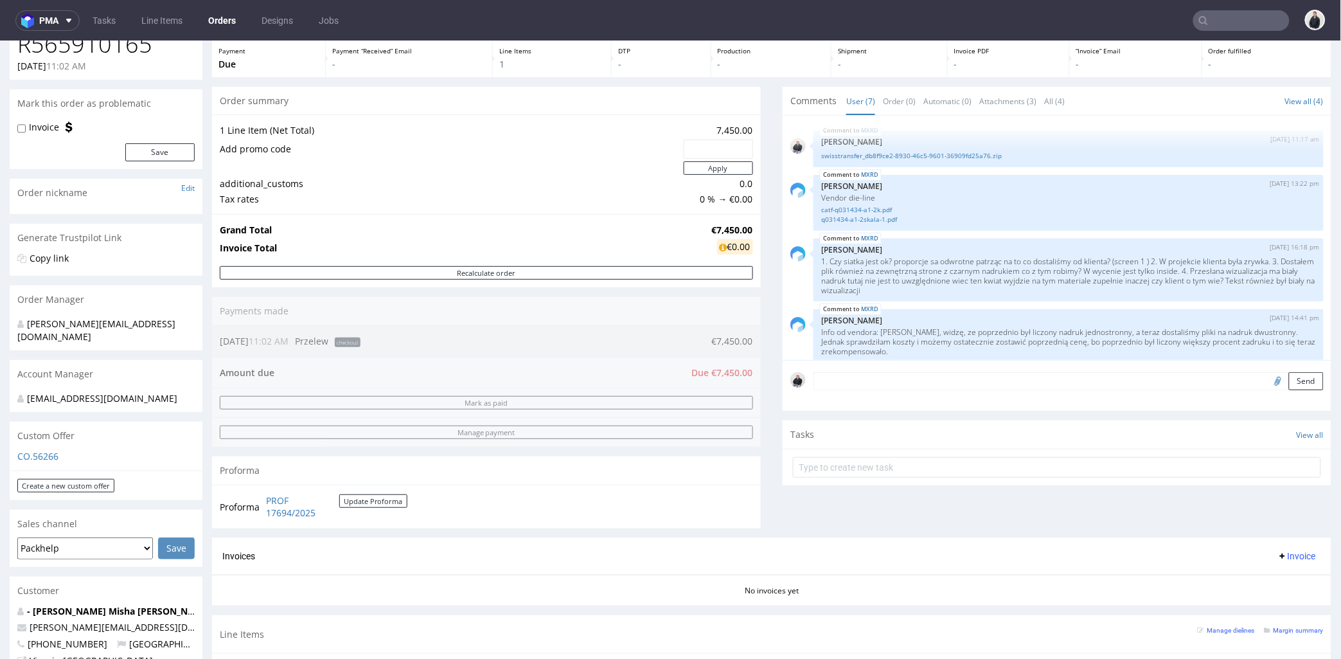
scroll to position [357, 0]
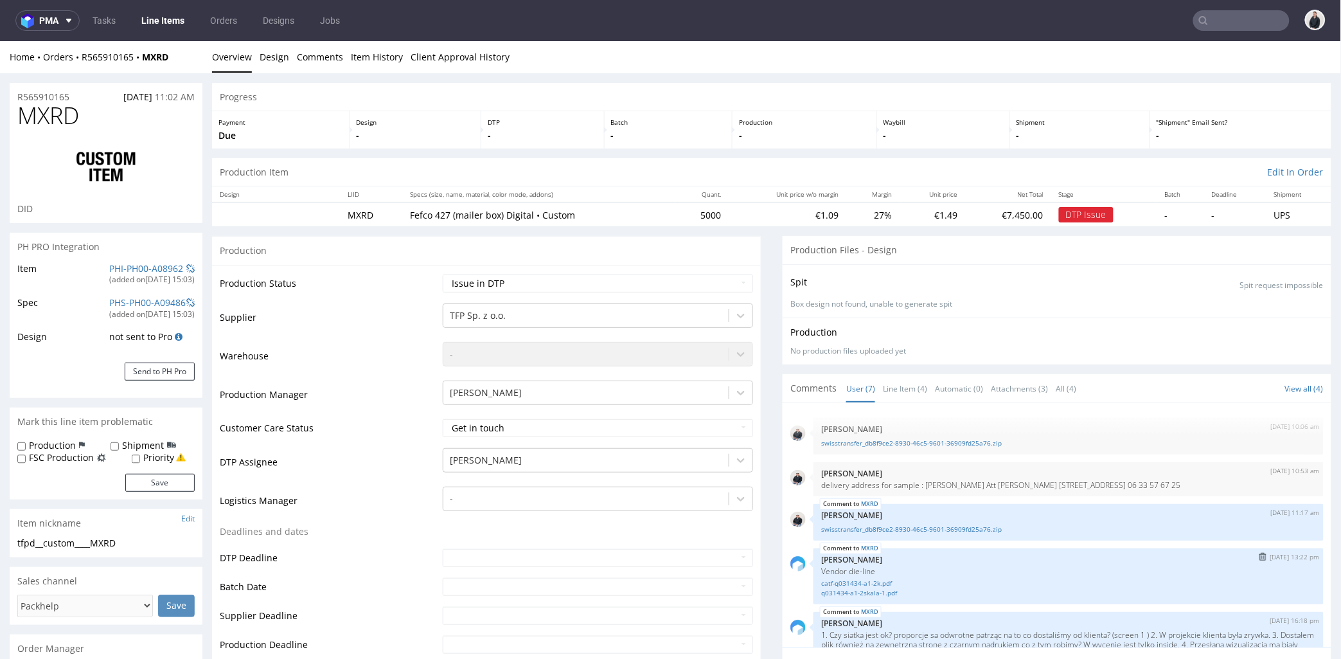
scroll to position [157, 0]
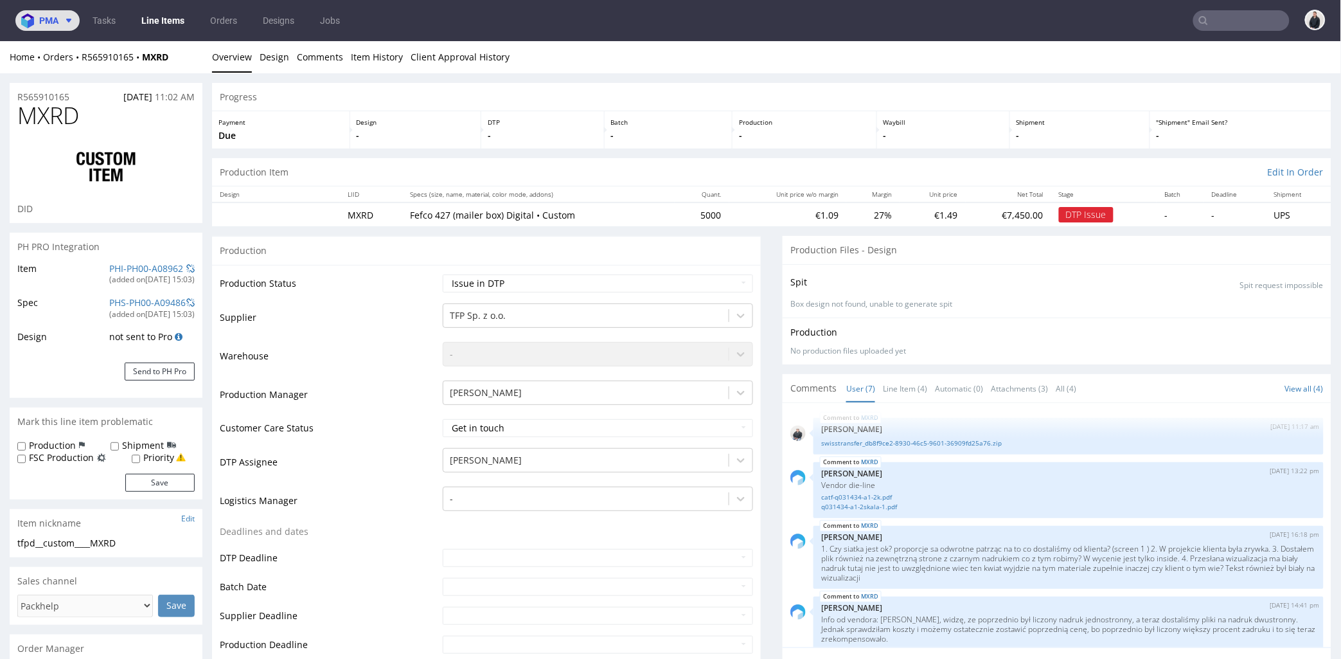
click at [62, 18] on span at bounding box center [65, 20] width 15 height 10
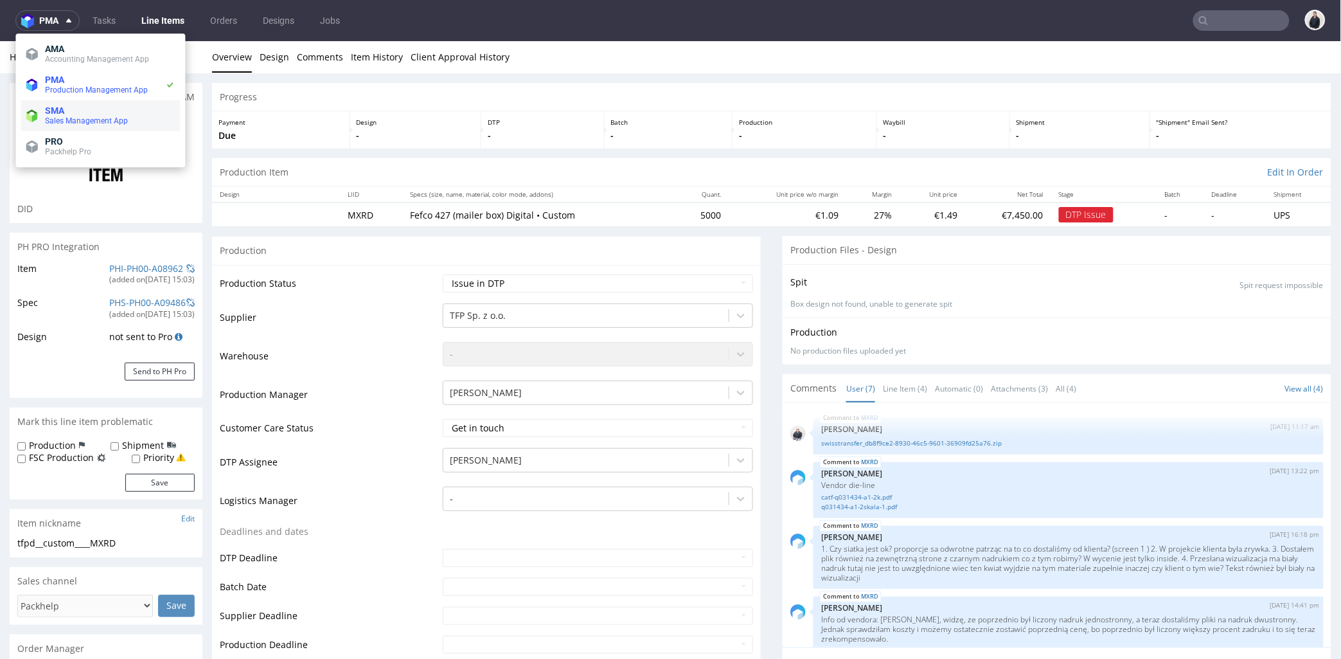
click at [75, 120] on span "Sales Management App" at bounding box center [86, 120] width 83 height 9
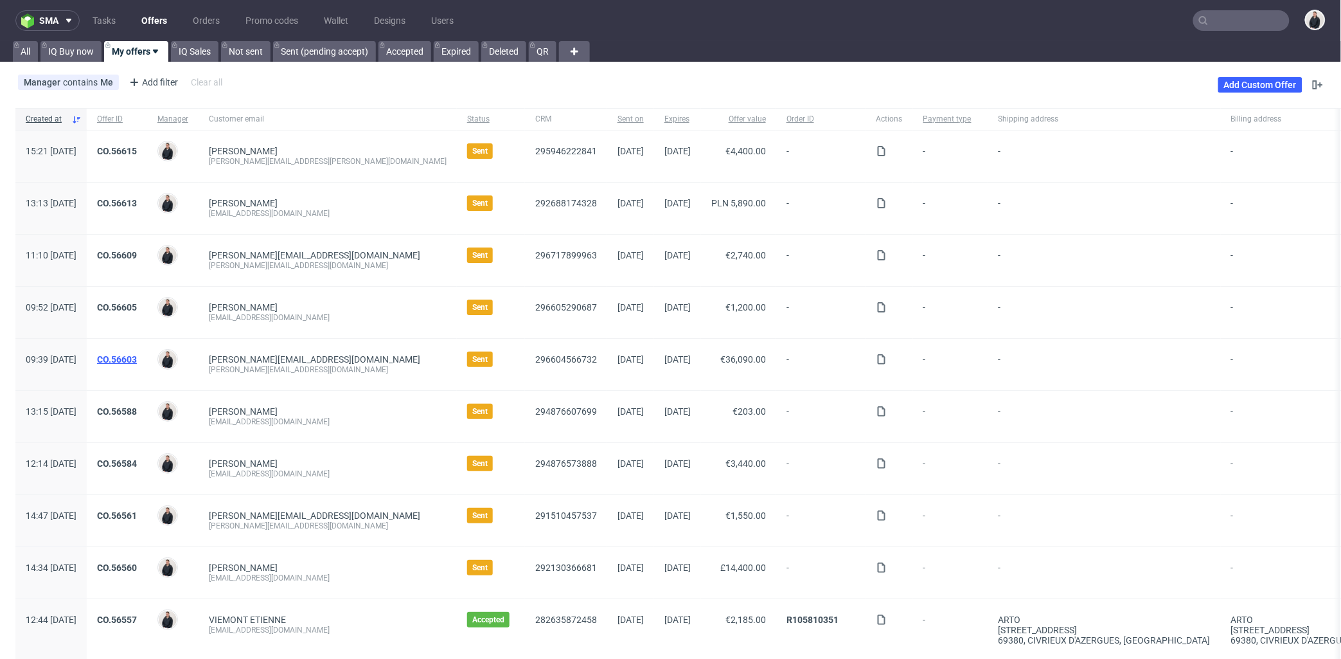
click at [137, 358] on link "CO.56603" at bounding box center [117, 359] width 40 height 10
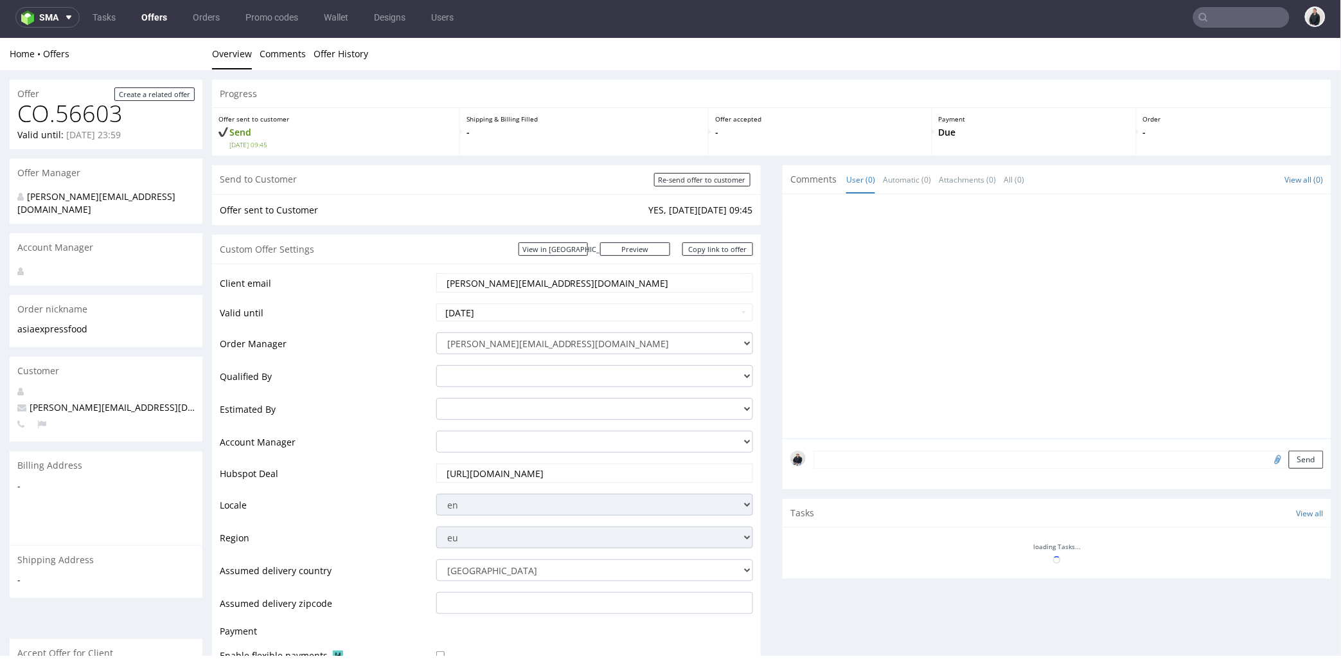
scroll to position [421, 0]
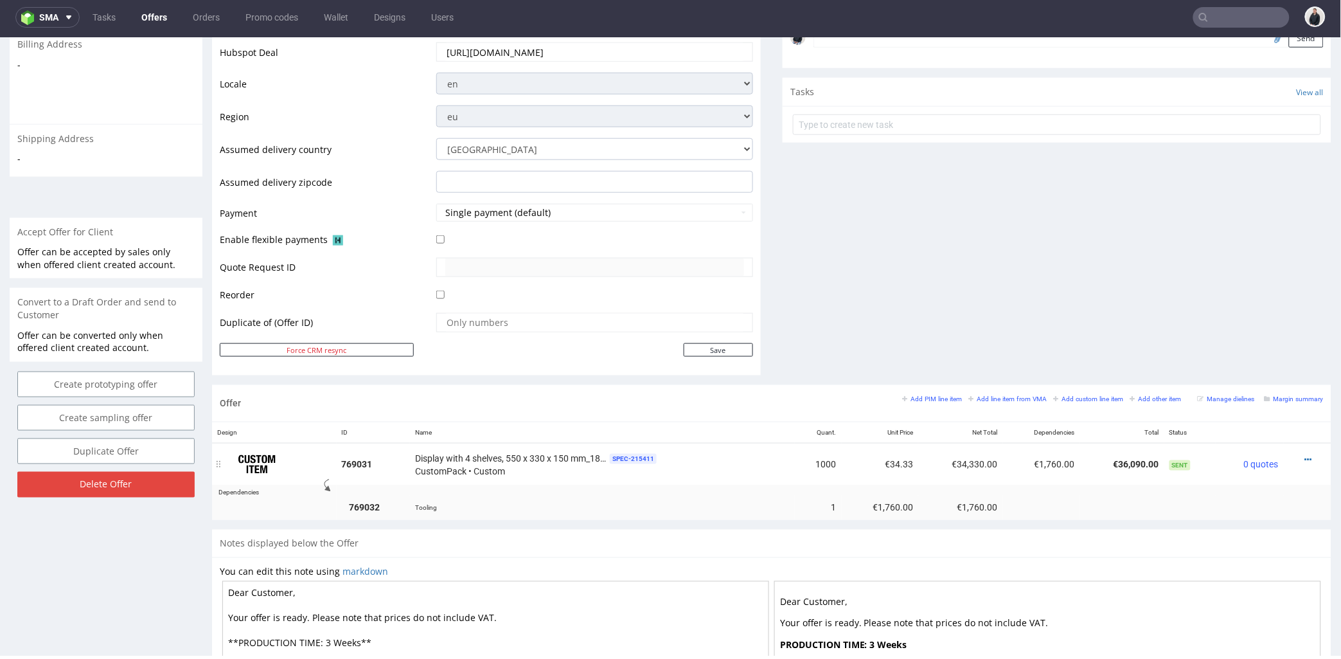
click at [1293, 460] on div at bounding box center [1304, 459] width 30 height 13
click at [1305, 456] on icon at bounding box center [1308, 458] width 7 height 9
click at [1250, 365] on span "Duplicate Item" at bounding box center [1250, 364] width 103 height 13
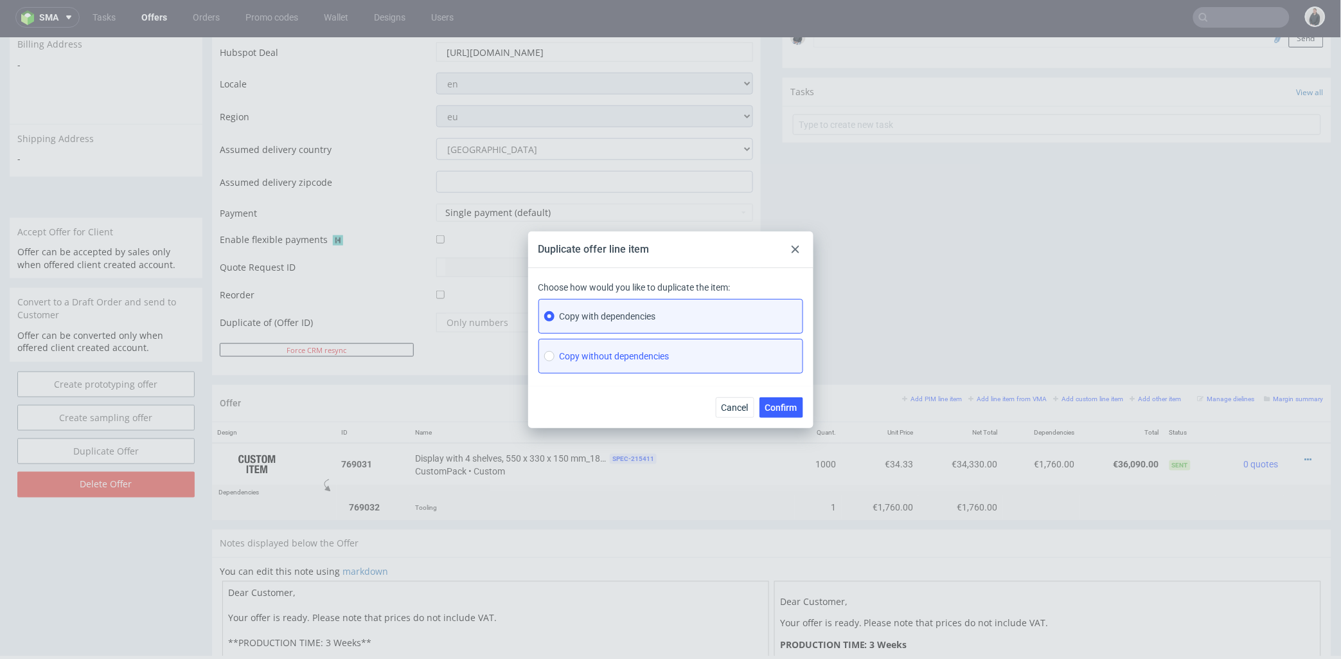
click at [736, 351] on label "Copy without dependencies" at bounding box center [671, 356] width 265 height 35
click at [555, 351] on input "Copy without dependencies" at bounding box center [549, 356] width 10 height 10
radio input "true"
radio input "false"
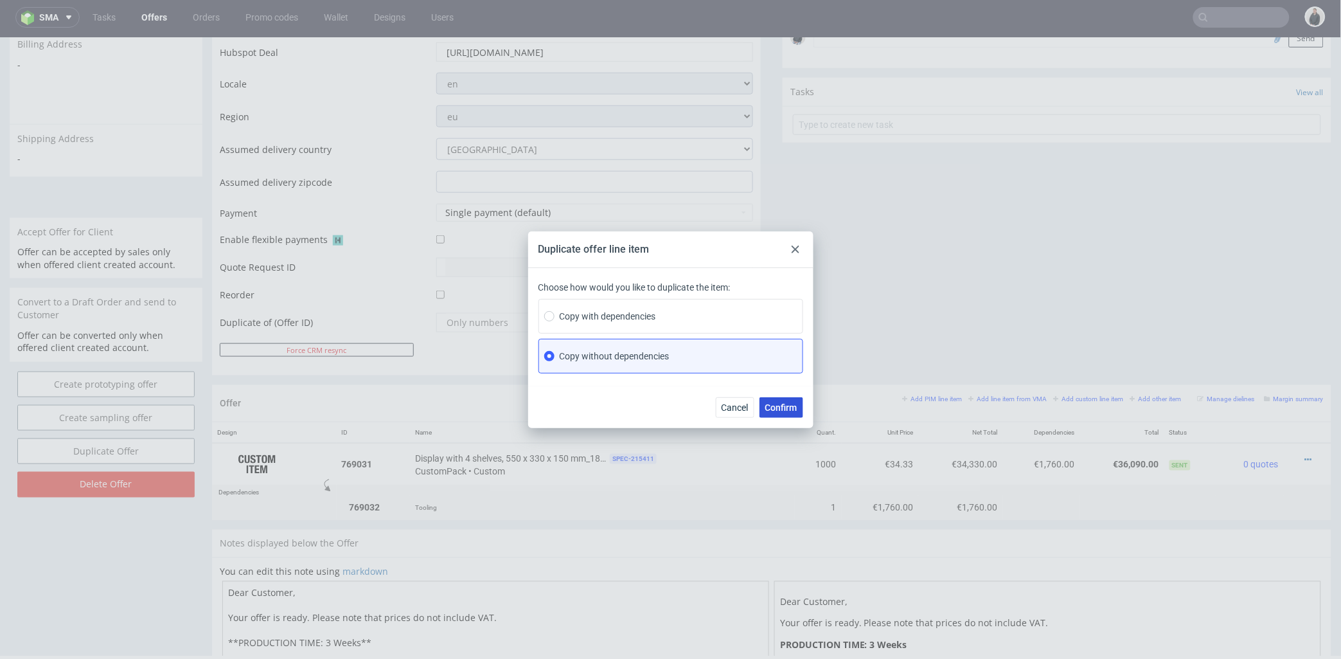
click at [774, 405] on span "Confirm" at bounding box center [782, 407] width 32 height 9
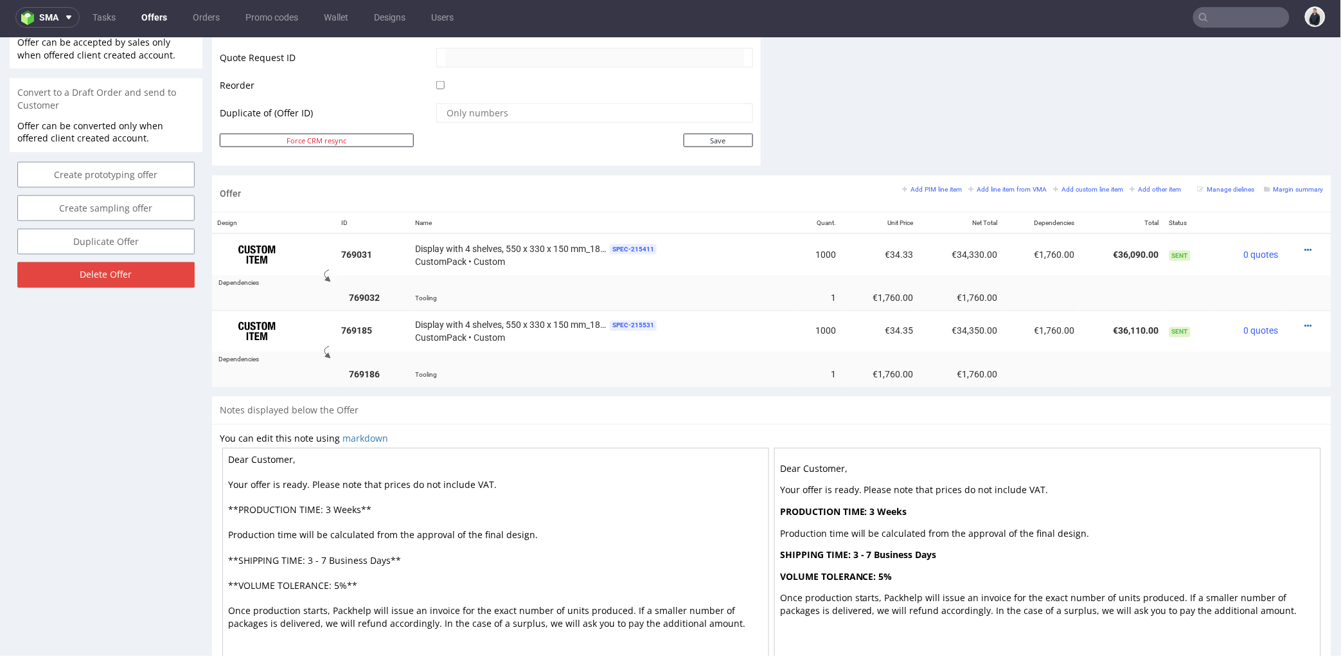
scroll to position [697, 0]
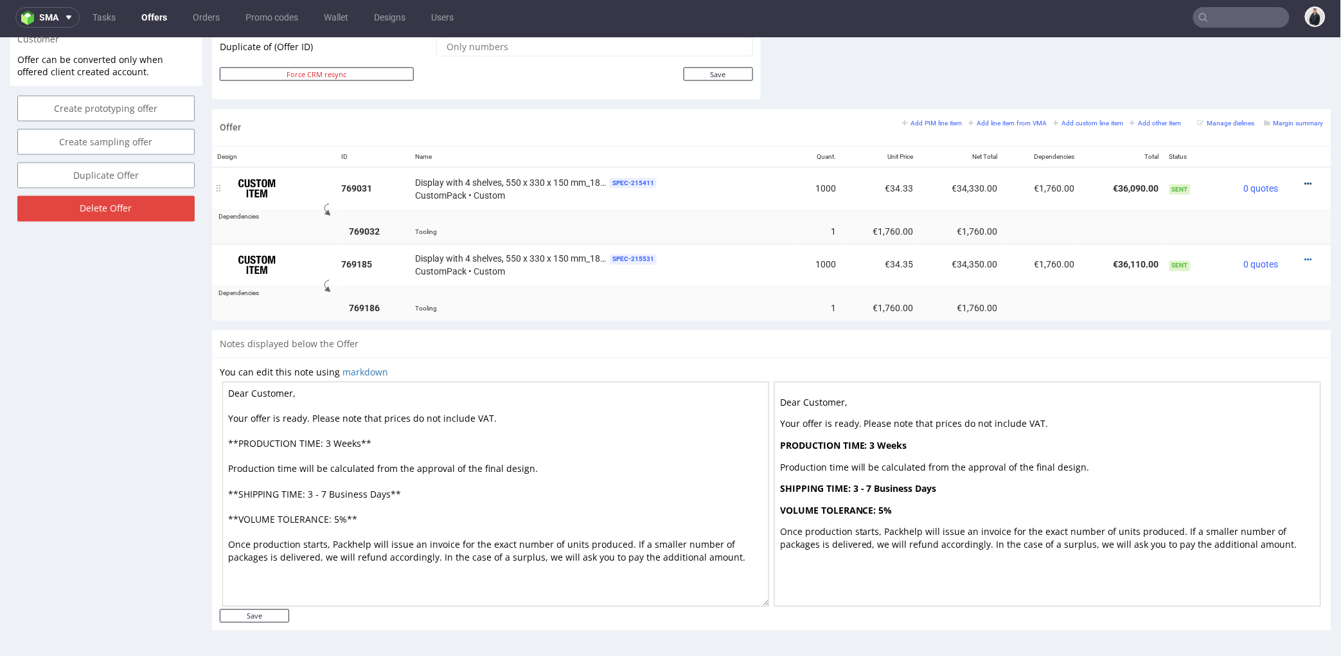
click at [1305, 184] on icon at bounding box center [1308, 183] width 7 height 9
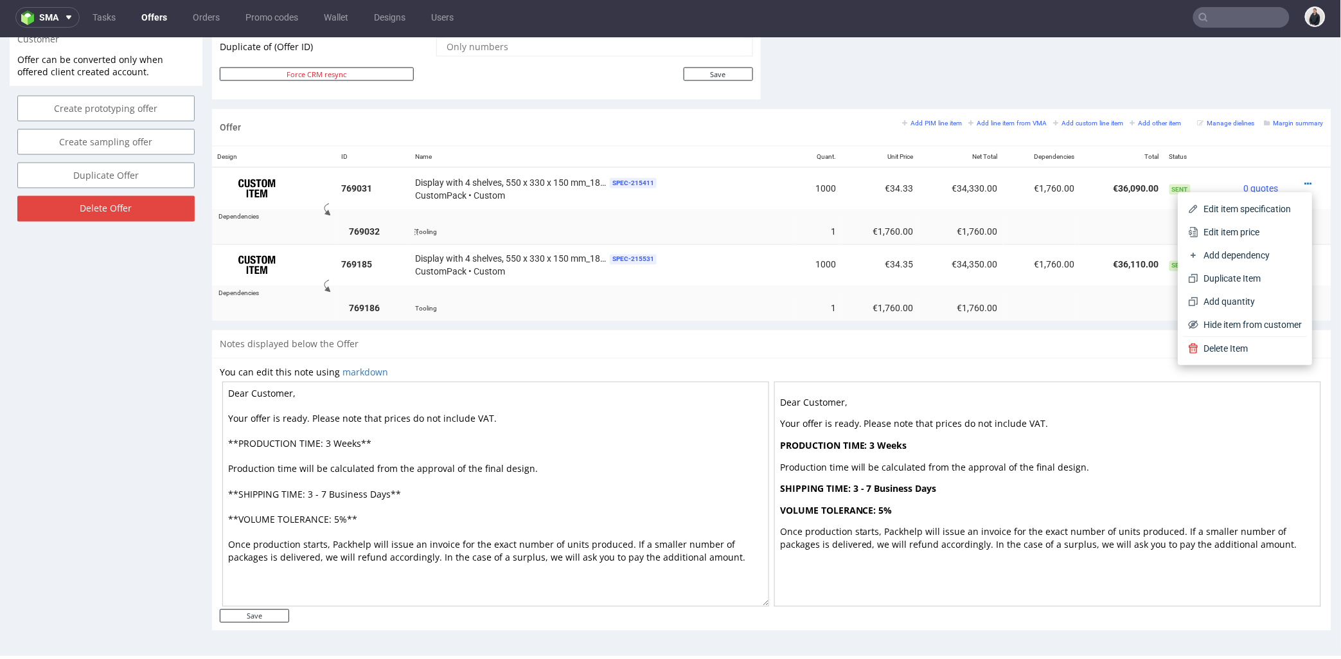
click at [1243, 225] on span "Edit item price" at bounding box center [1250, 231] width 103 height 13
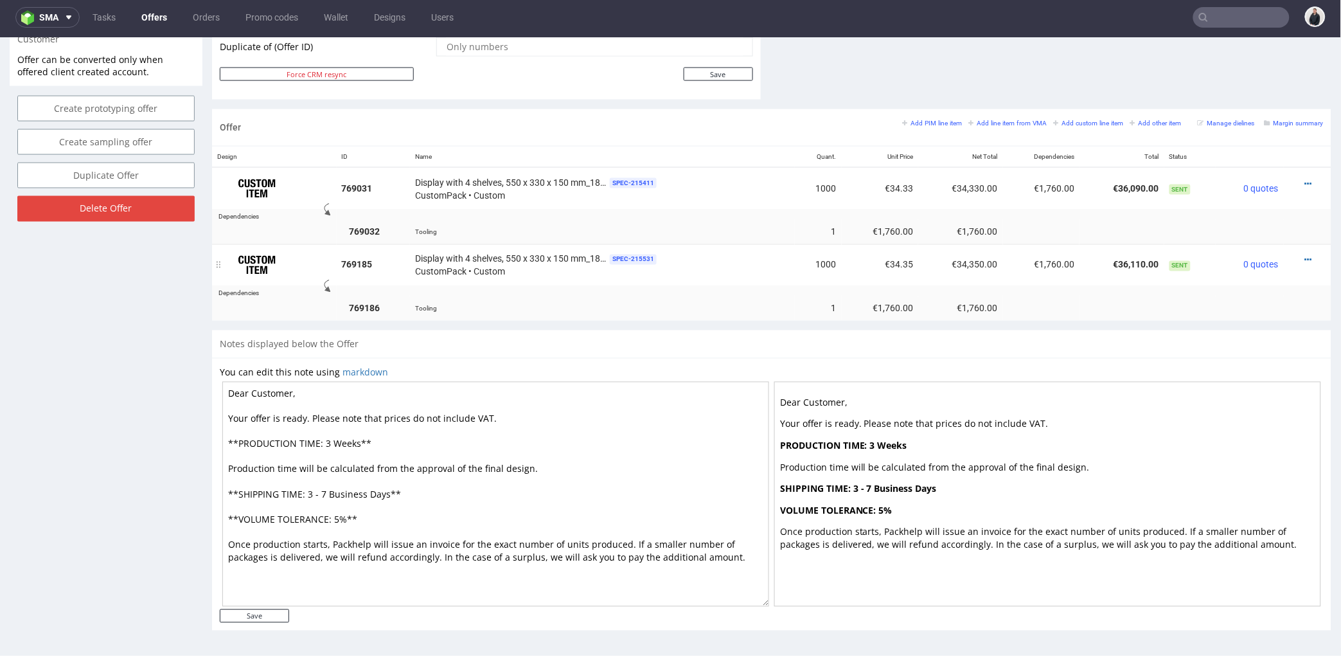
scroll to position [0, 0]
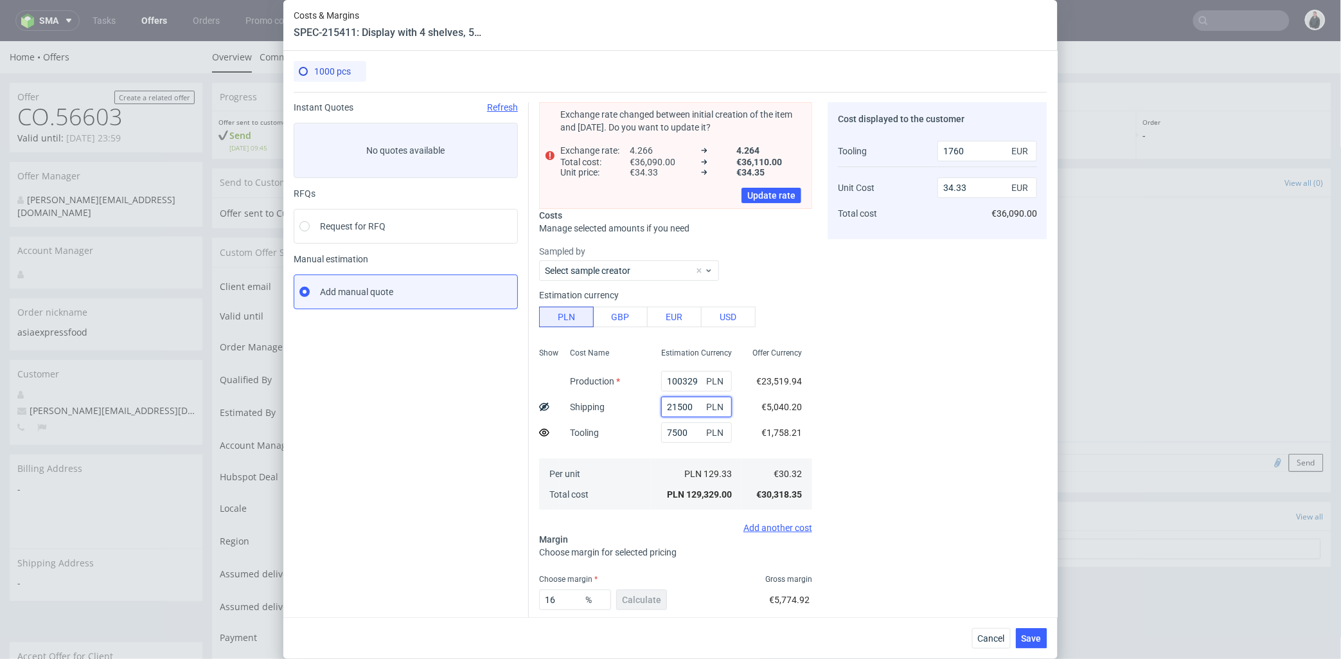
drag, startPoint x: 654, startPoint y: 404, endPoint x: 634, endPoint y: 406, distance: 20.7
click at [611, 402] on div "Show Cost Name Production Shipping Tooling Per unit Total cost Estimation Curre…" at bounding box center [675, 428] width 273 height 170
click at [1001, 639] on span "Cancel" at bounding box center [991, 638] width 27 height 9
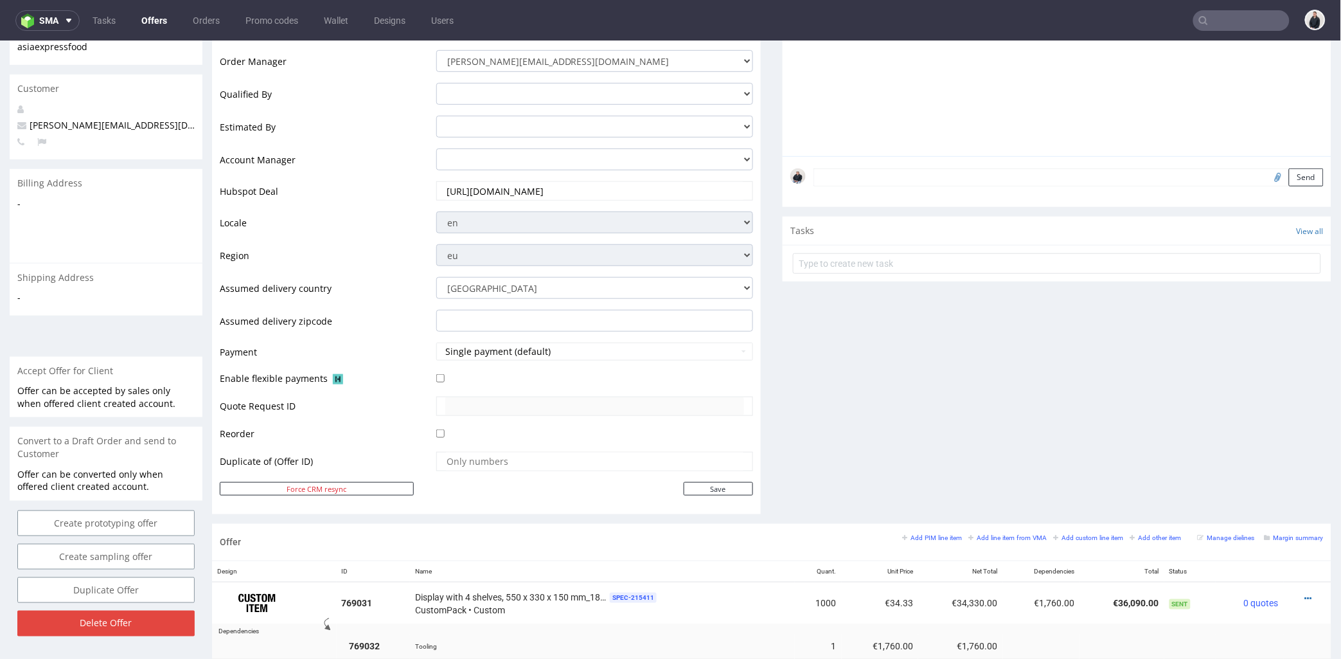
scroll to position [571, 0]
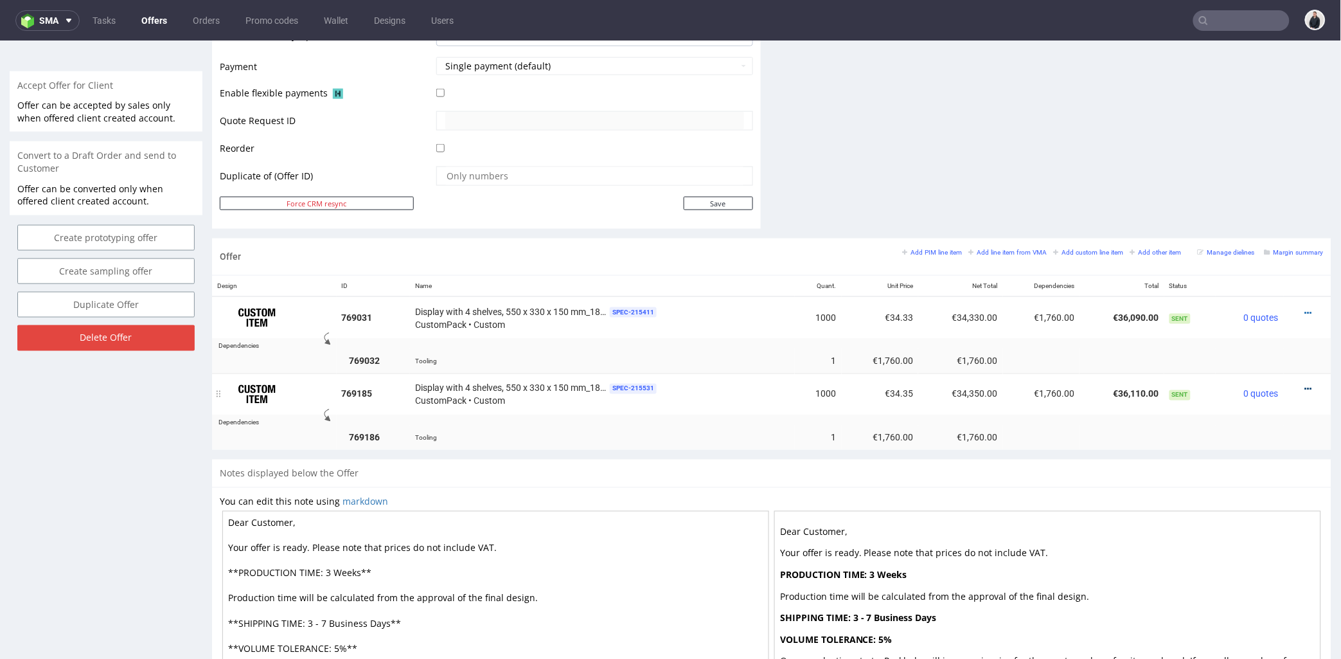
click at [1305, 386] on icon at bounding box center [1308, 388] width 7 height 9
click at [1235, 247] on span "Edit item price" at bounding box center [1250, 248] width 103 height 13
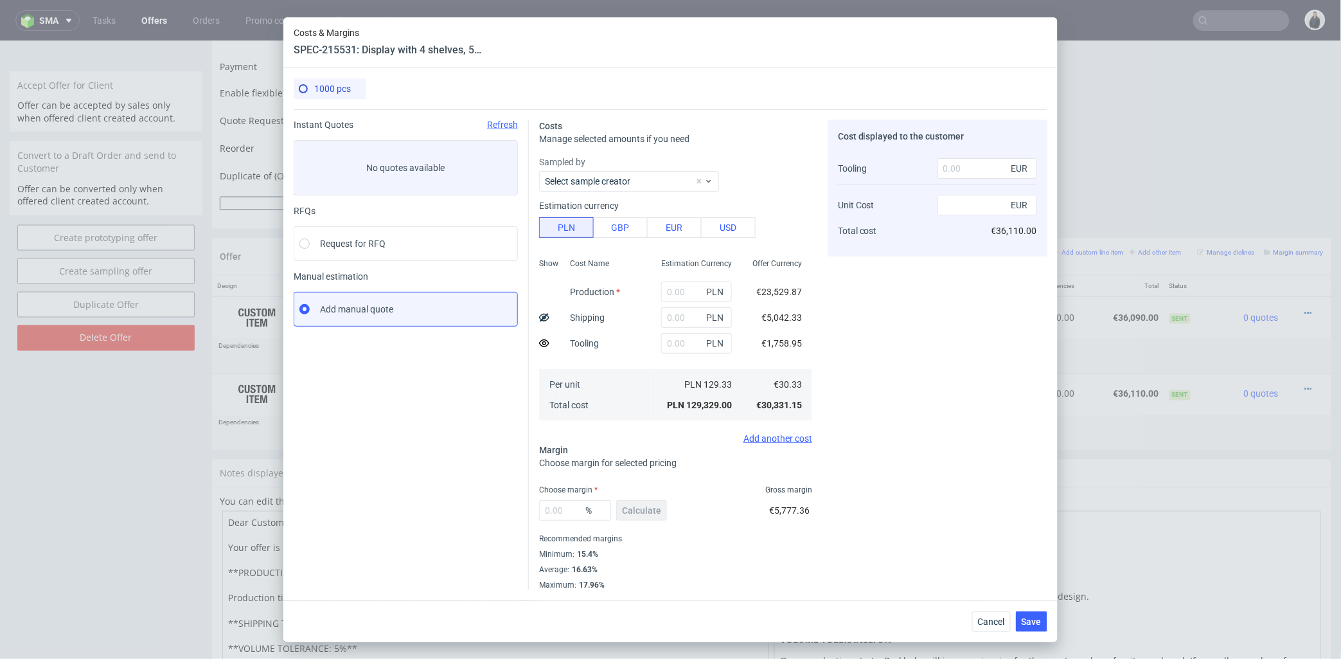
type input "100329"
type input "21500"
type input "7500"
type input "16"
type input "1760"
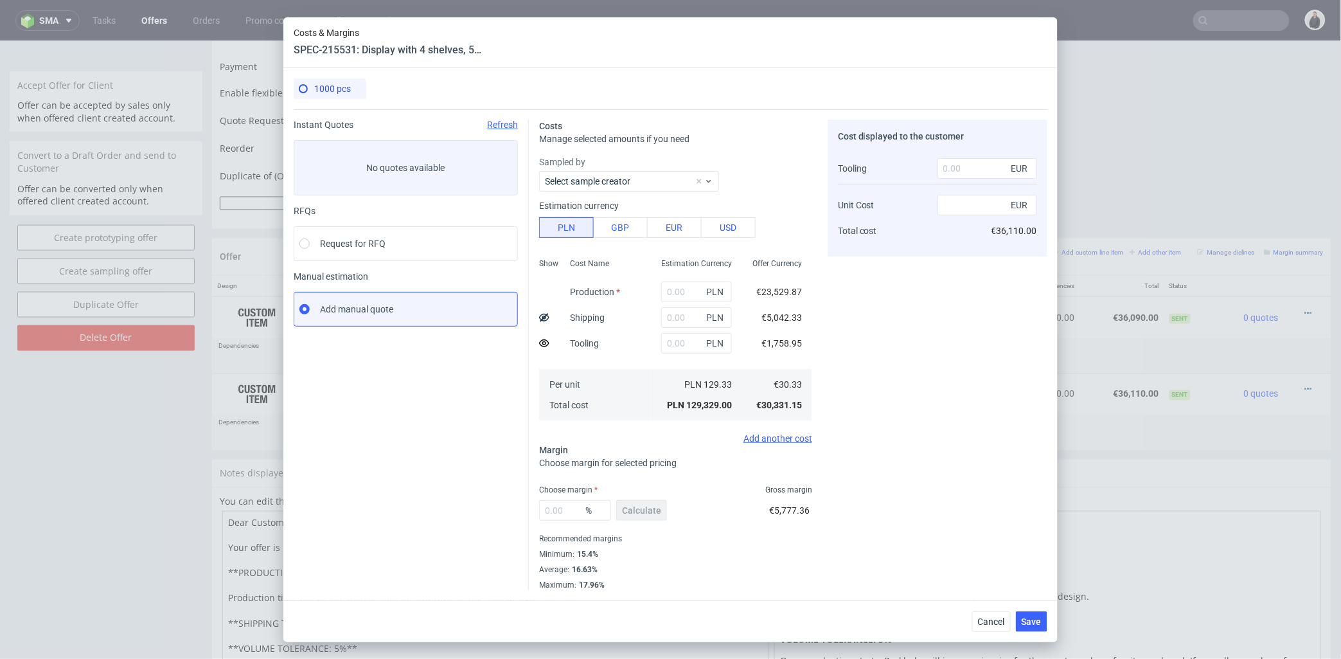
type input "34.35"
drag, startPoint x: 686, startPoint y: 343, endPoint x: 647, endPoint y: 343, distance: 39.2
click at [651, 342] on div "7500 PLN" at bounding box center [696, 343] width 91 height 26
type input "0"
type input "34.01"
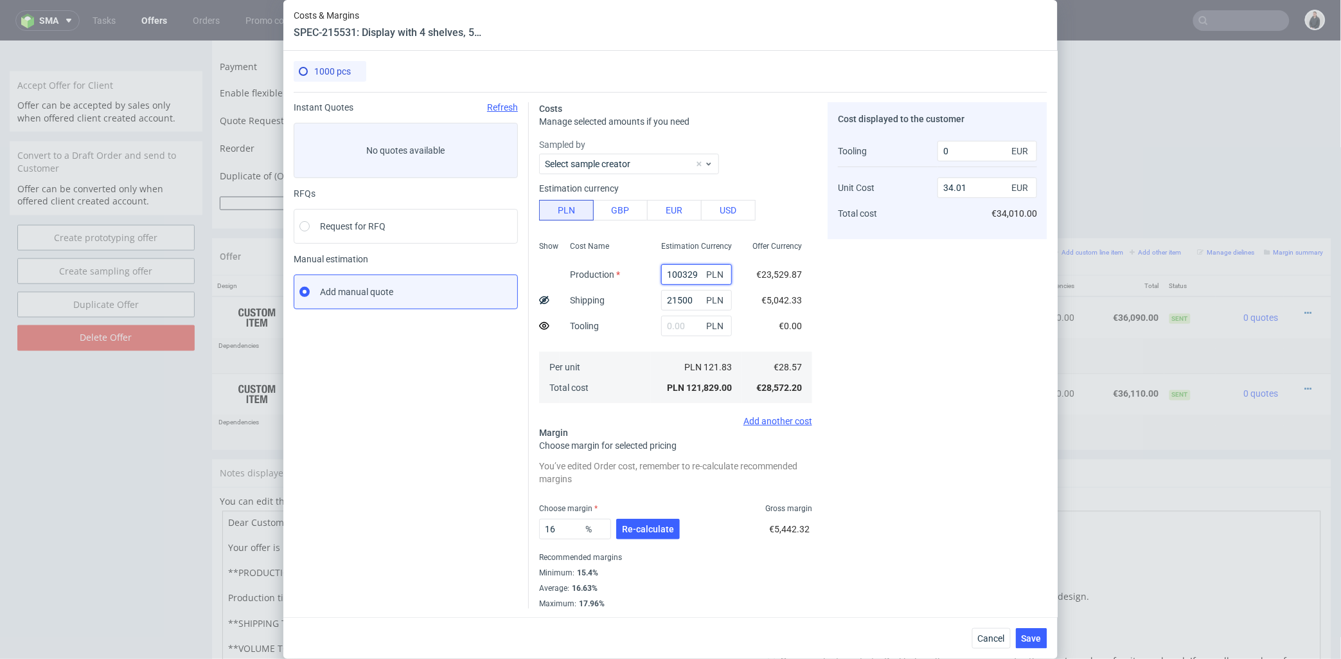
drag, startPoint x: 652, startPoint y: 276, endPoint x: 717, endPoint y: 278, distance: 65.6
click at [717, 278] on div "100329 PLN" at bounding box center [696, 275] width 91 height 26
type input "56000"
click at [855, 298] on div "Cost displayed to the customer Tooling Unit Cost Total cost 0 EUR 34.01 EUR €34…" at bounding box center [938, 355] width 220 height 507
type input "21.64"
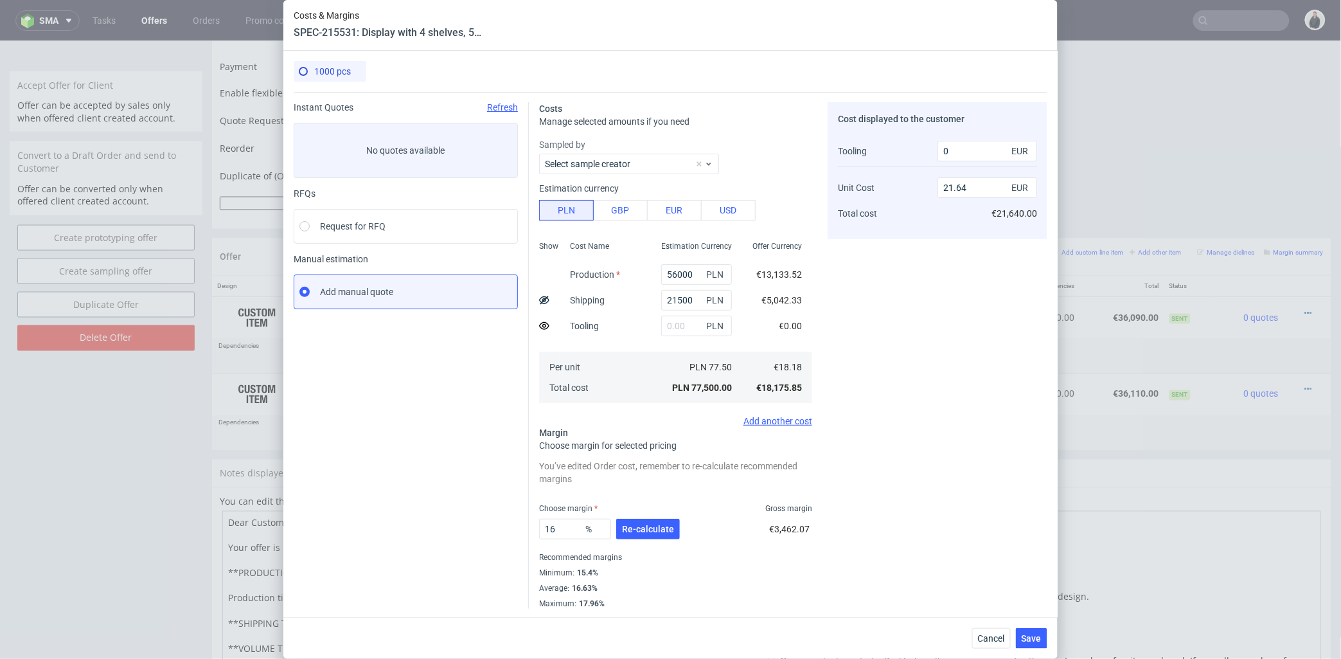
drag, startPoint x: 643, startPoint y: 529, endPoint x: 730, endPoint y: 458, distance: 112.3
click at [643, 529] on span "Re-calculate" at bounding box center [648, 529] width 52 height 9
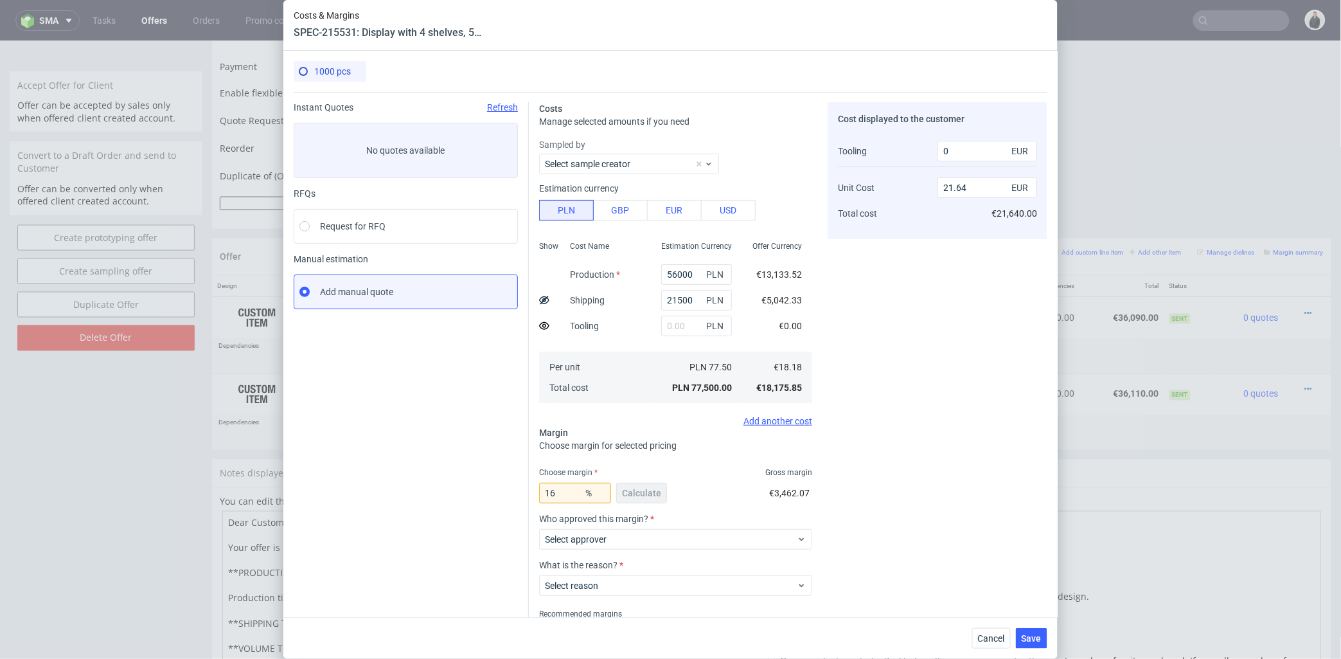
click at [539, 324] on icon at bounding box center [544, 326] width 10 height 10
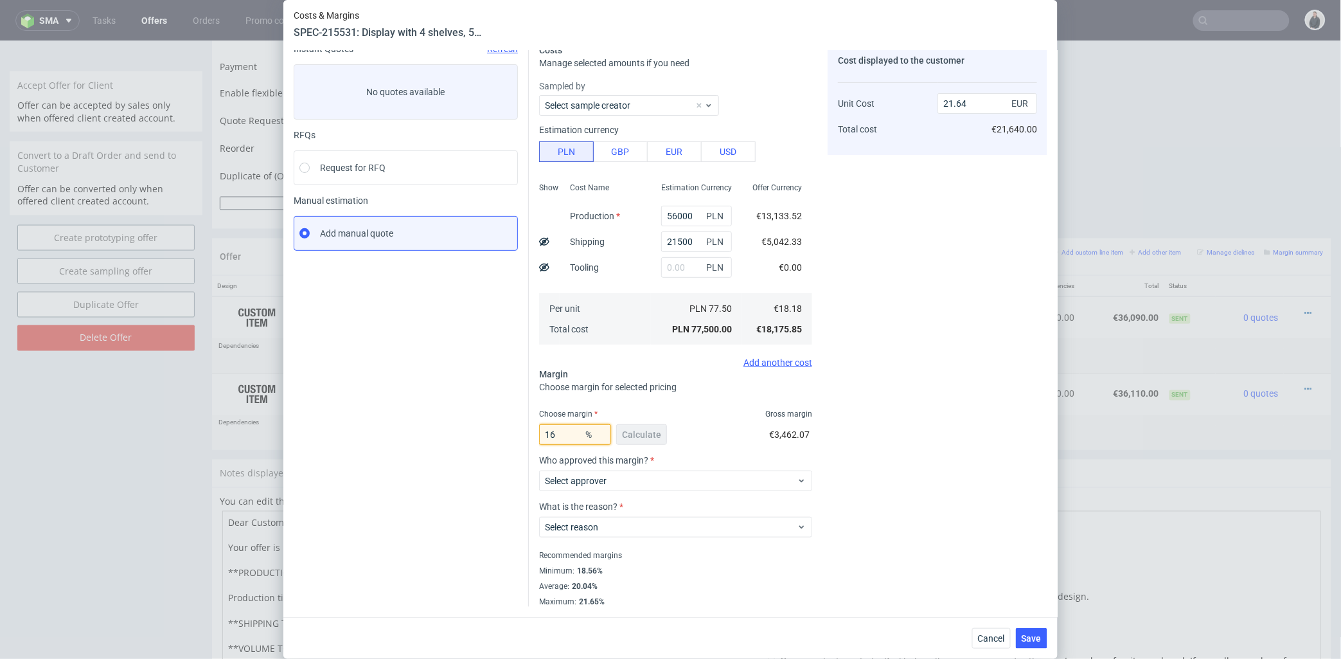
drag, startPoint x: 555, startPoint y: 431, endPoint x: 573, endPoint y: 434, distance: 18.9
click at [496, 431] on div "Instant Quotes Refresh No quotes available RFQs Request for RFQ Manual estimati…" at bounding box center [671, 319] width 754 height 573
type input "19"
click at [896, 403] on div "Cost displayed to the customer Unit Cost Total cost 21.64 EUR €21,640.00" at bounding box center [938, 325] width 220 height 563
type input "22.44"
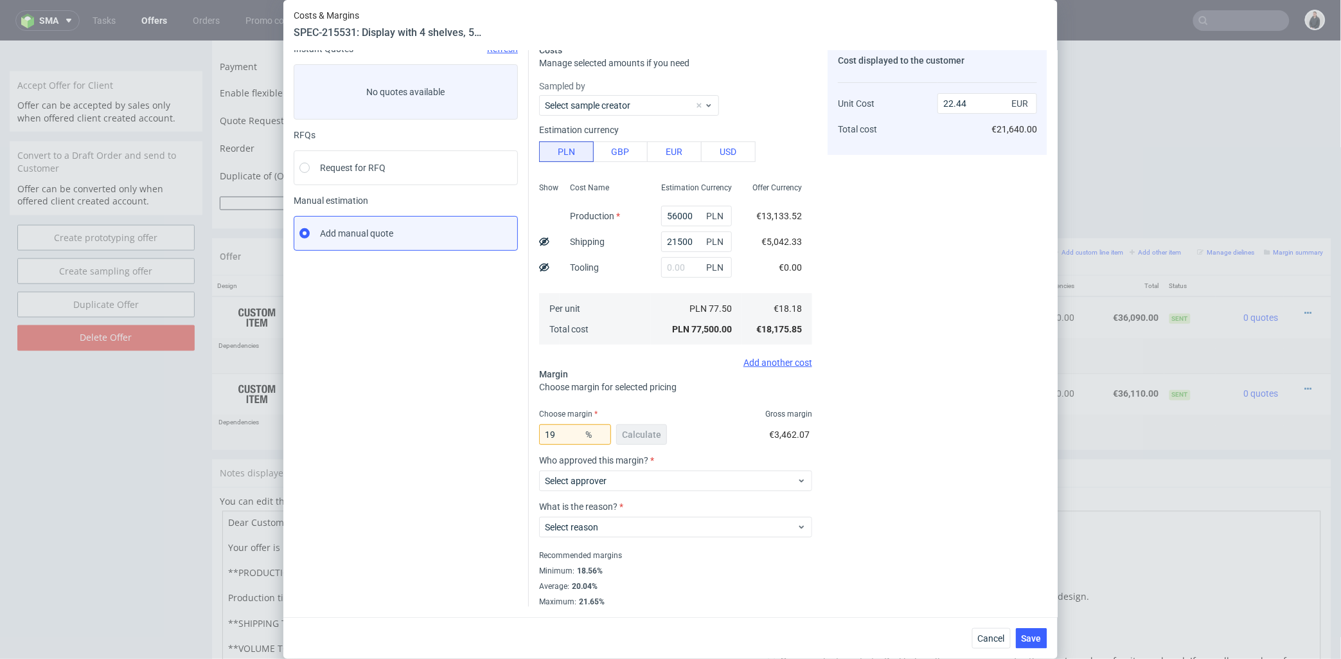
scroll to position [0, 0]
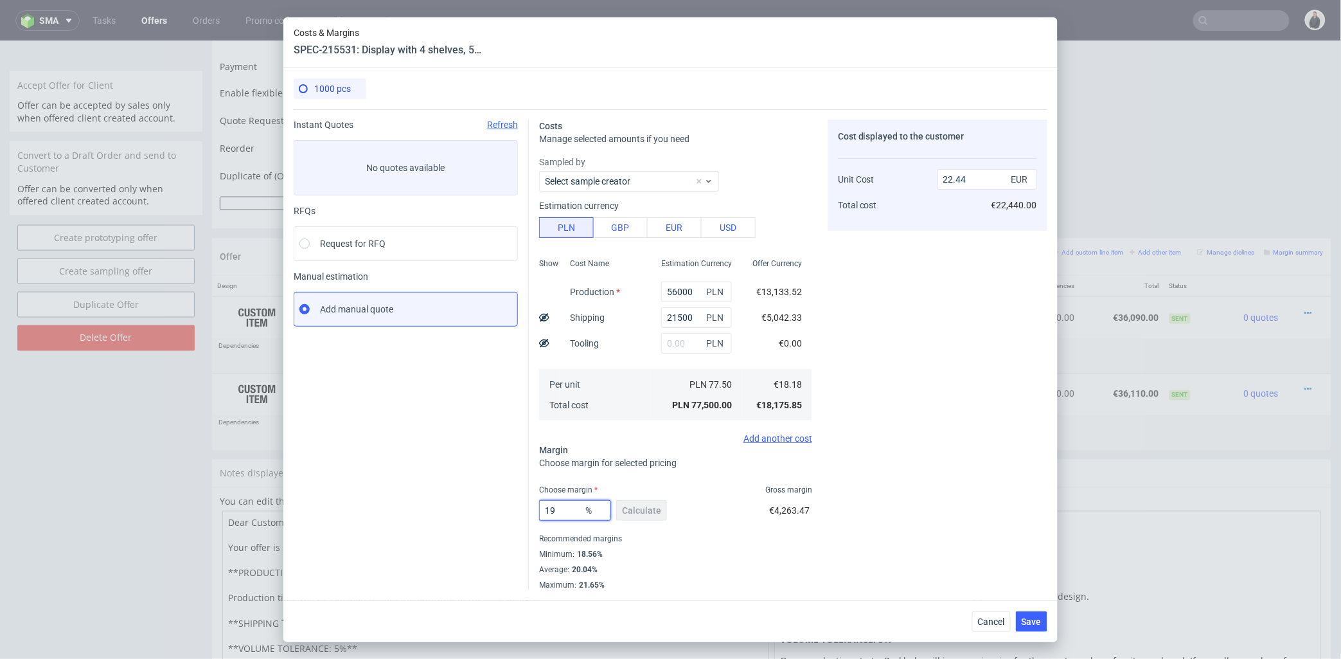
drag, startPoint x: 570, startPoint y: 508, endPoint x: 696, endPoint y: 485, distance: 128.7
click at [538, 514] on div "Costs Manage selected amounts if you need Sampled by Select sample creator Esti…" at bounding box center [788, 349] width 519 height 481
type input "20"
click at [892, 457] on div "Cost displayed to the customer Unit Cost Total cost 22.44 EUR €22,440.00" at bounding box center [938, 355] width 220 height 471
type input "22.72"
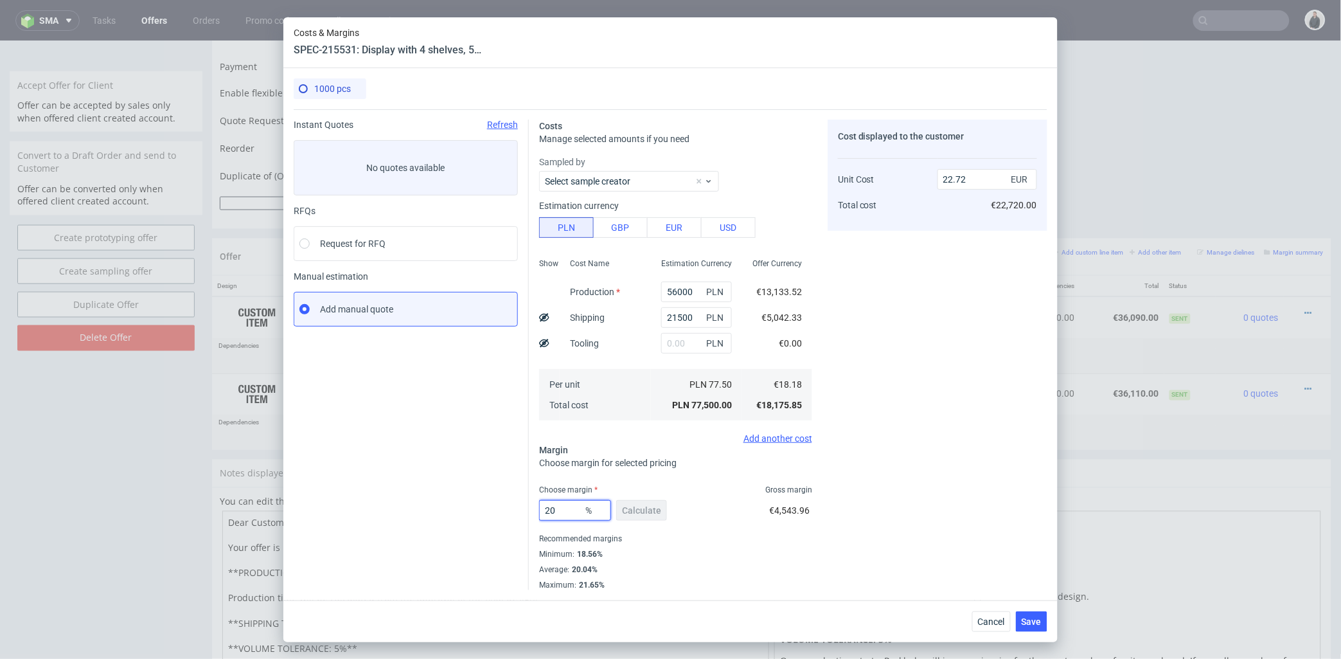
drag, startPoint x: 566, startPoint y: 508, endPoint x: 496, endPoint y: 504, distance: 69.6
click at [496, 504] on div "Instant Quotes Refresh No quotes available RFQs Request for RFQ Manual estimati…" at bounding box center [671, 349] width 754 height 481
type input "22"
click at [920, 465] on div "Cost displayed to the customer Unit Cost Total cost 22.72 EUR €22,720.00" at bounding box center [938, 355] width 220 height 471
type input "23.3"
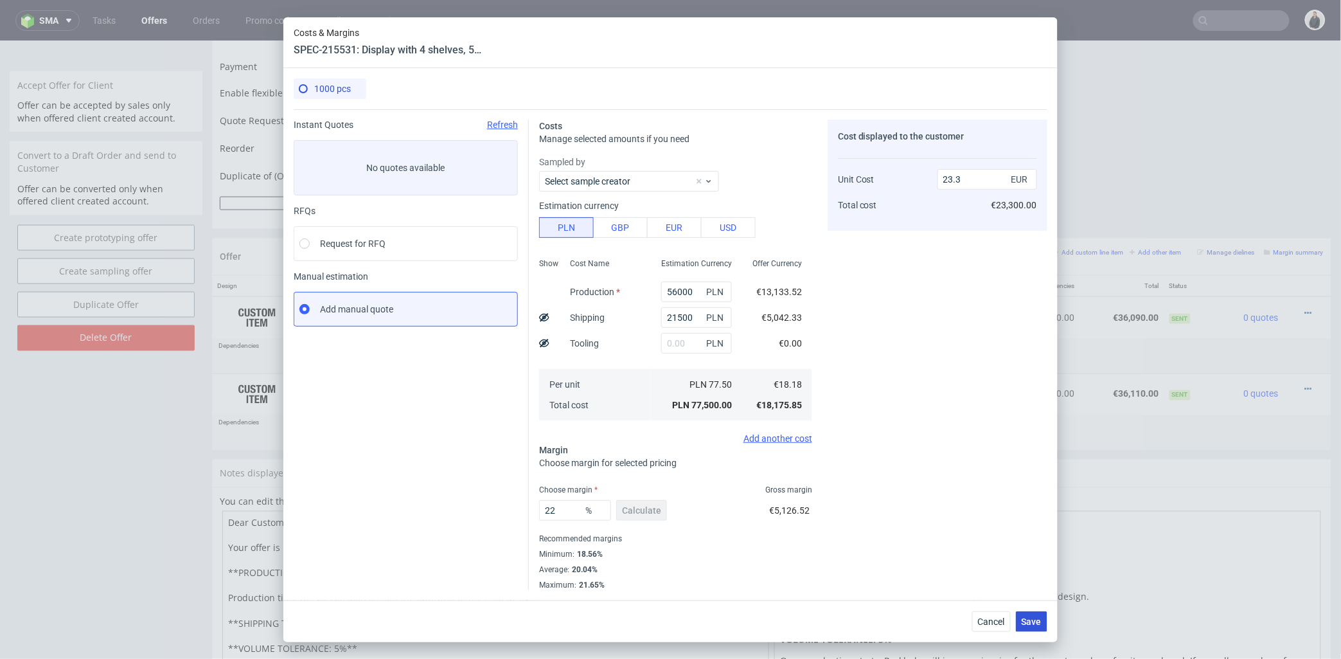
click at [1025, 618] on span "Save" at bounding box center [1032, 621] width 20 height 9
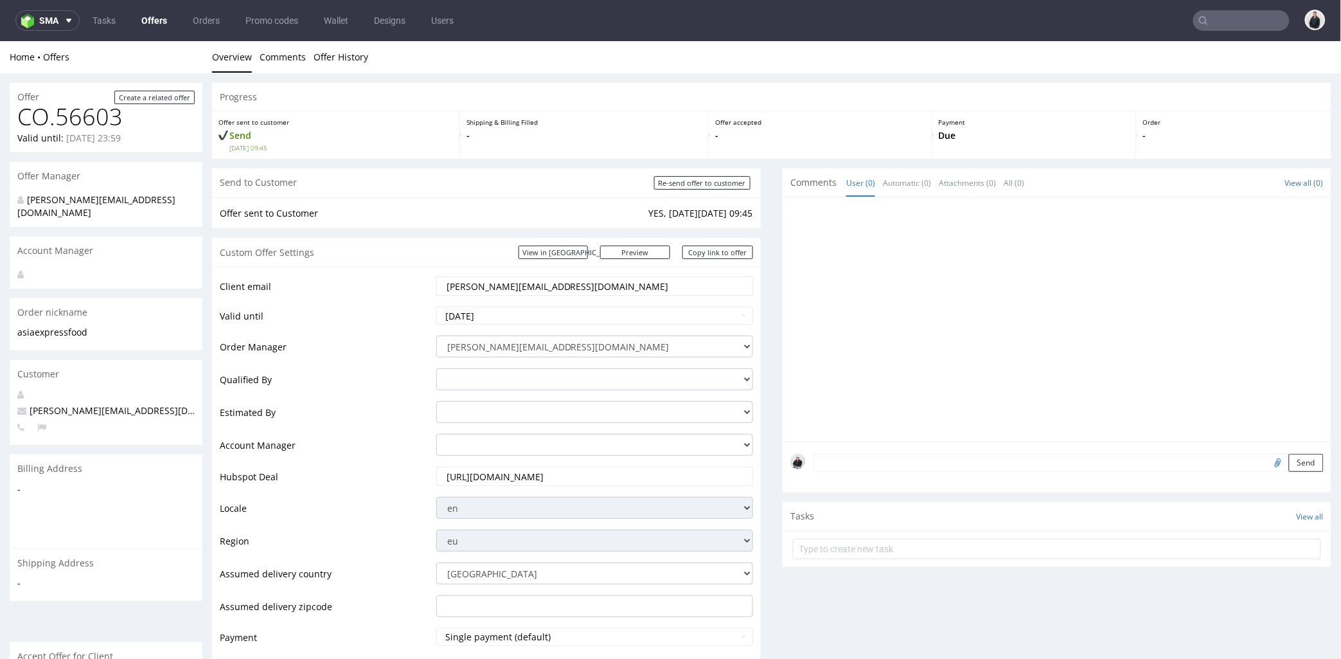
scroll to position [499, 0]
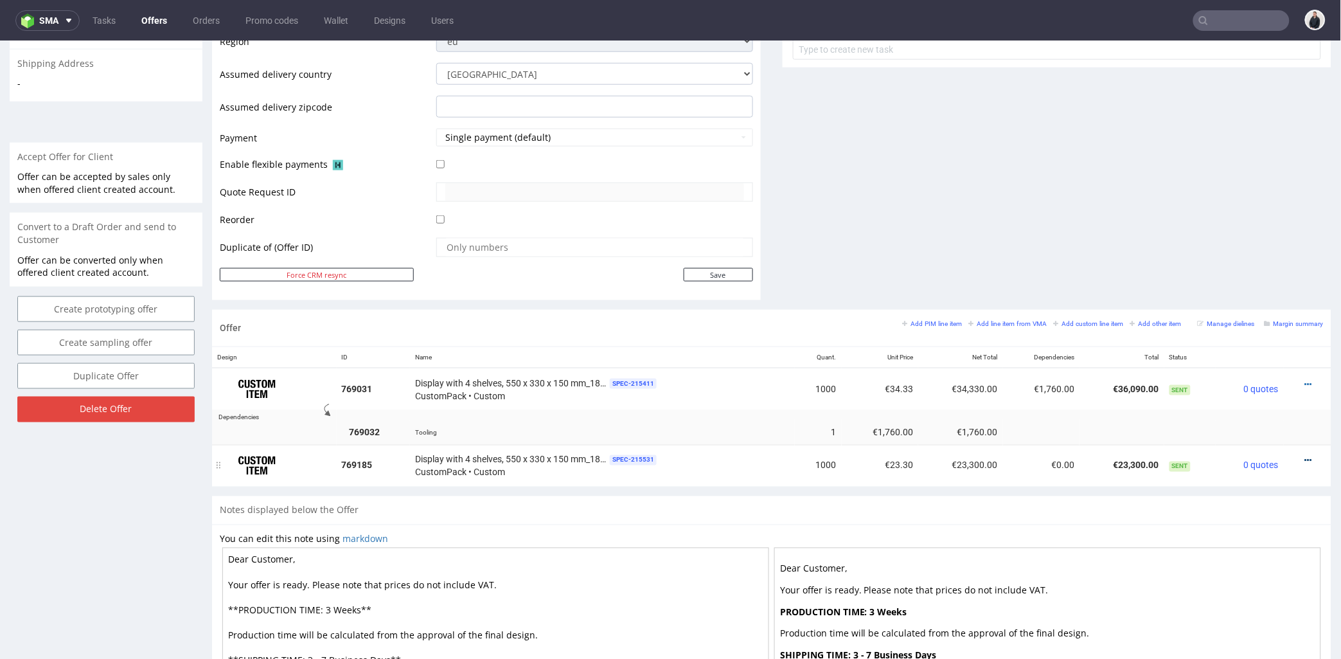
click at [1305, 458] on icon at bounding box center [1308, 460] width 7 height 9
click at [1233, 296] on span "Edit item specification" at bounding box center [1250, 296] width 103 height 13
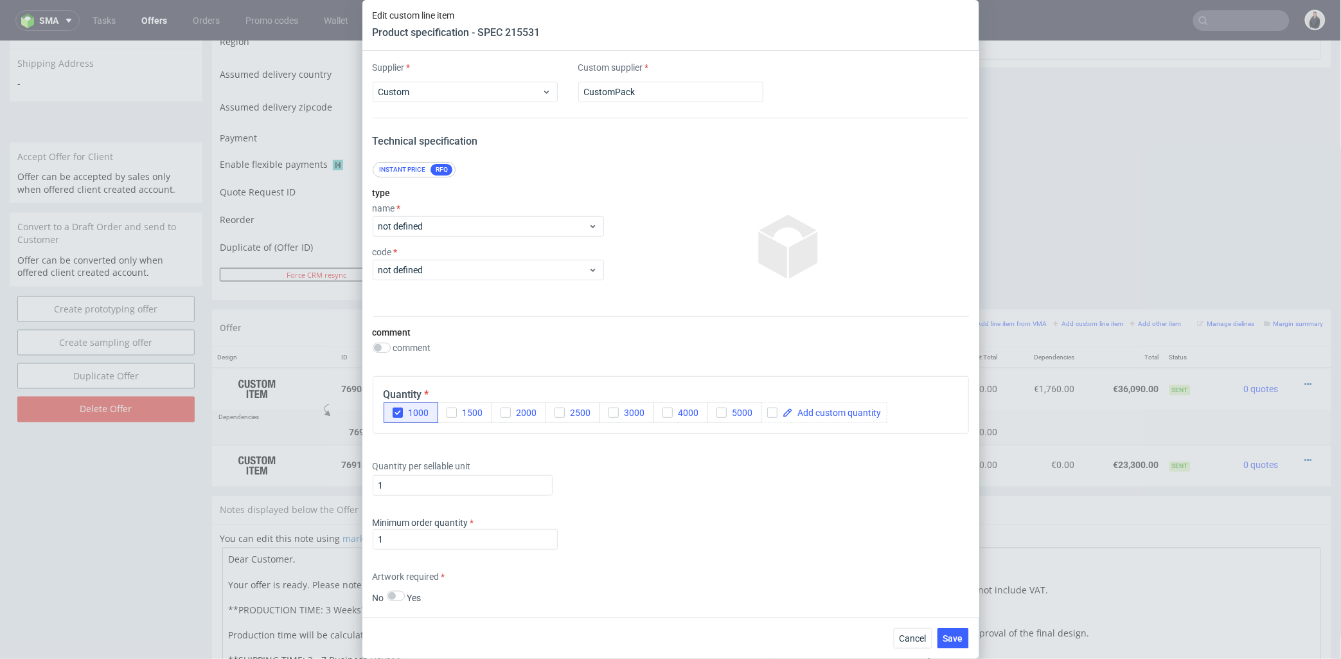
scroll to position [472, 0]
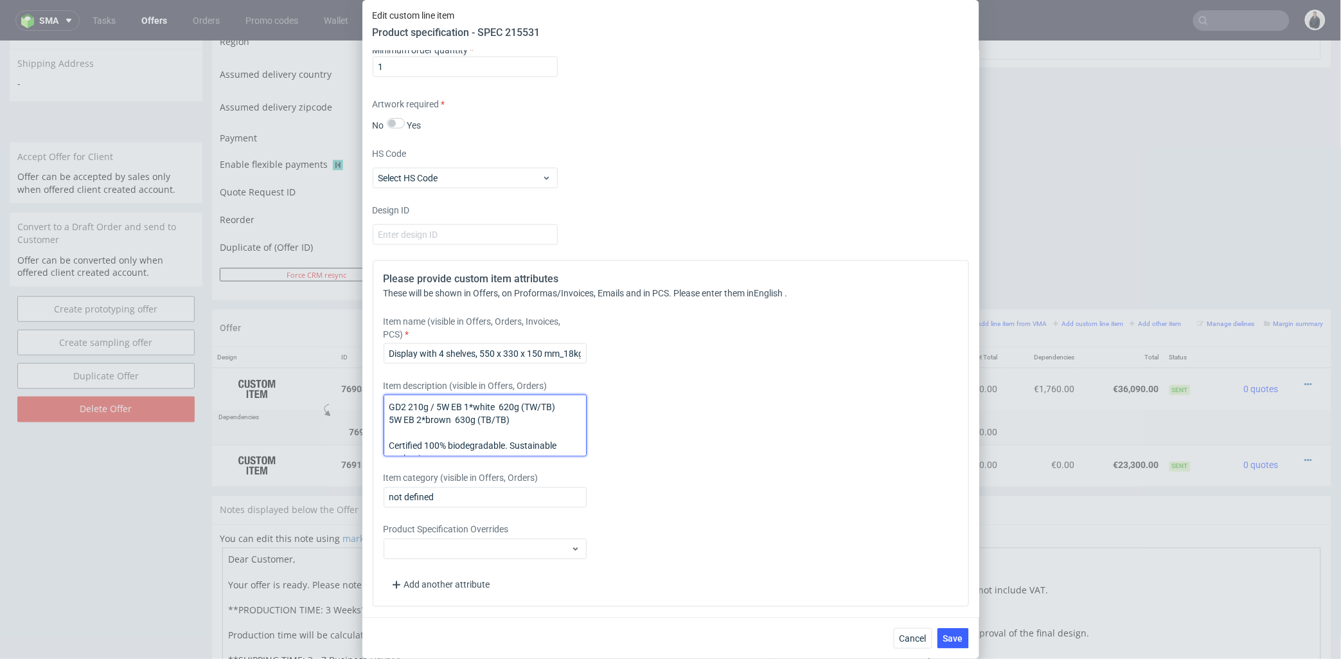
click at [456, 426] on textarea "GD2 210g / 5W EB 1*white 620g (TW/TB) 5W EB 2*brown 630g (TB/TB) Certified 100%…" at bounding box center [485, 426] width 203 height 62
paste textarea "Base – Corrugated cardboard B 420 g + Qliner 180 Truss – Corrugated cardboard B…"
type textarea "Base – Corrugated cardboard B 420 g + Qliner 180 Truss – Corrugated cardboard B…"
click at [698, 432] on div "Item description (visible in Offers, Orders) Base – Corrugated cardboard B 420 …" at bounding box center [597, 417] width 427 height 77
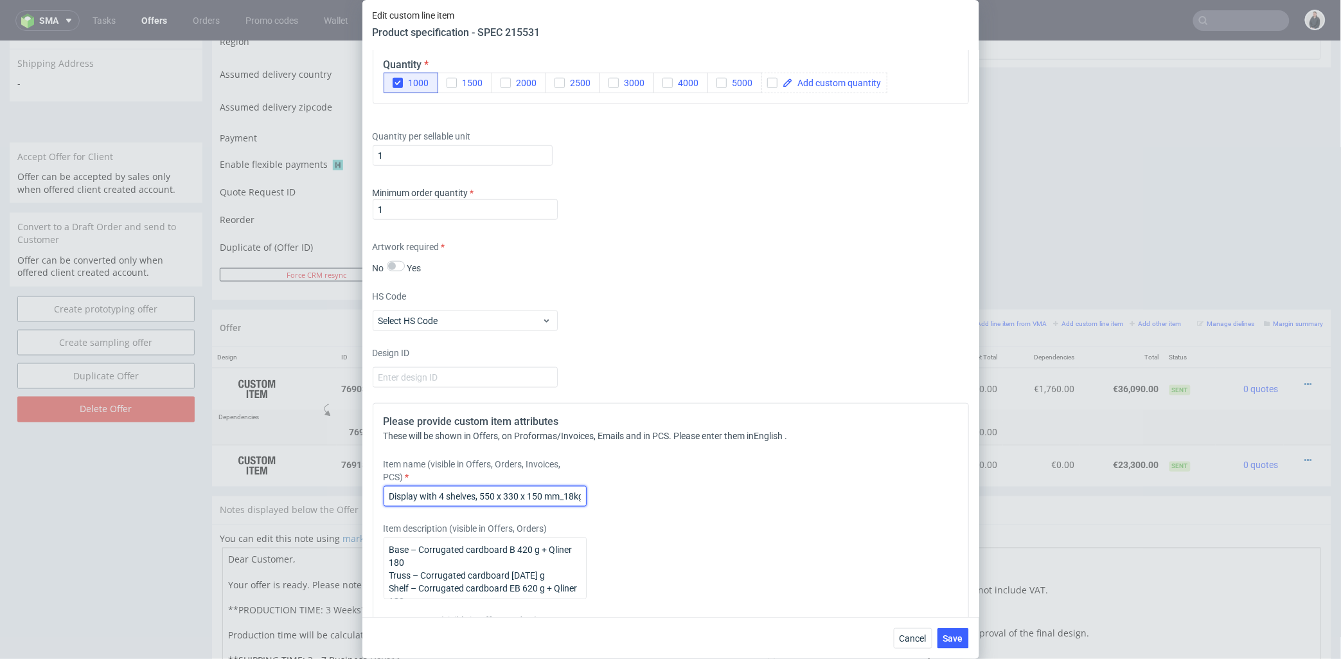
scroll to position [0, 104]
drag, startPoint x: 592, startPoint y: 496, endPoint x: 633, endPoint y: 493, distance: 41.2
click at [633, 493] on div "Item name (visible in Offers, Orders, Invoices, PCS) Display with 4 shelves, 55…" at bounding box center [597, 482] width 427 height 49
click at [553, 495] on input "Display with 4 shelves, 550 x 330 x 150 mm_18kg + plinth + topper (PAAA)" at bounding box center [485, 496] width 203 height 21
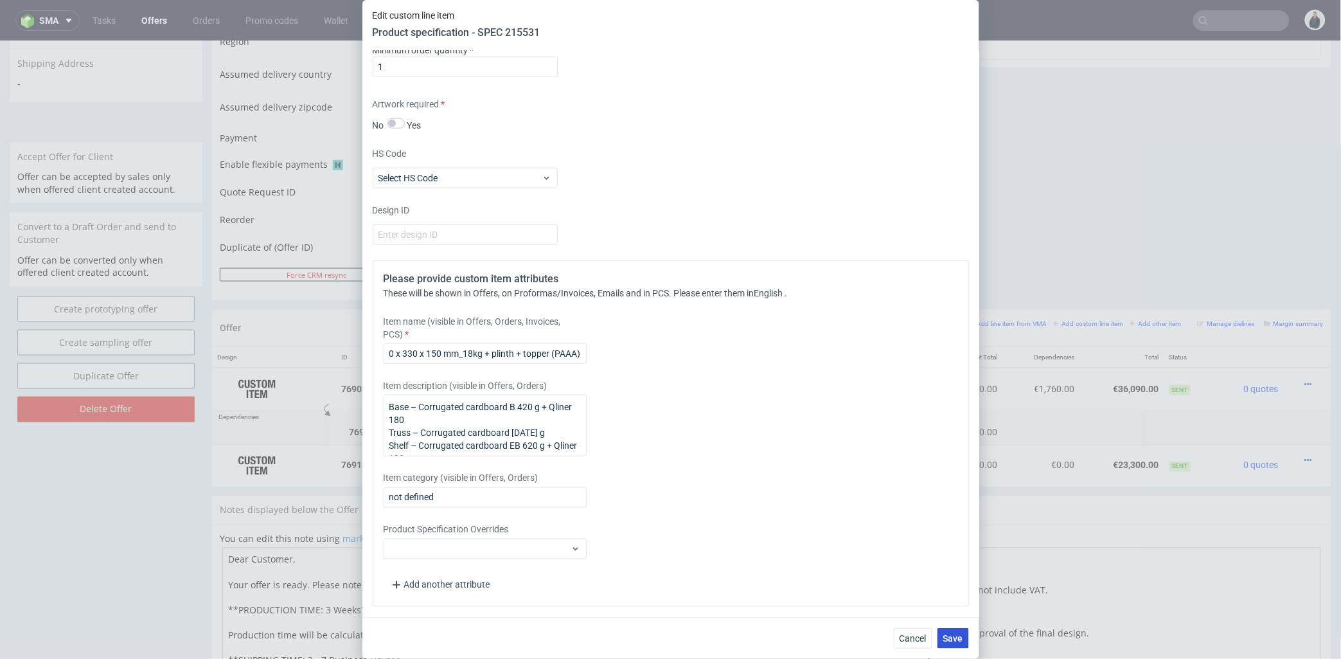
scroll to position [0, 0]
click at [949, 631] on button "Save" at bounding box center [953, 638] width 31 height 21
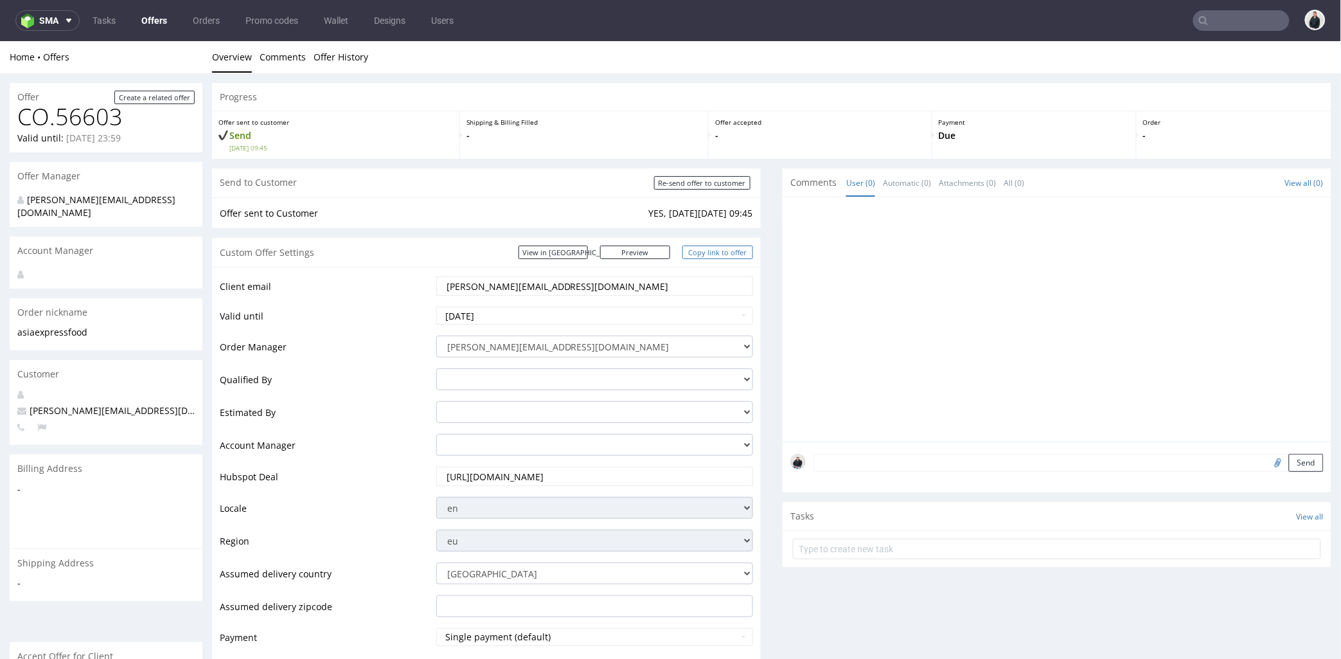
click at [722, 251] on link "Copy link to offer" at bounding box center [718, 251] width 71 height 13
click at [724, 183] on input "Re-send offer to customer" at bounding box center [702, 181] width 96 height 13
type input "In progress..."
click at [1215, 19] on input "text" at bounding box center [1242, 20] width 96 height 21
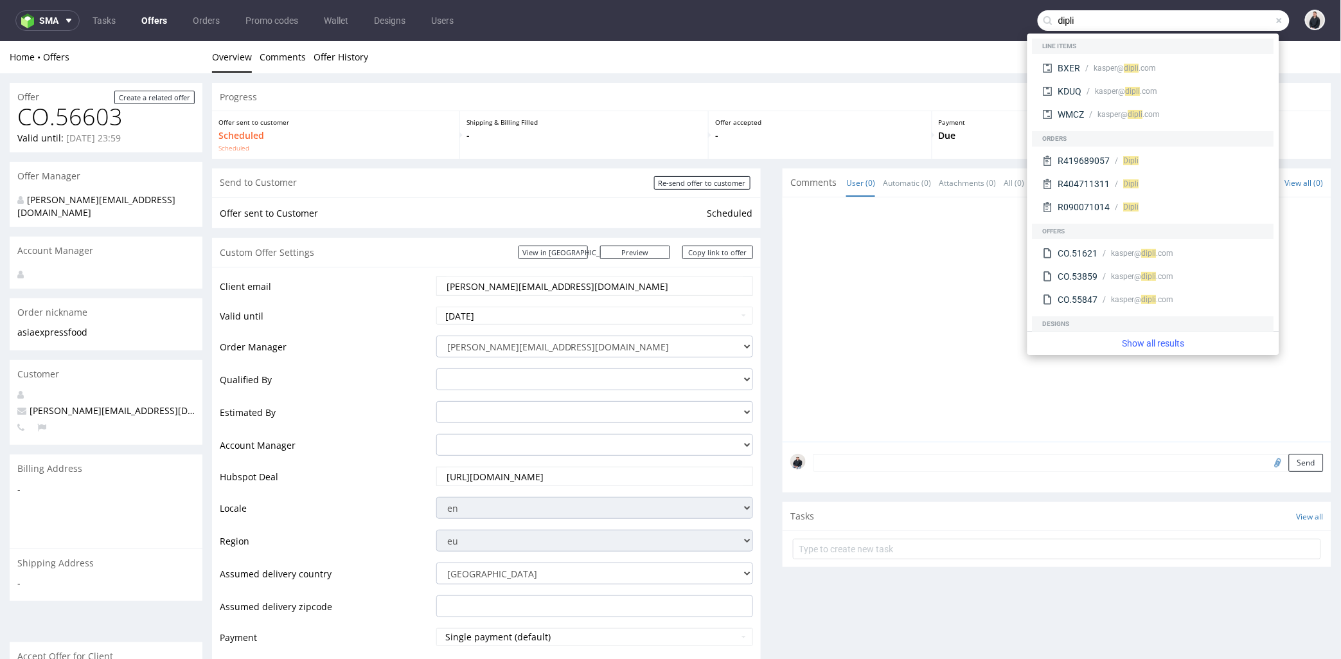
type input "dipli"
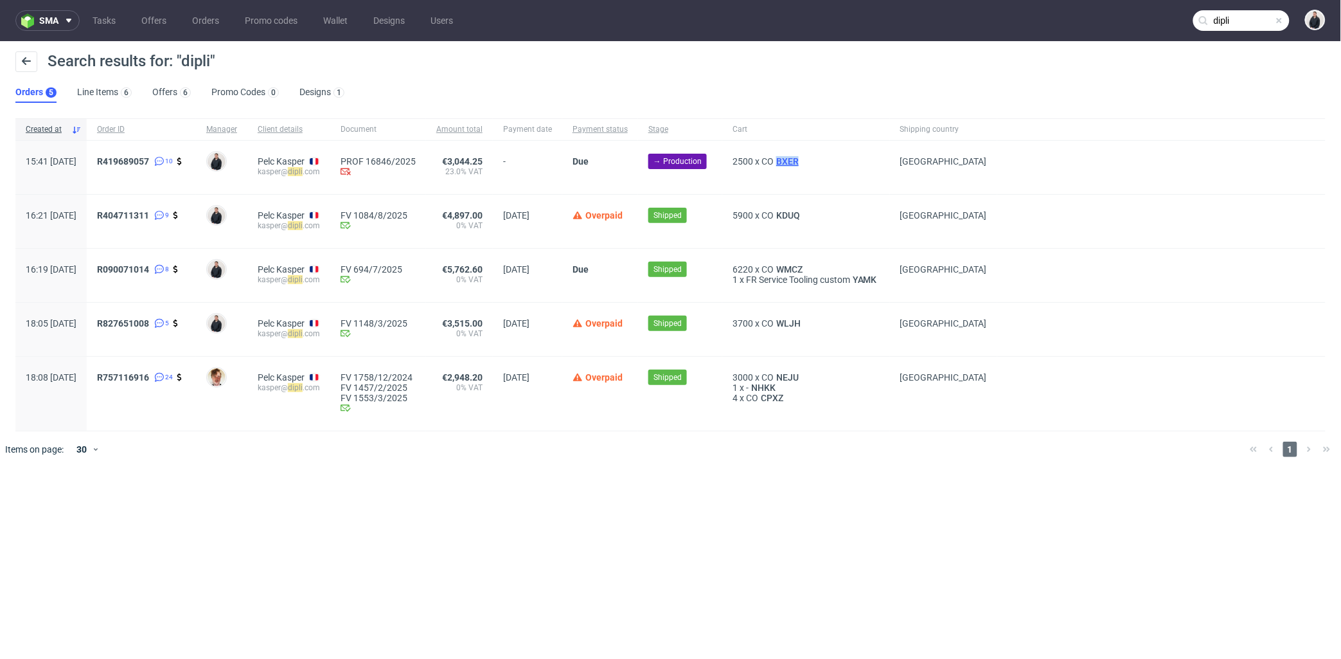
drag, startPoint x: 838, startPoint y: 163, endPoint x: 801, endPoint y: 163, distance: 36.6
click at [801, 163] on div "2500 x CO BXER" at bounding box center [806, 161] width 147 height 10
copy span "BXER"
